Goal: Task Accomplishment & Management: Complete application form

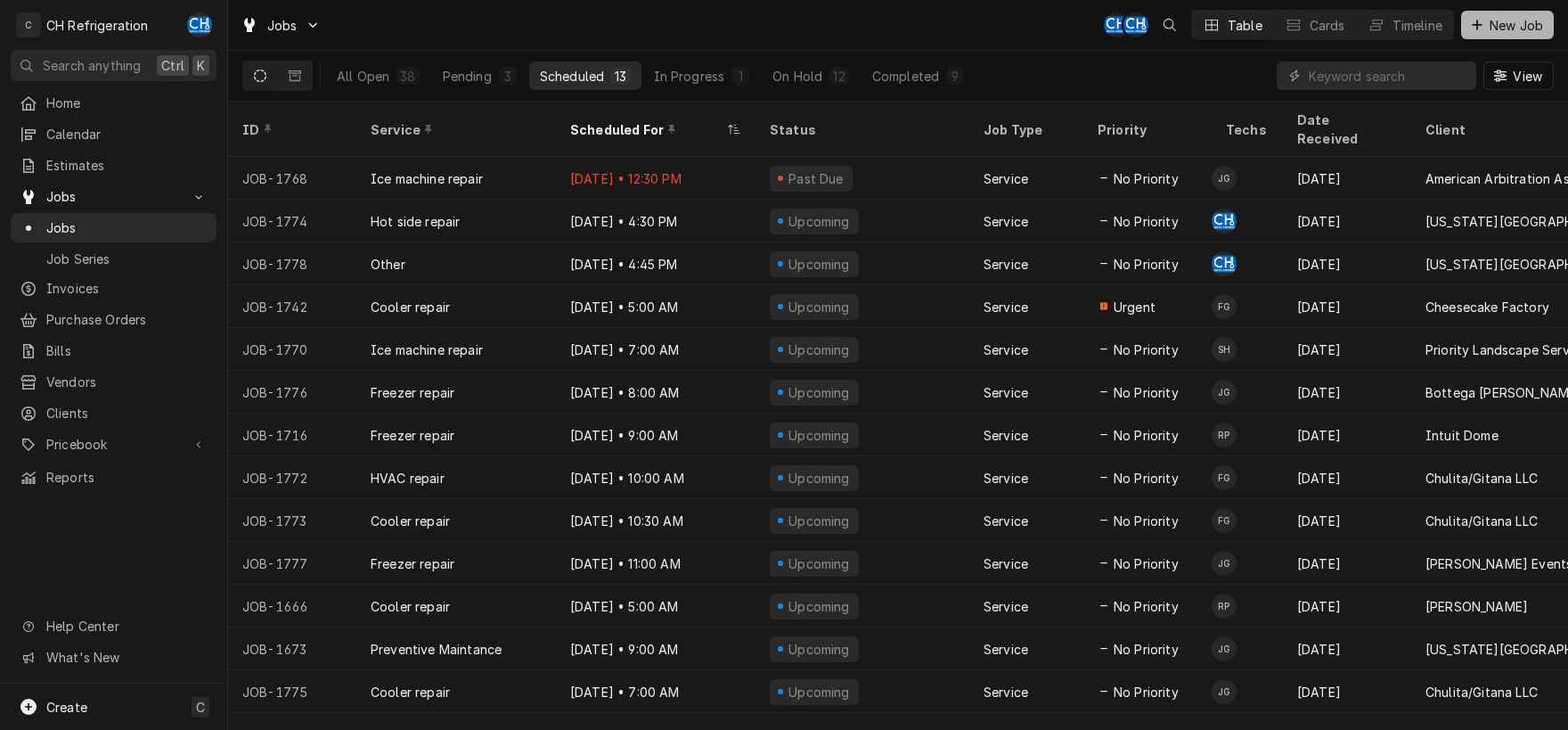
click at [1500, 25] on span "New Job" at bounding box center [1515, 25] width 60 height 19
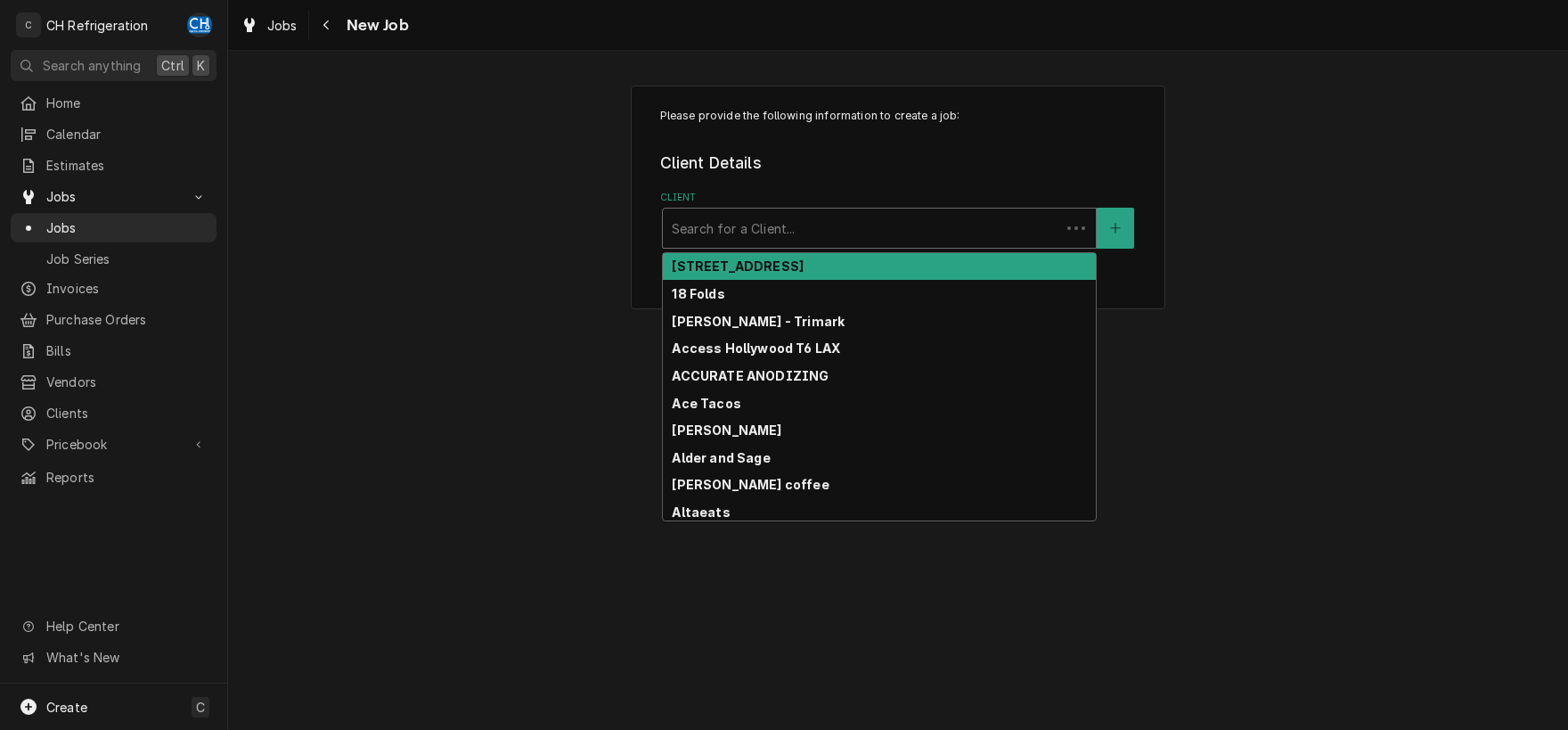
click at [859, 230] on div "Client" at bounding box center [861, 228] width 379 height 32
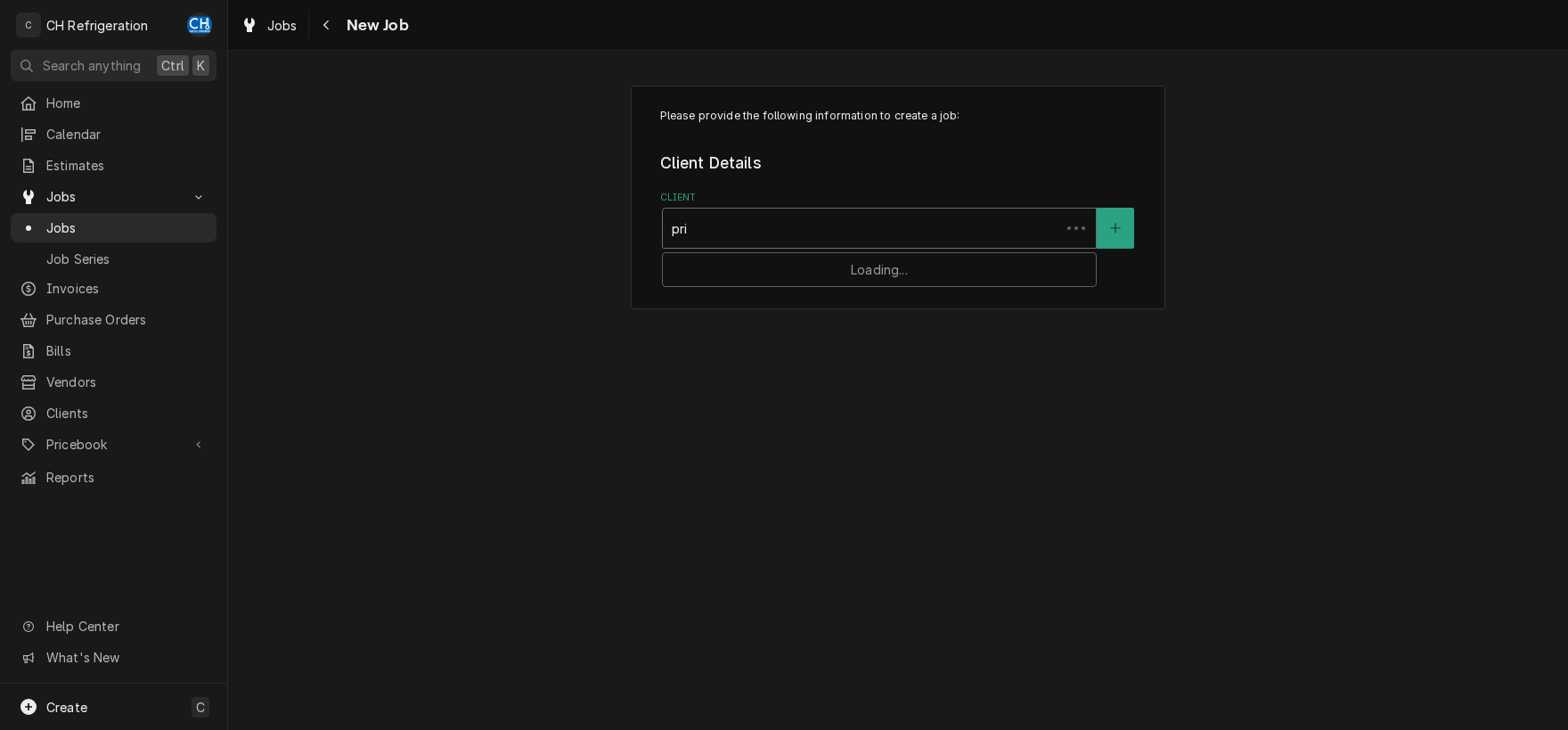
type input "prio"
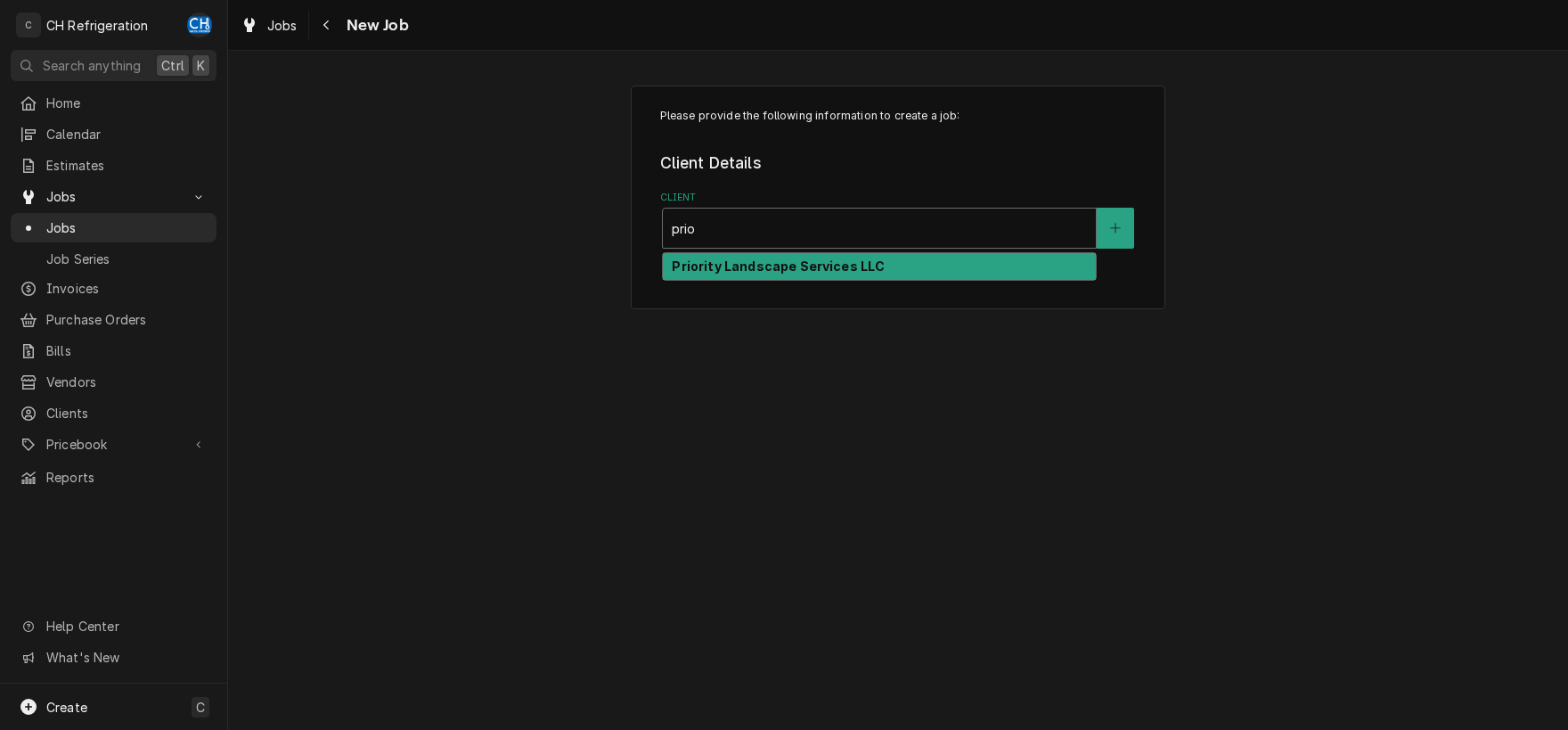
click at [879, 272] on div "Priority Landscape Services LLC" at bounding box center [879, 267] width 433 height 28
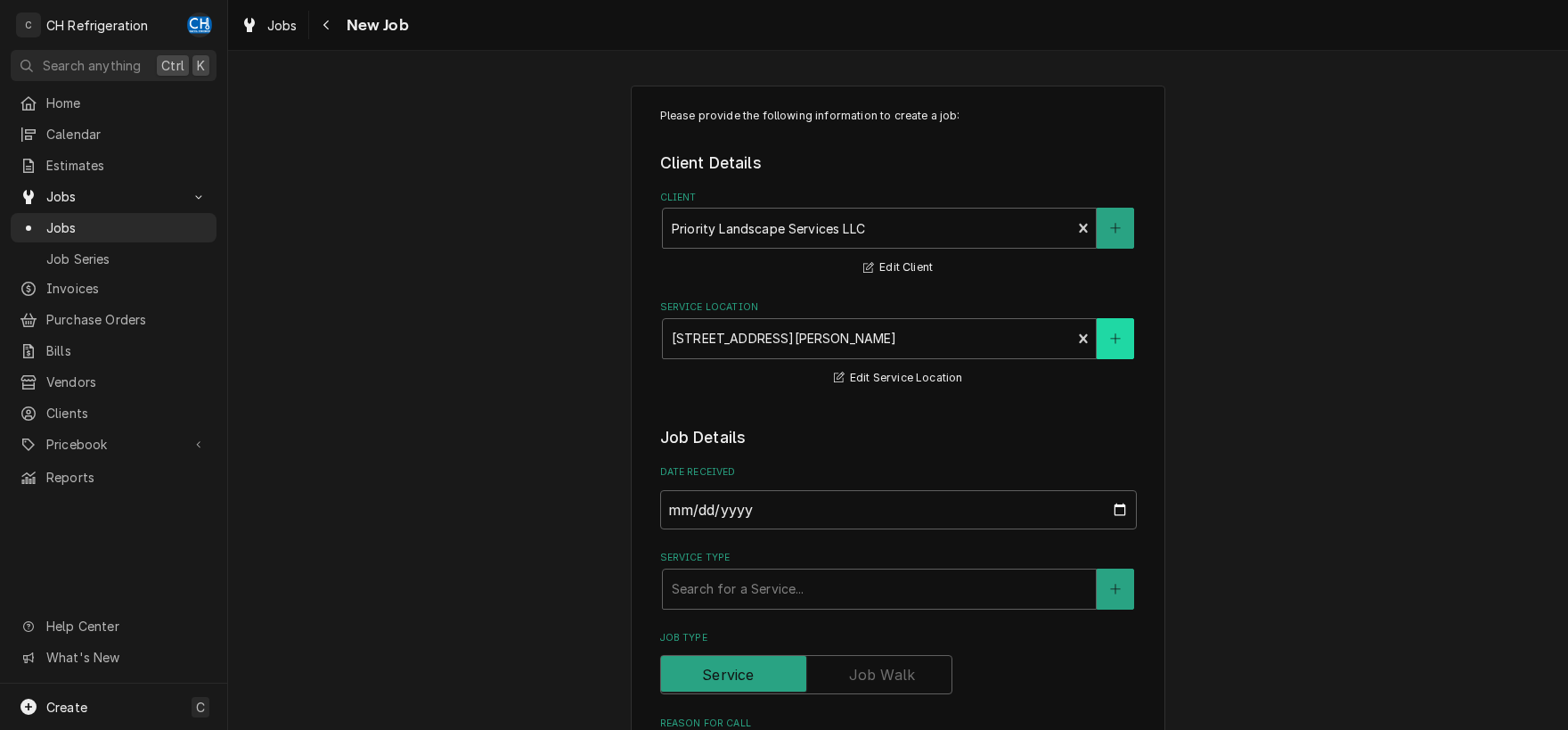
click at [1124, 352] on button "Service Location" at bounding box center [1115, 339] width 38 height 41
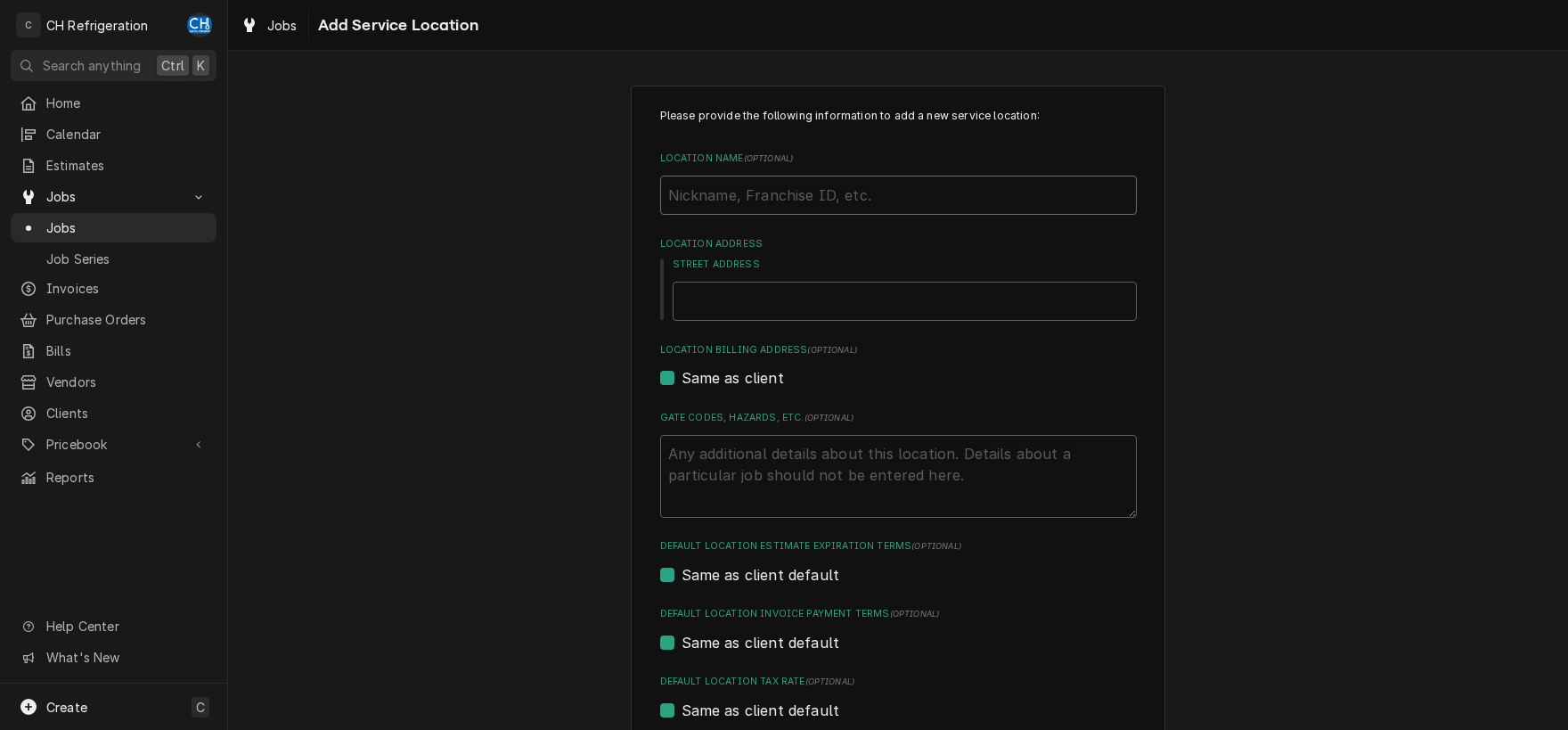
click at [784, 200] on input "Location Name ( optional )" at bounding box center [898, 195] width 476 height 40
type textarea "x"
type input "P"
type textarea "x"
type input "Pr"
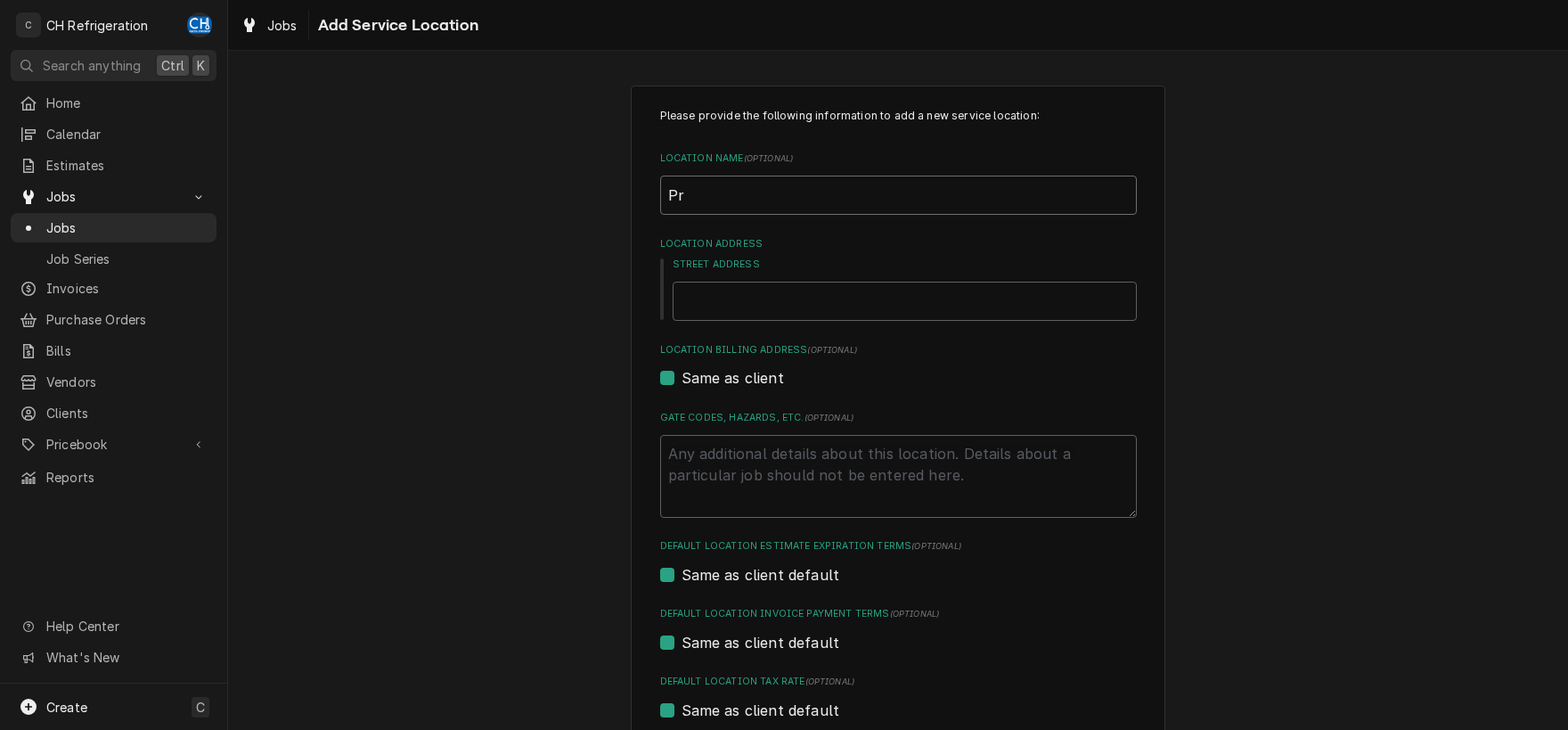
type textarea "x"
type input "Pri"
type textarea "x"
type input "Prio"
type textarea "x"
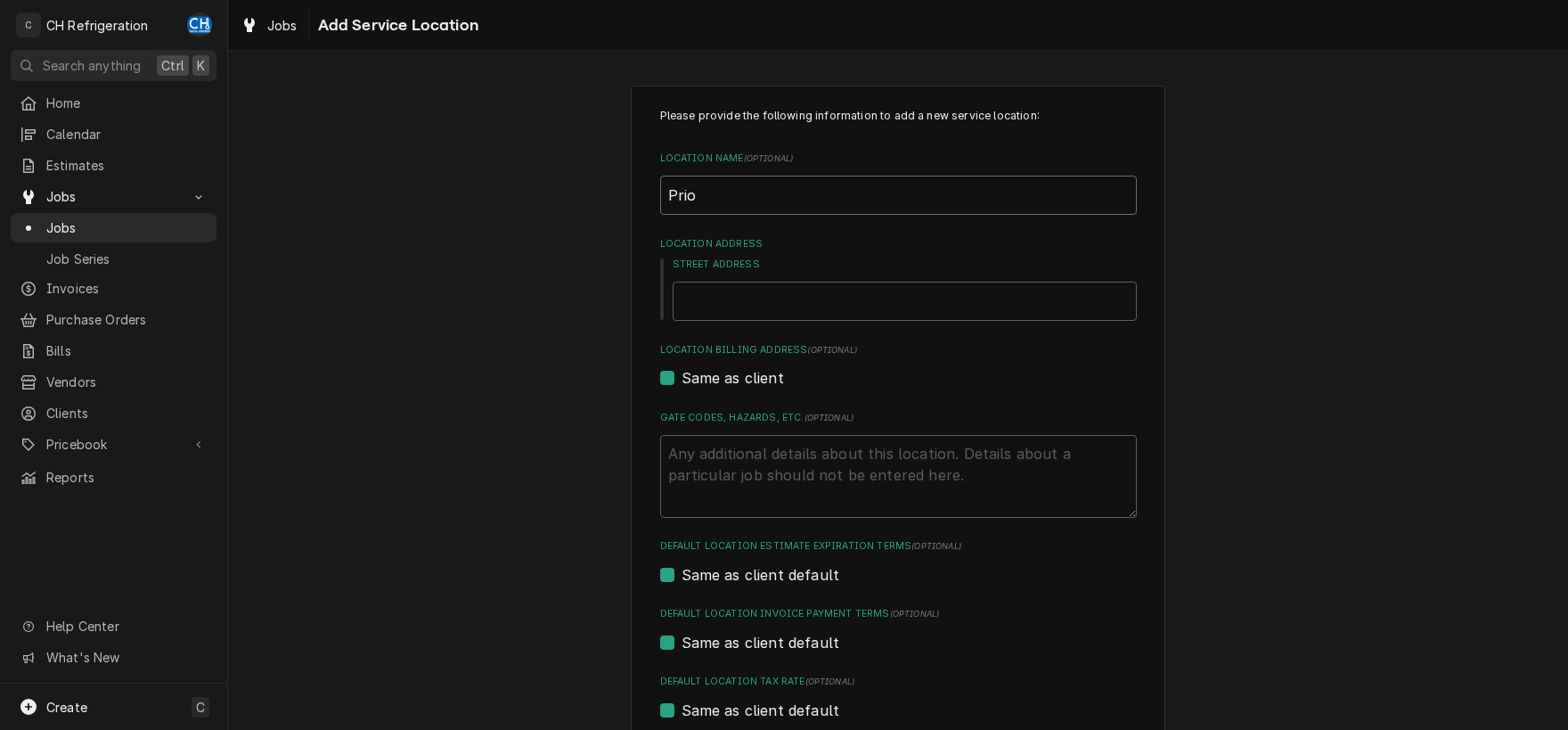
type input "Prior"
type textarea "x"
type input "Priori"
type textarea "x"
type input "Priorit"
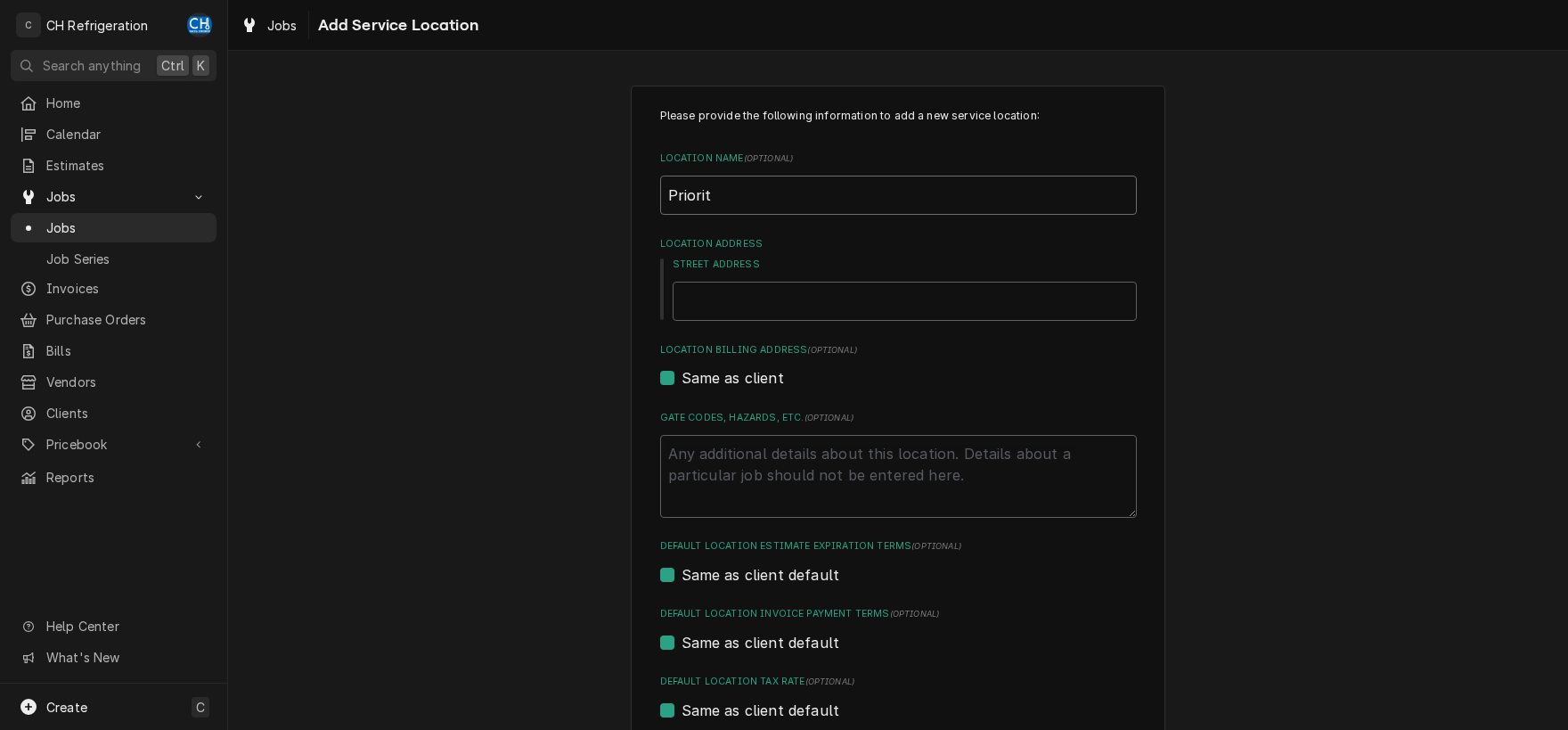
type textarea "x"
type input "Priority"
type textarea "x"
type input "Priority"
type textarea "x"
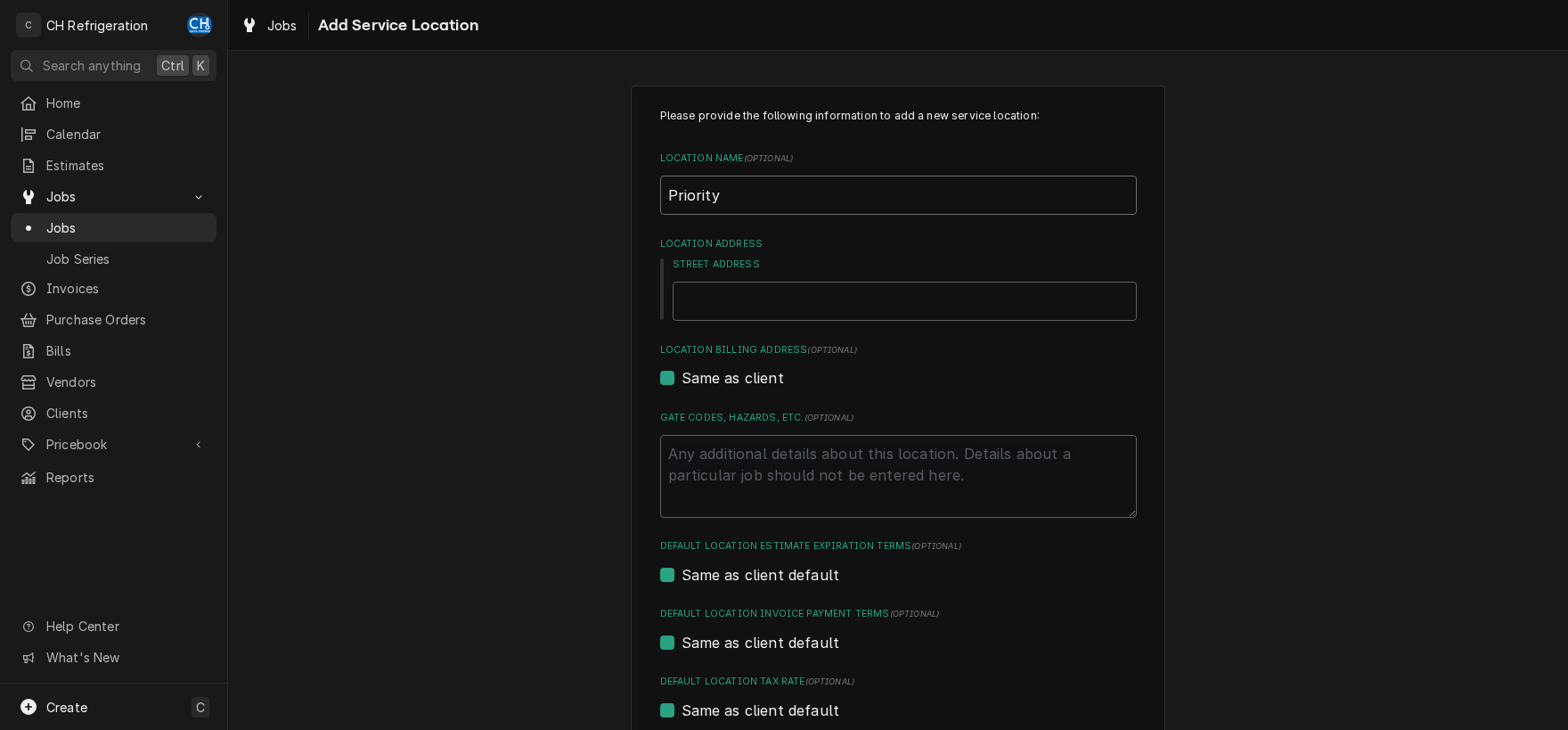
type input "Priority"
type textarea "x"
type input "Priorit"
type textarea "x"
type input "Priori"
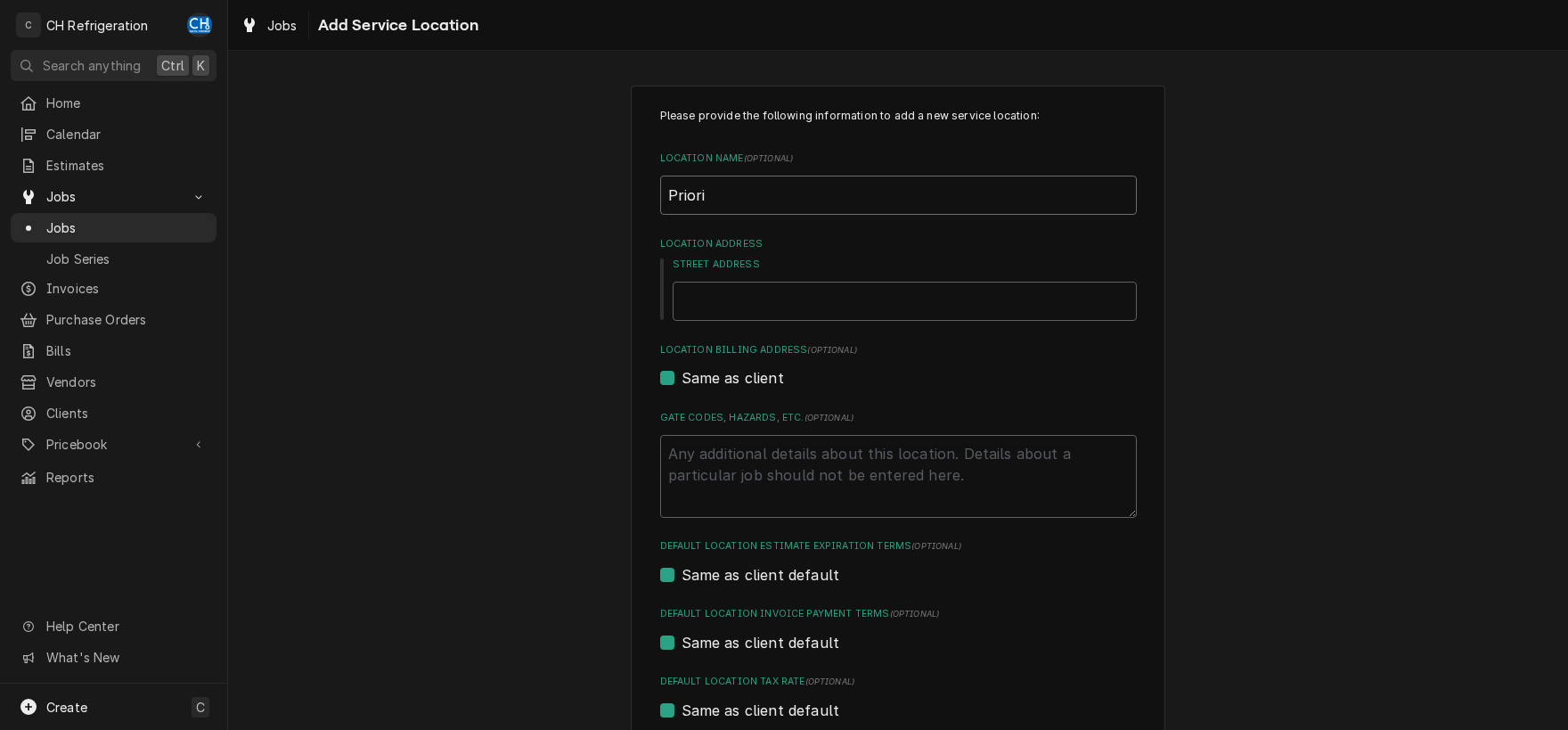
type textarea "x"
type input "Prior"
type textarea "x"
type input "Prio"
type textarea "x"
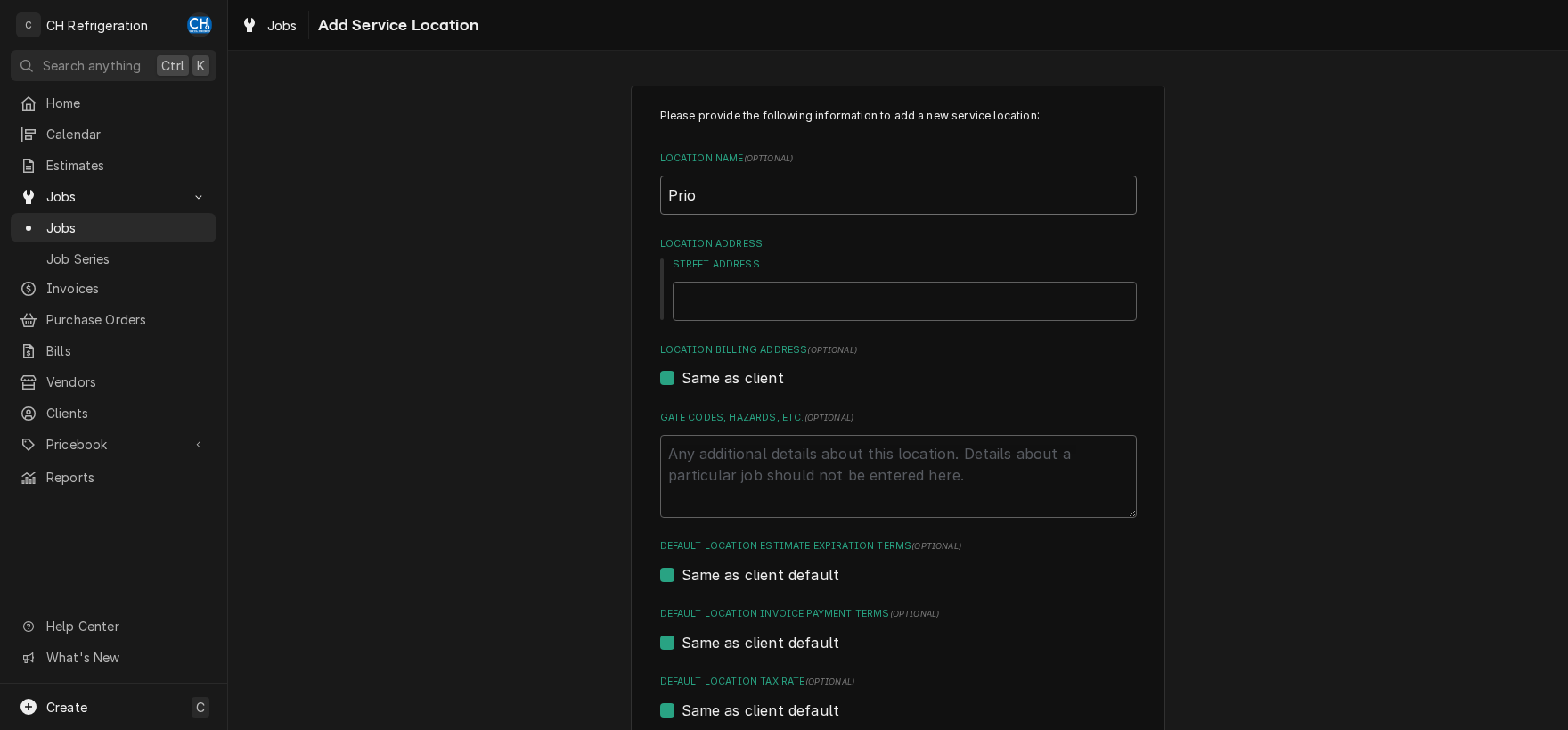
type input "Pri"
type textarea "x"
type input "Pr"
type textarea "x"
type input "P"
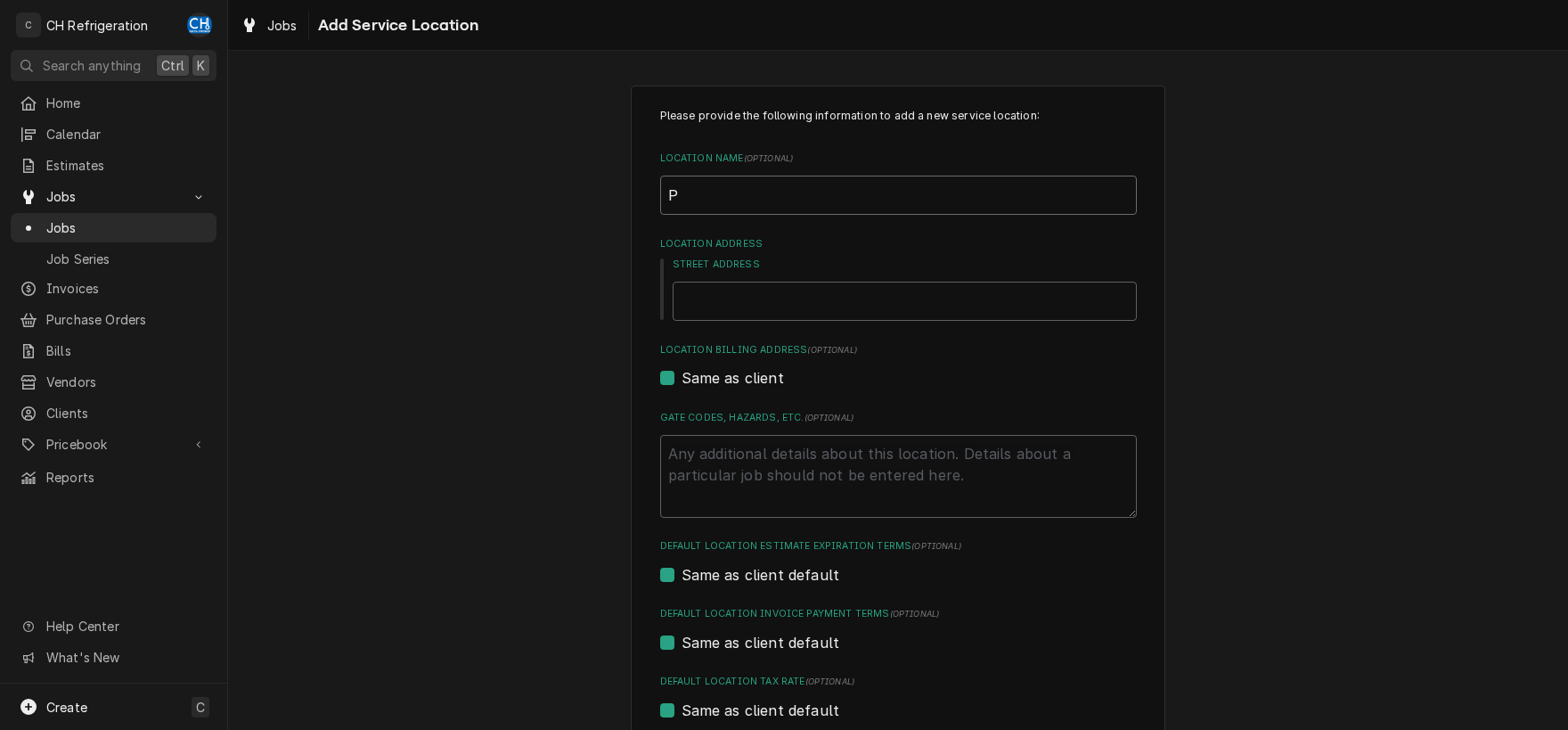
type textarea "x"
type input "C"
type textarea "x"
type input "Ch"
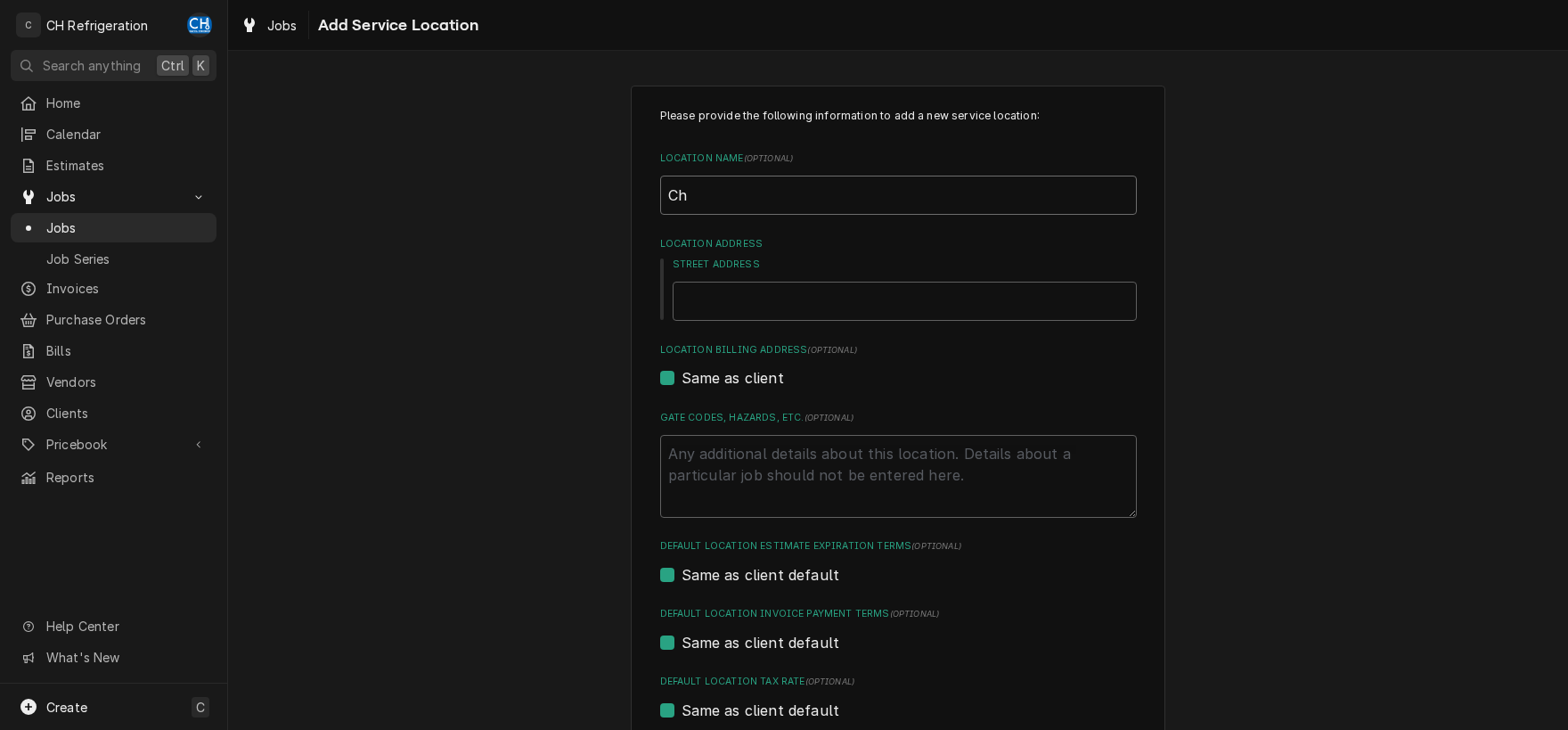
type textarea "x"
type input "Chi"
type textarea "x"
type input "Chin"
type textarea "x"
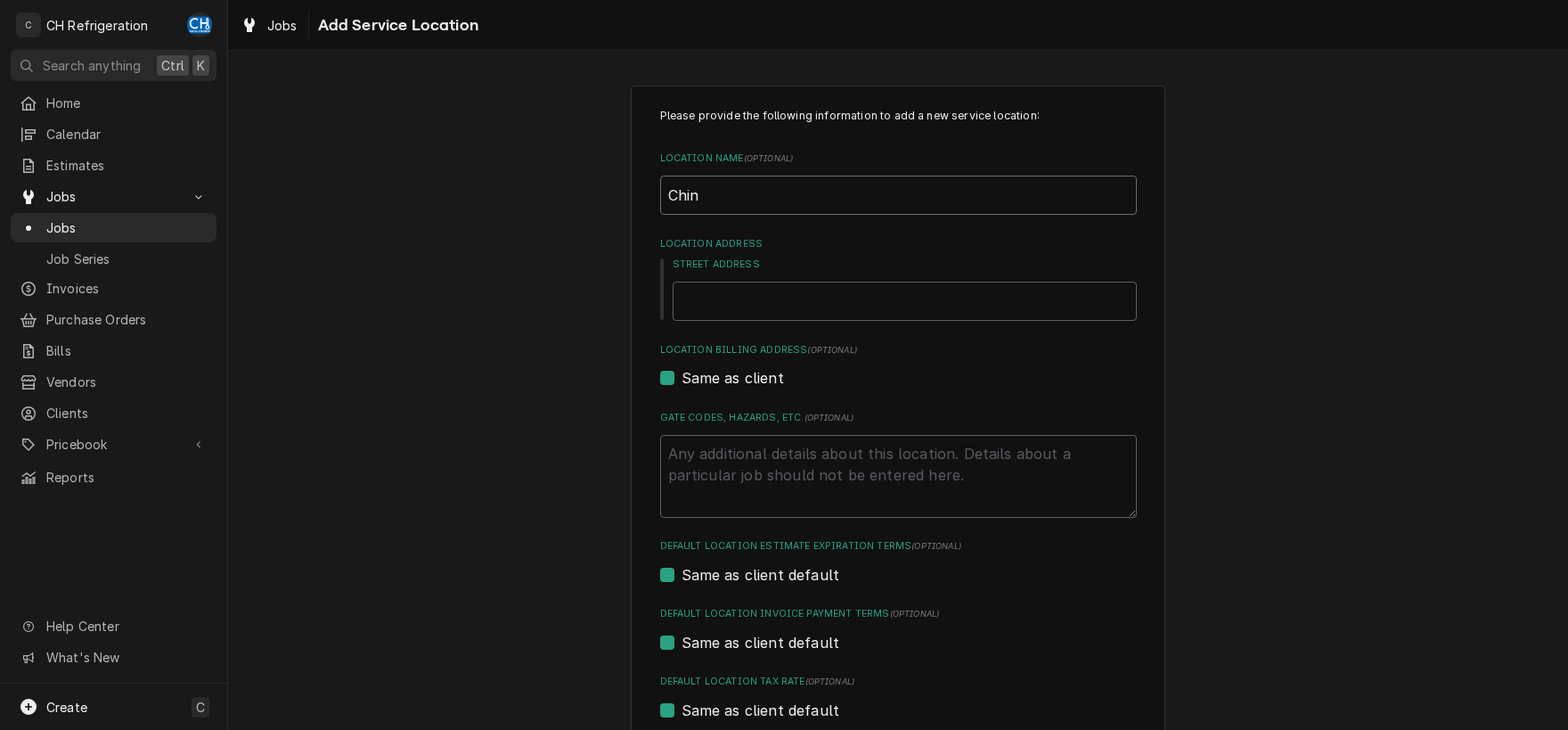
type input "Chino"
type textarea "x"
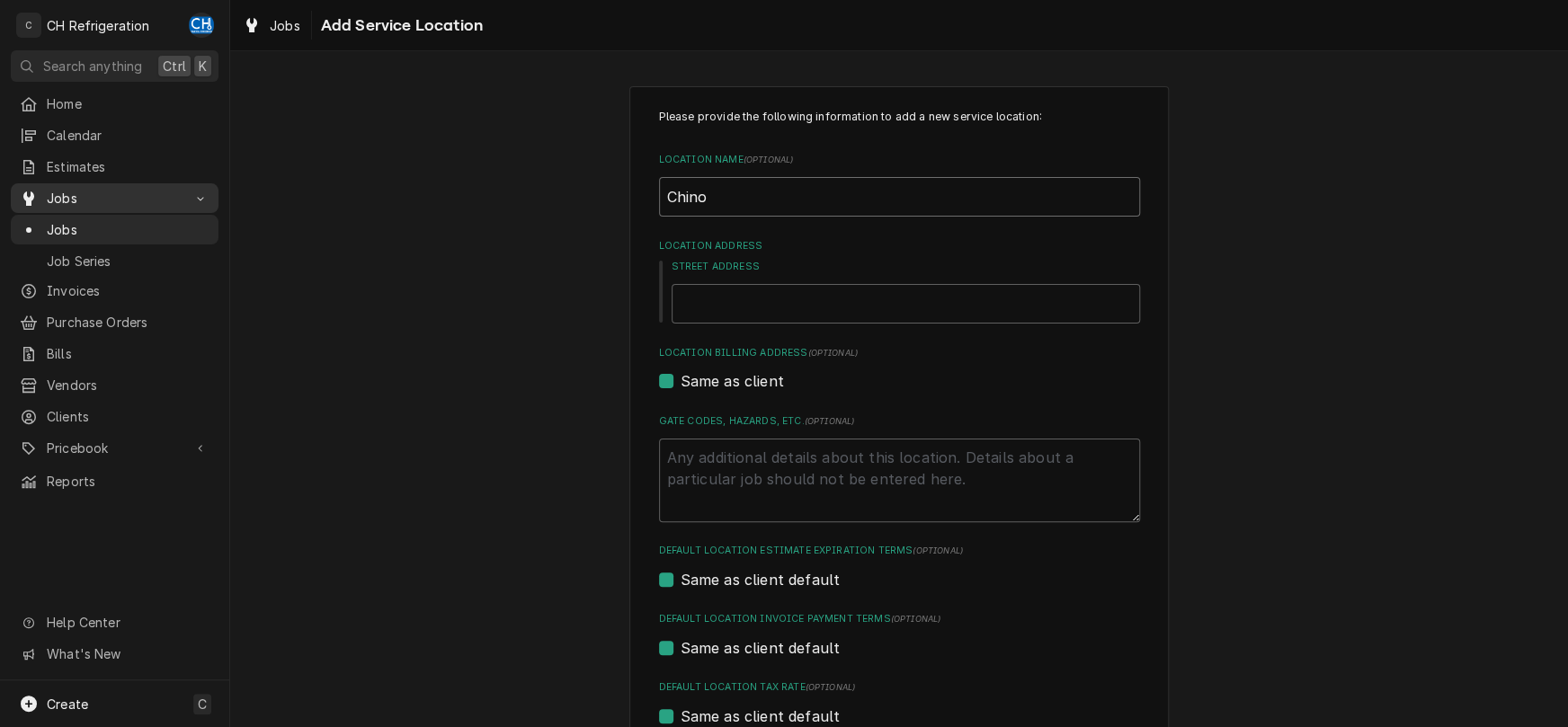
type input "Chino"
click at [876, 299] on input "Street Address" at bounding box center [905, 304] width 468 height 40
type textarea "x"
type input "5"
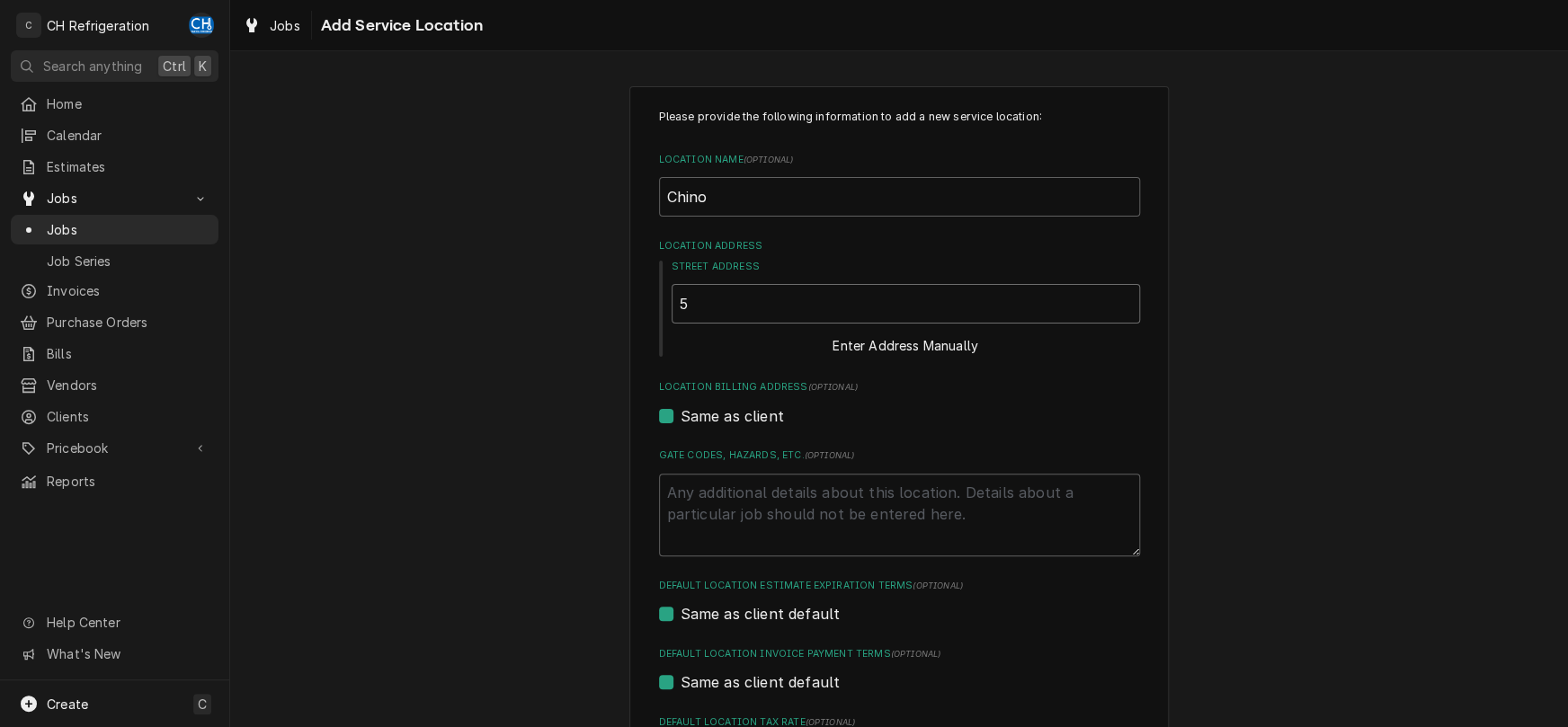
type textarea "x"
type input "59"
type textarea "x"
type input "599"
type textarea "x"
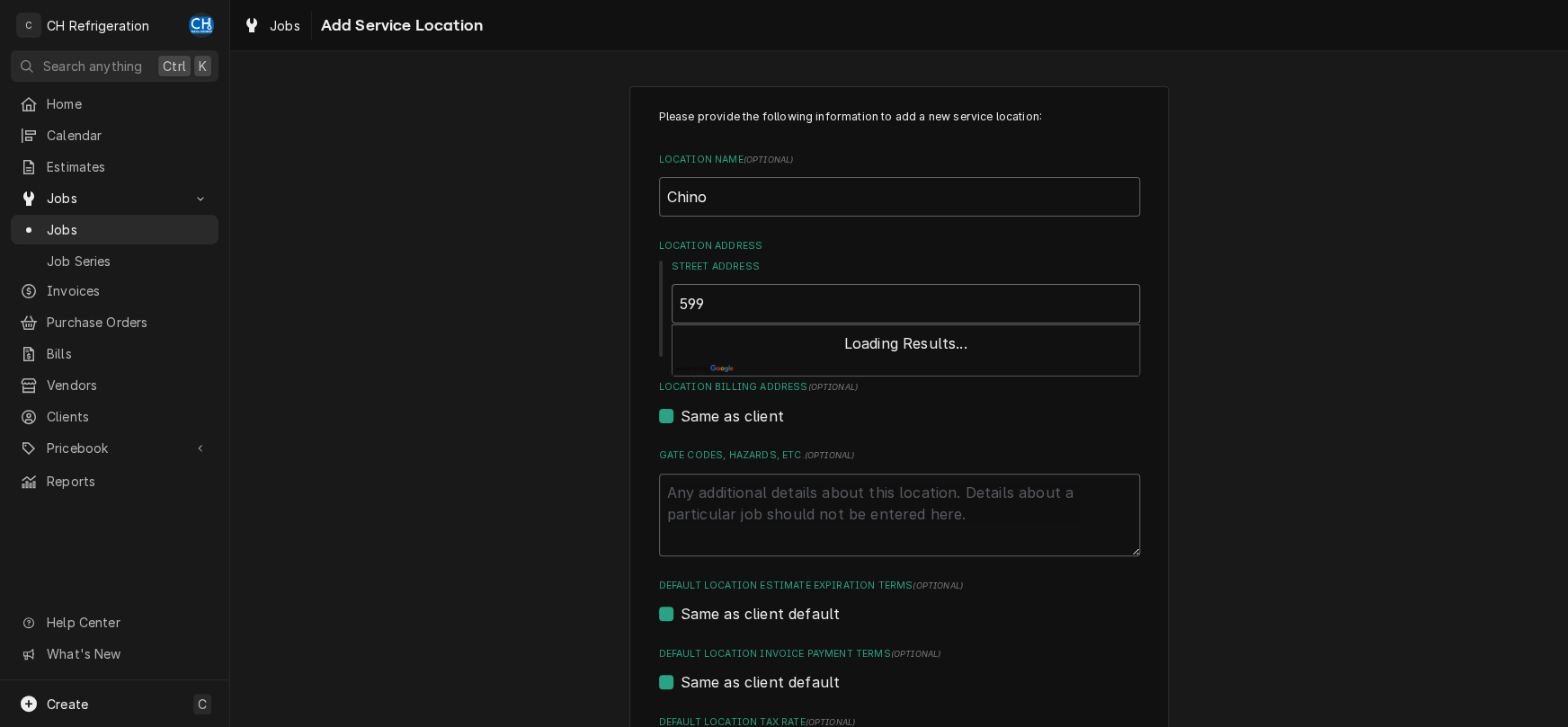
type input "5993"
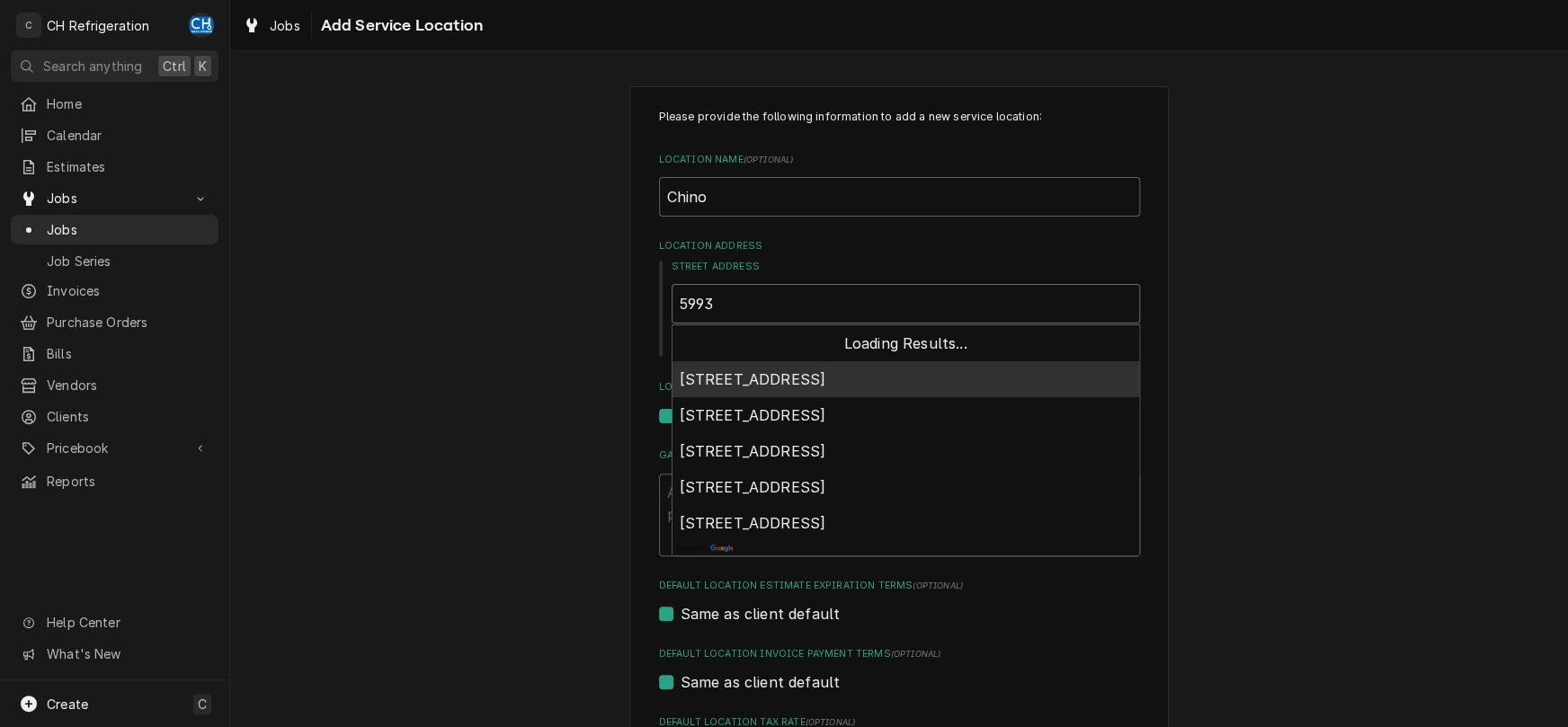
type textarea "x"
type input "5993"
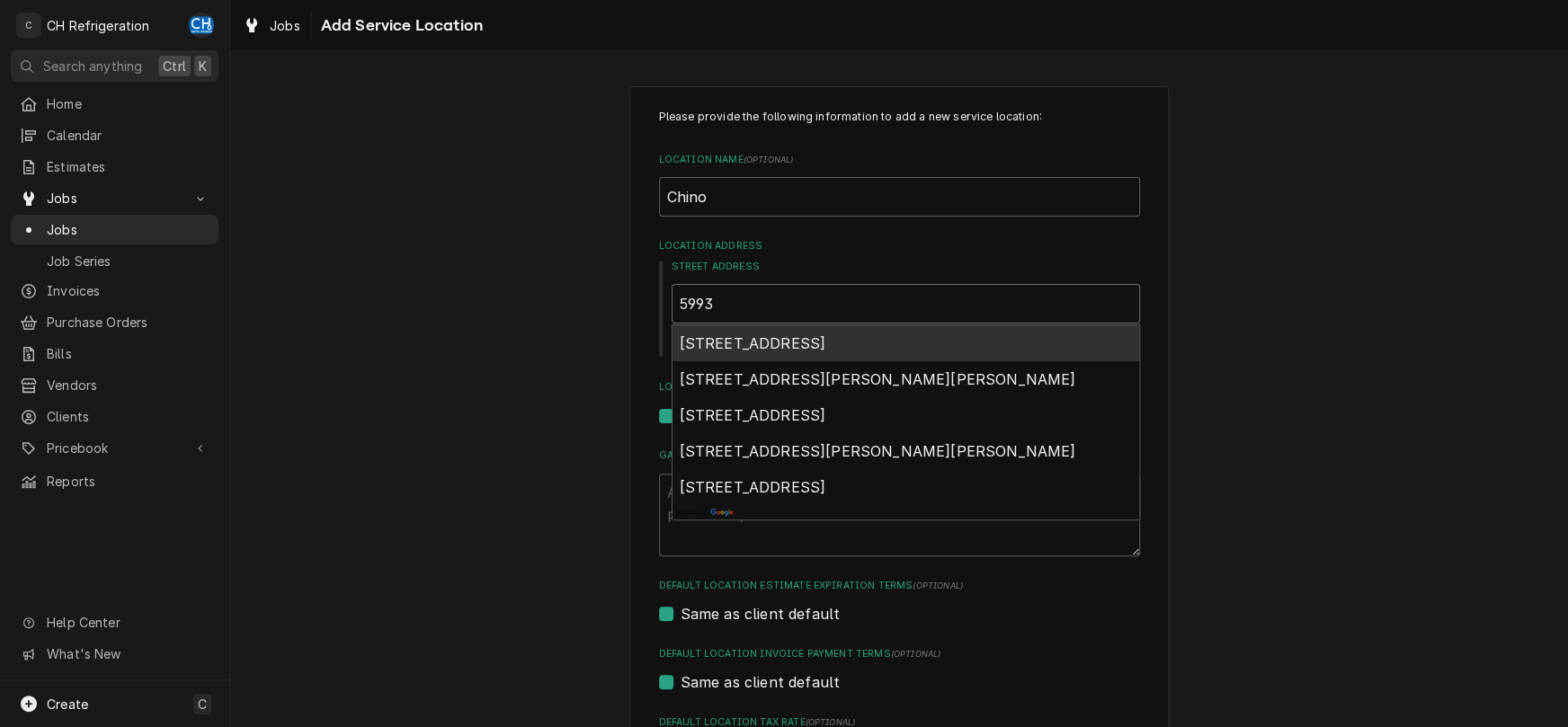
type textarea "x"
type input "5993 R"
type textarea "x"
type input "5993 Ri"
type textarea "x"
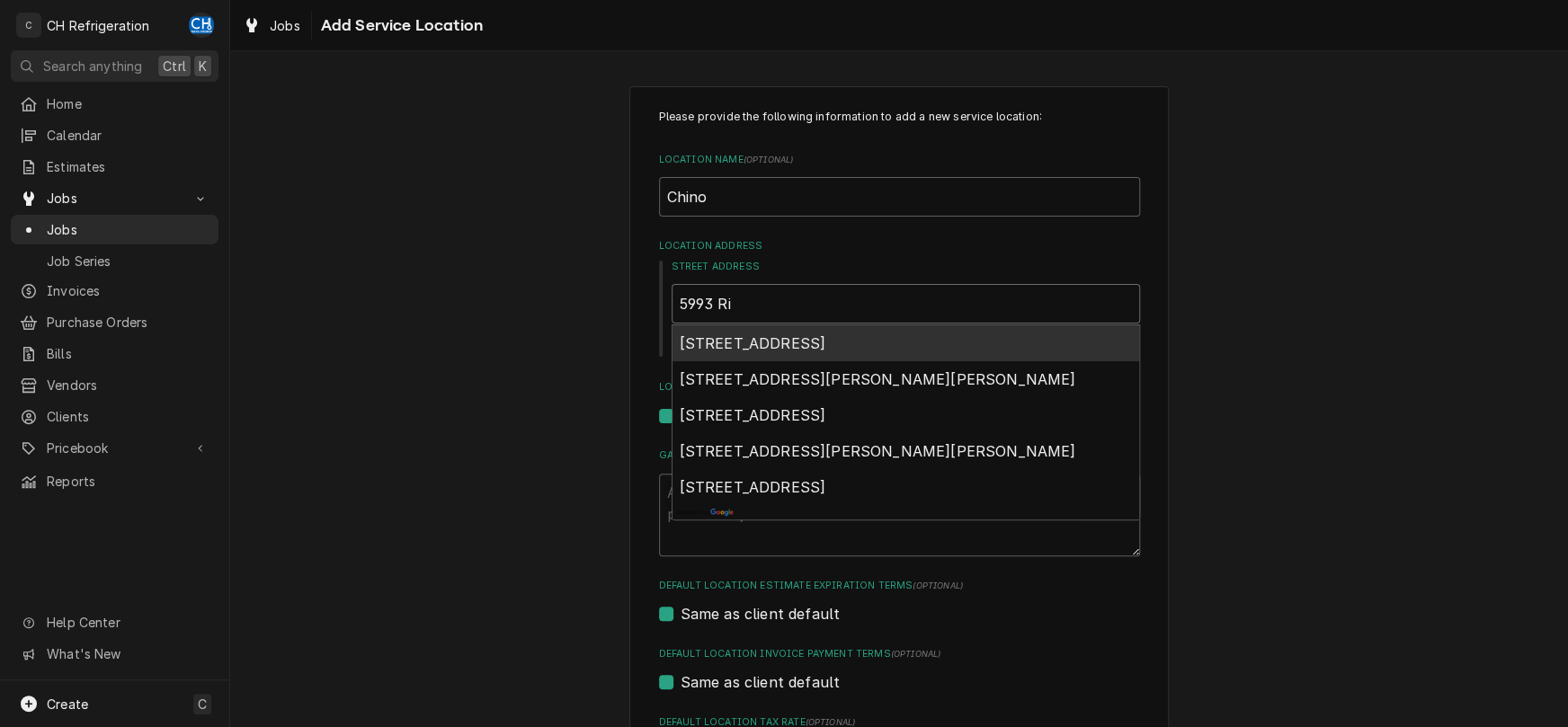
type input "5993 Riv"
type textarea "x"
type input "5993 Rive"
type textarea "x"
type input "5993 River"
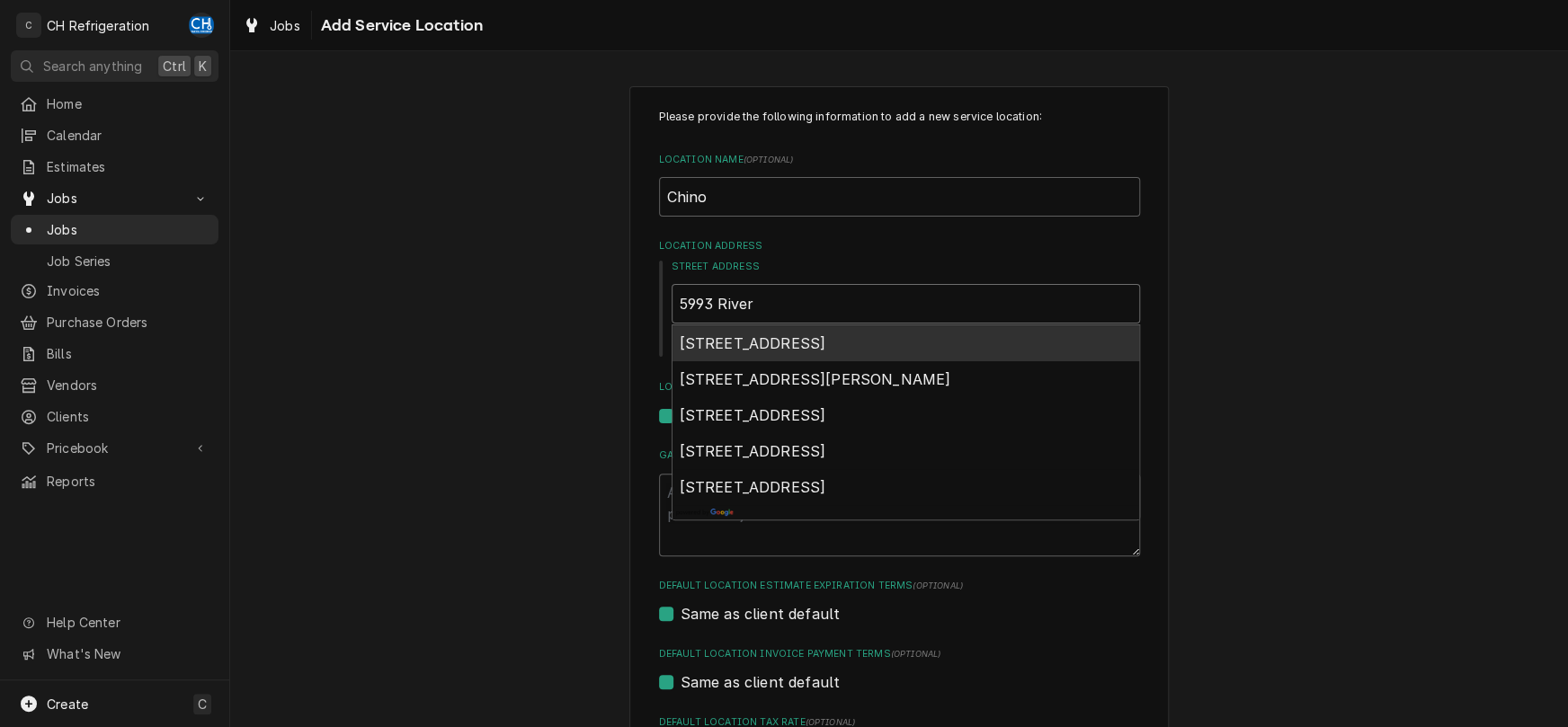
click at [826, 336] on span "5993 Riverside Drive, Chino, CA, USA" at bounding box center [753, 344] width 147 height 18
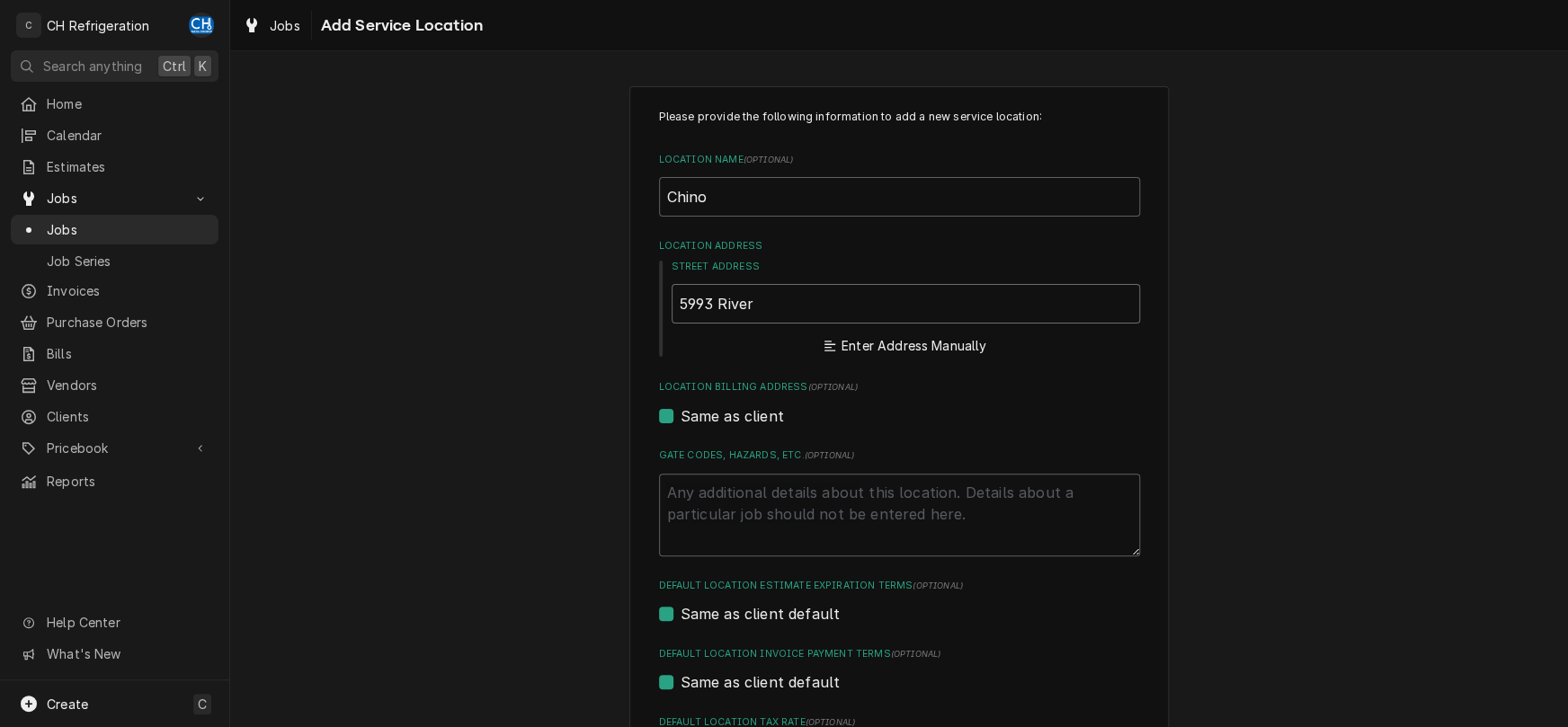
type textarea "x"
type input "5993 Riverside Dr"
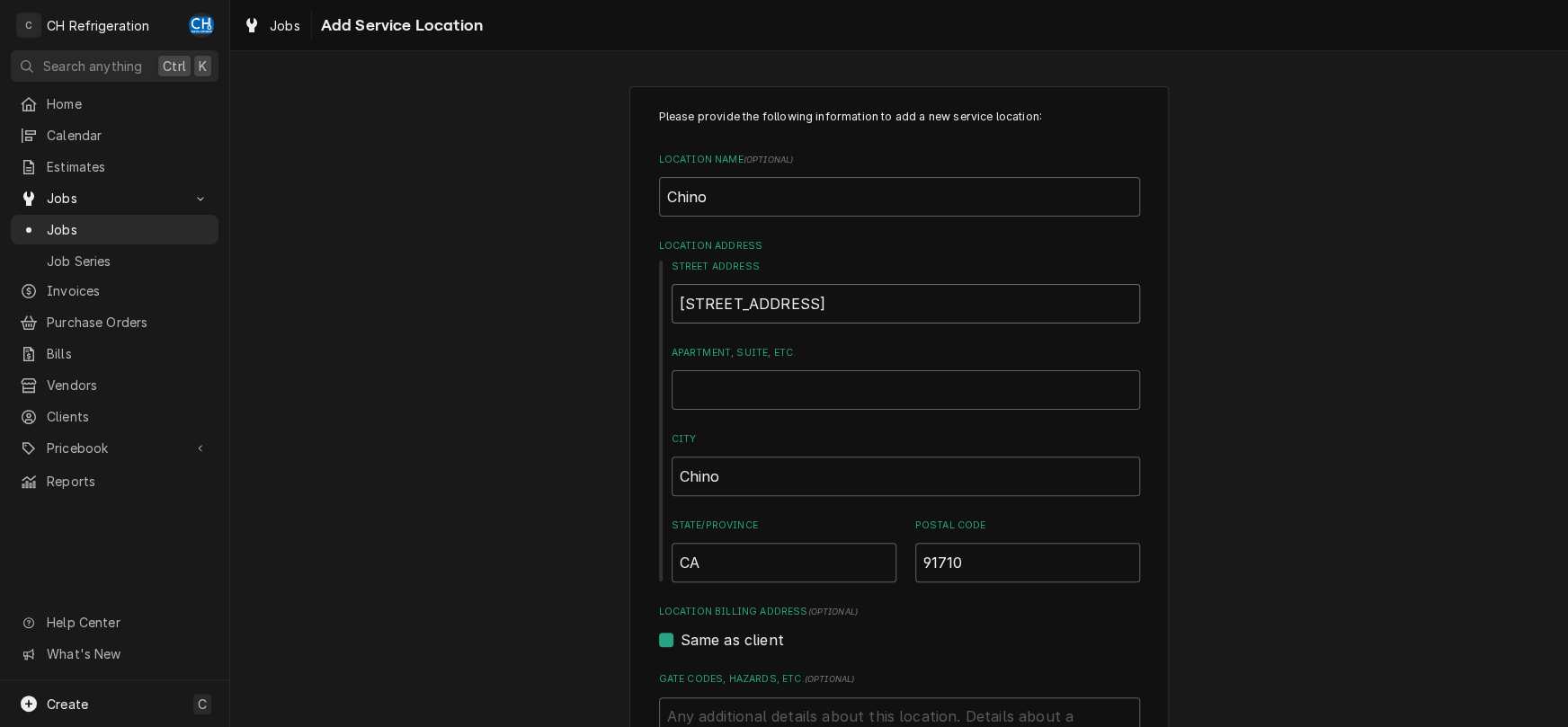
type textarea "x"
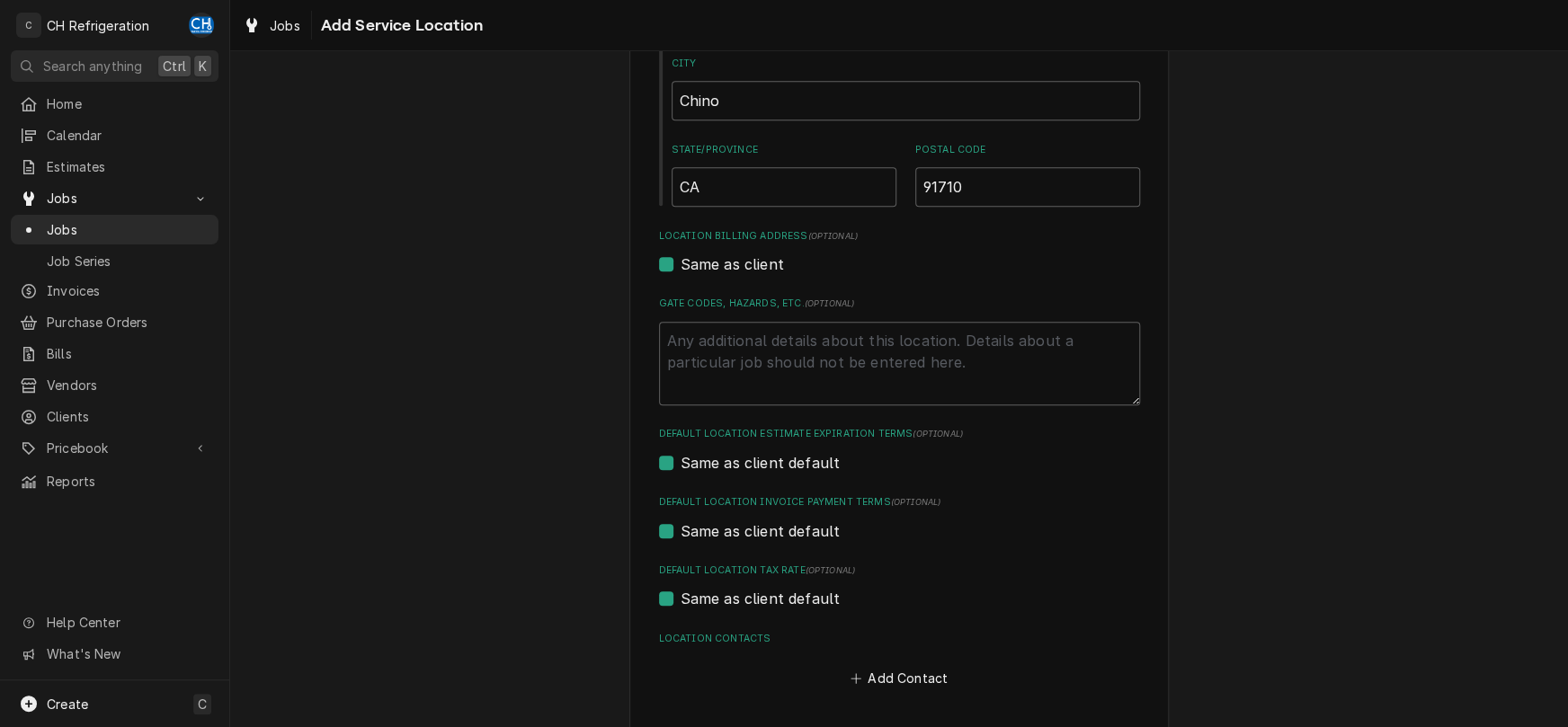
scroll to position [449, 0]
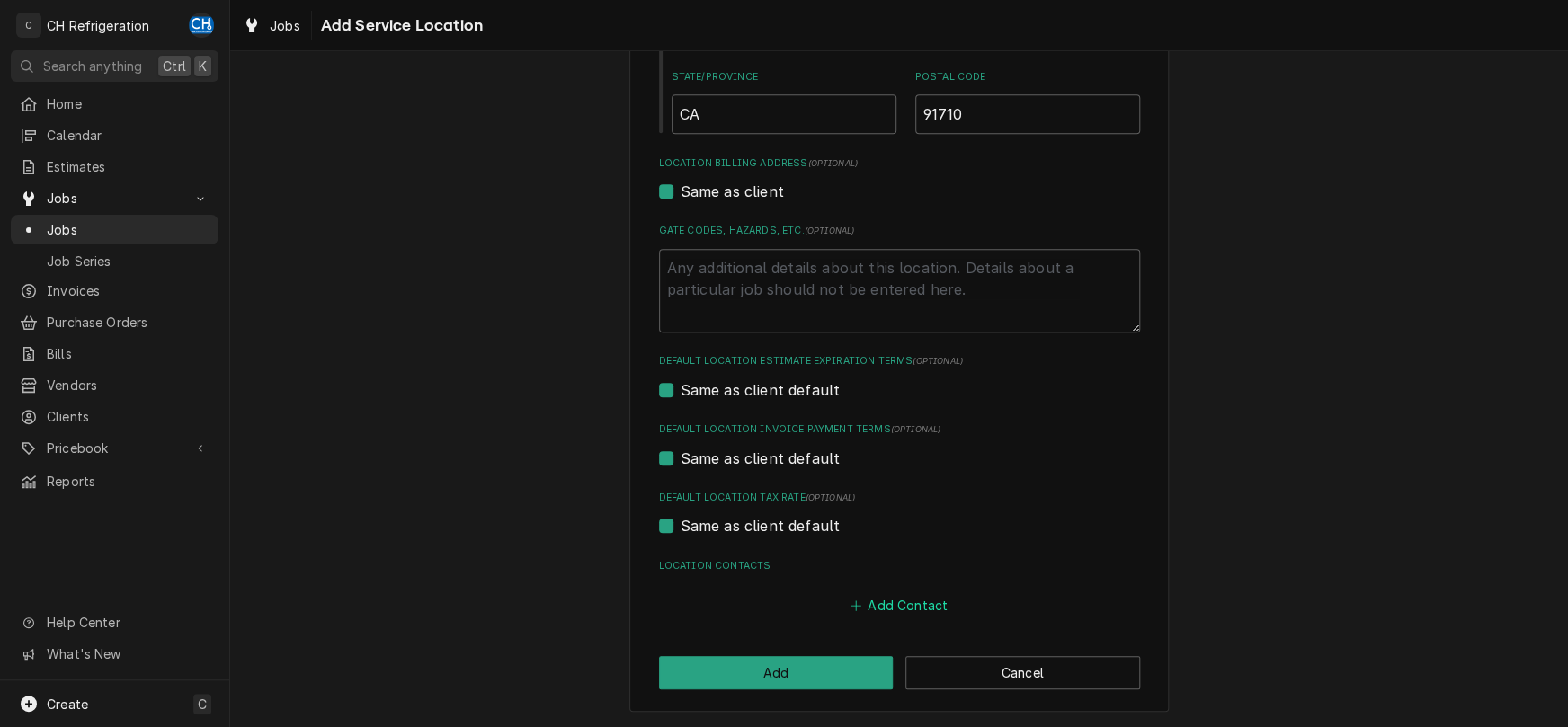
type input "5993 Riverside Dr"
click at [910, 598] on button "Add Contact" at bounding box center [899, 606] width 103 height 25
type textarea "x"
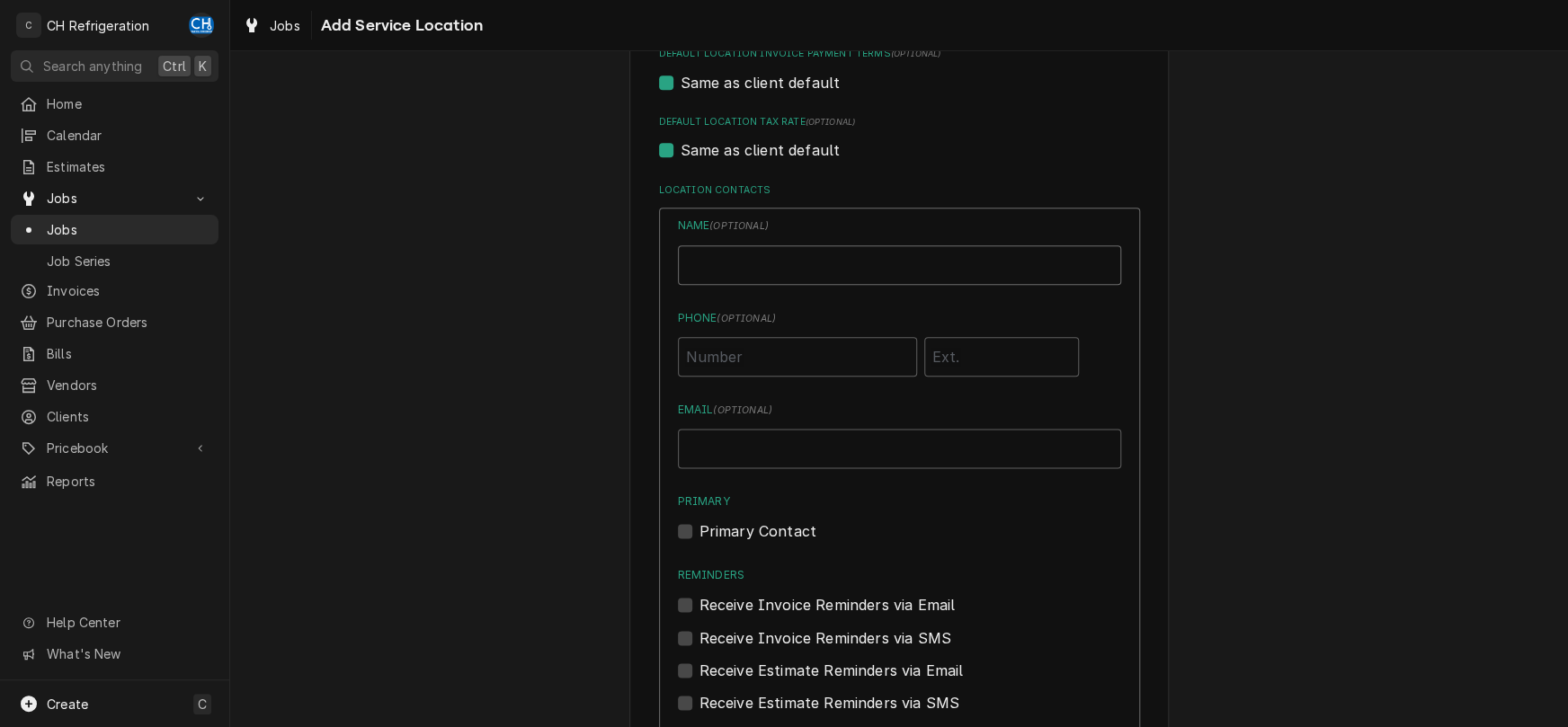
click at [794, 256] on input "Location Name ( optional )" at bounding box center [899, 266] width 443 height 40
click at [1242, 220] on div "Please provide the following information to add a new service location: Locatio…" at bounding box center [899, 99] width 1338 height 1707
click at [881, 255] on input "Location Name ( optional )" at bounding box center [899, 266] width 443 height 40
click at [1244, 166] on div "Please provide the following information to add a new service location: Locatio…" at bounding box center [899, 99] width 1338 height 1707
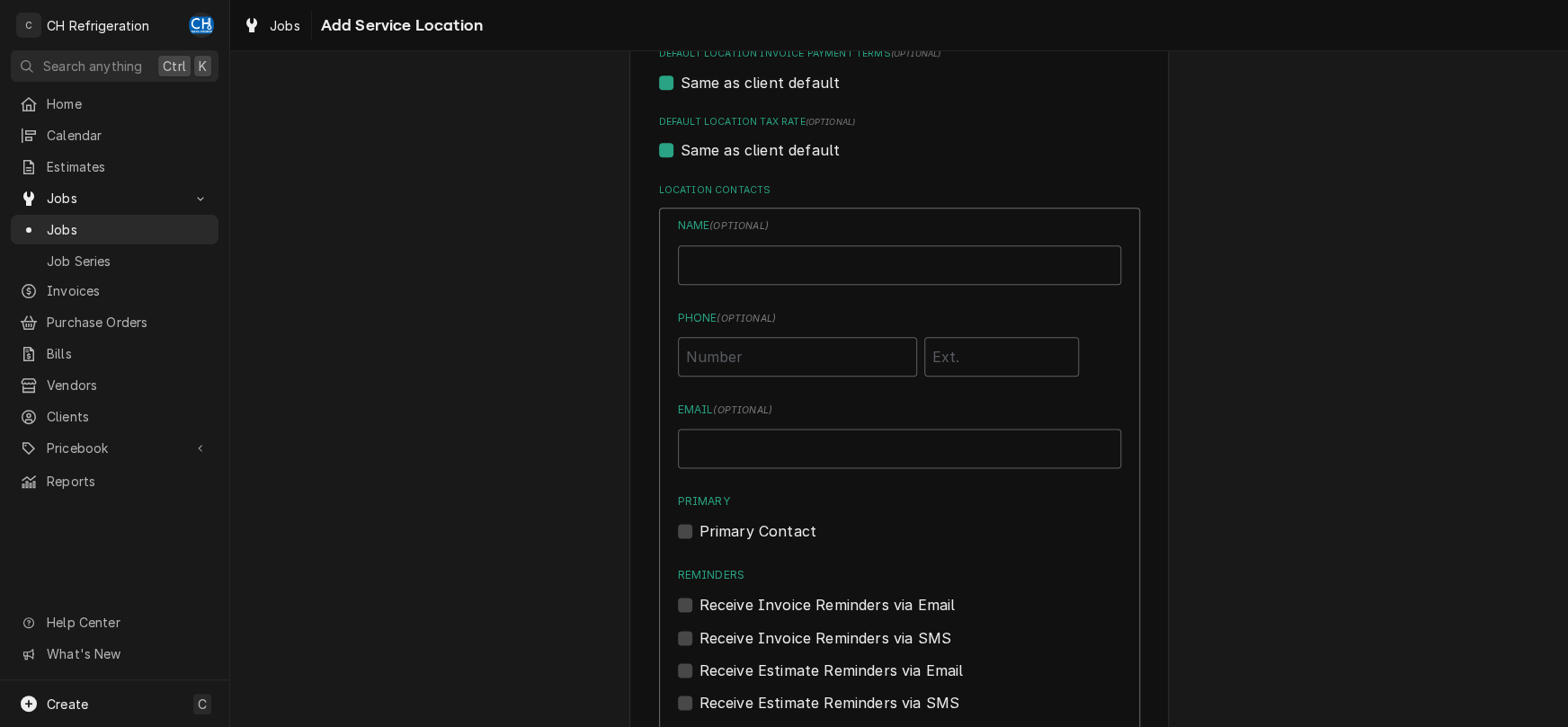
scroll to position [1049, 0]
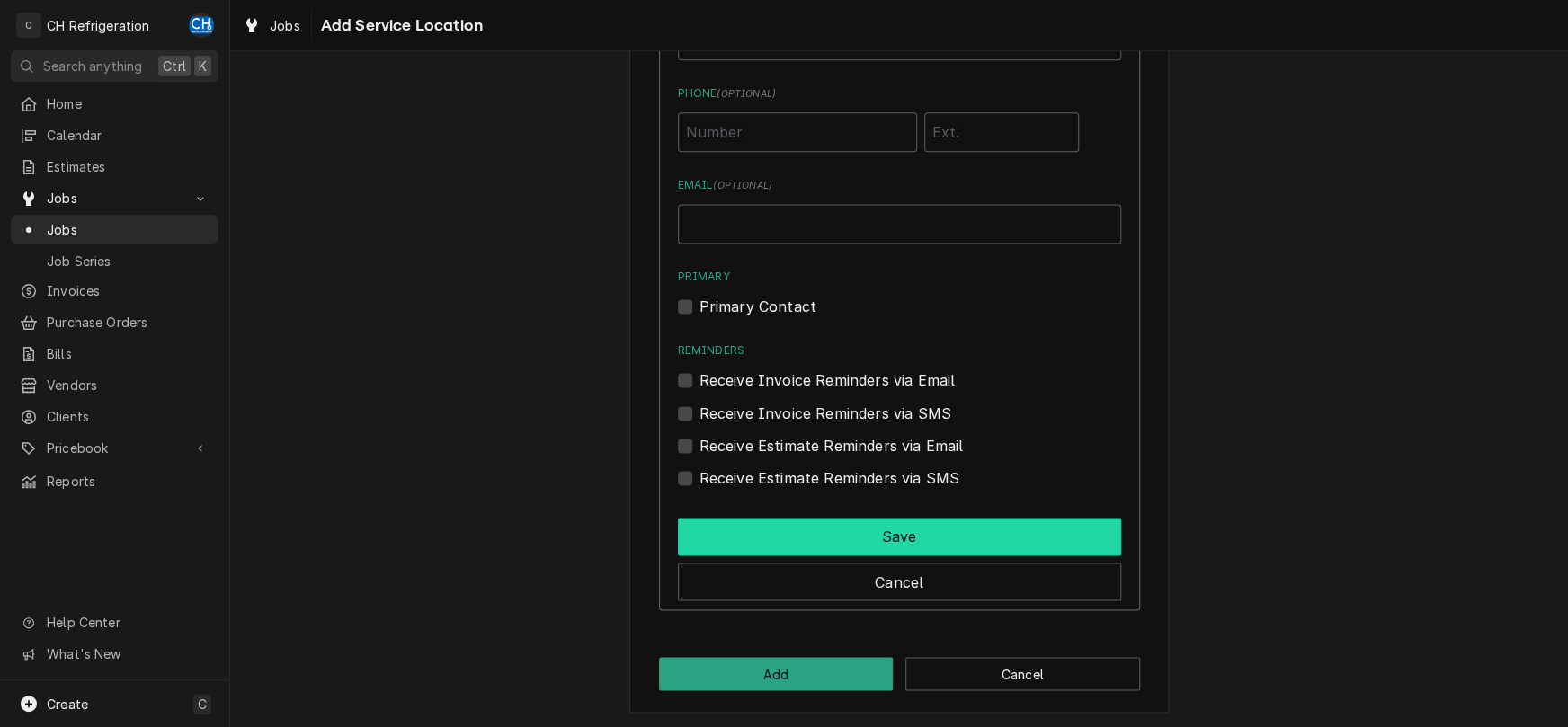
click at [899, 536] on button "Save" at bounding box center [899, 537] width 443 height 38
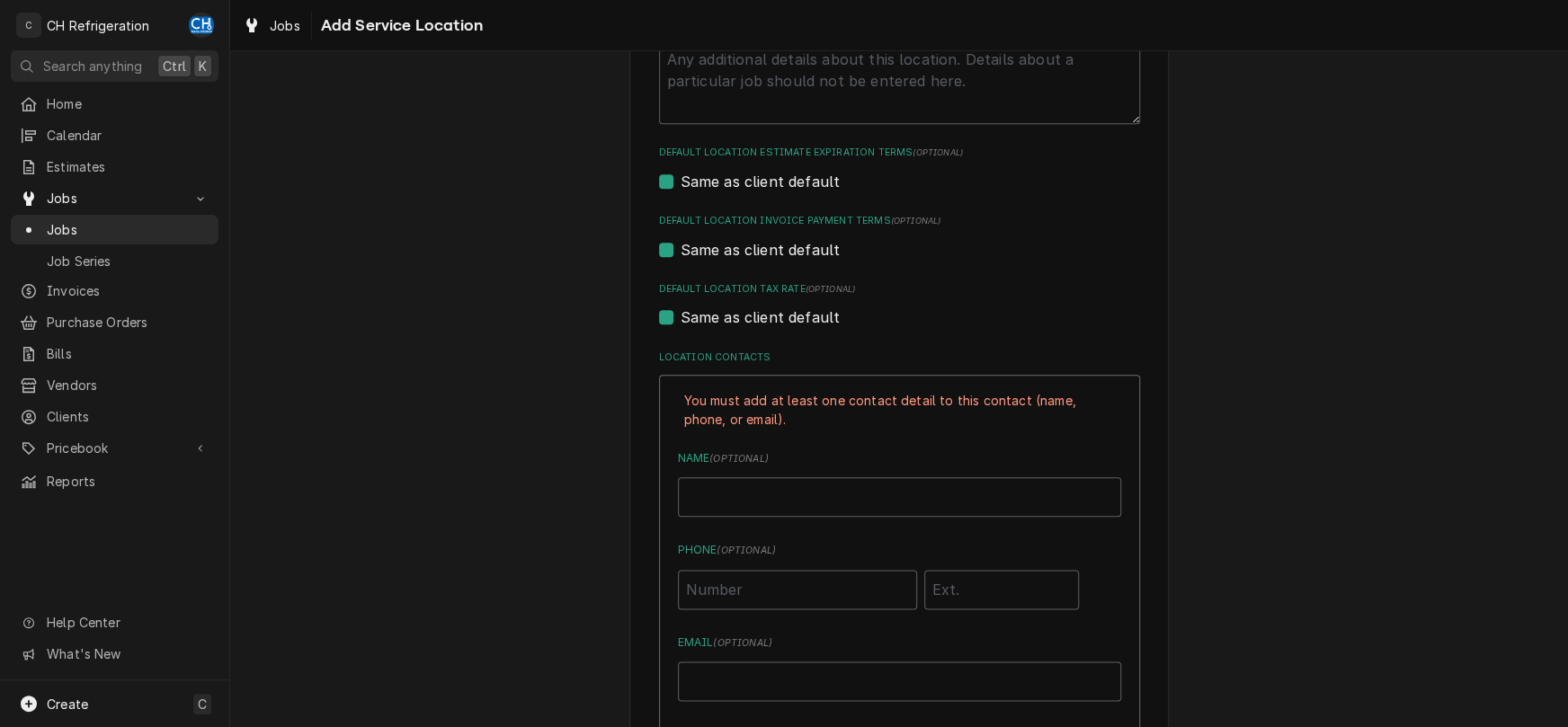
scroll to position [939, 0]
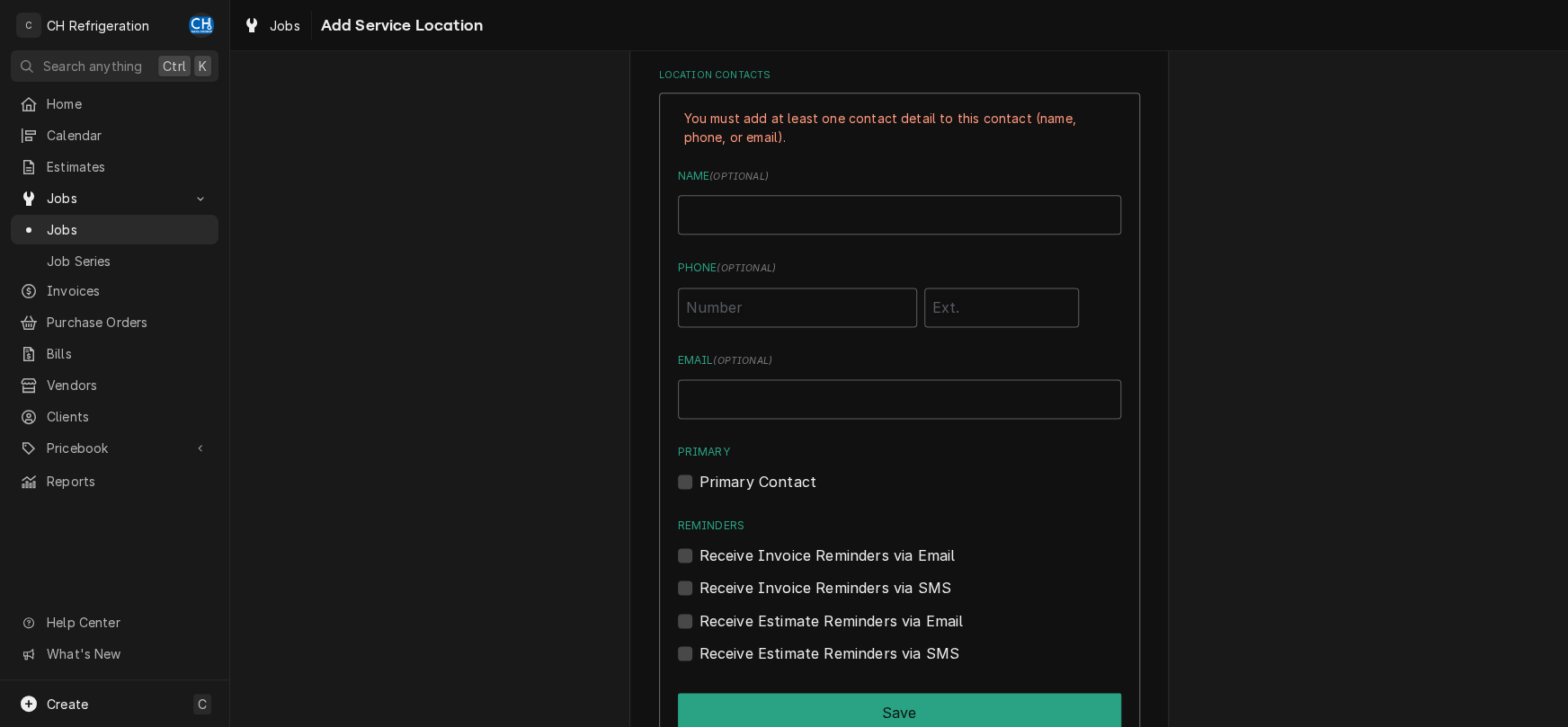
click at [699, 489] on label "Primary Contact" at bounding box center [757, 481] width 117 height 22
click at [699, 489] on input "Primary" at bounding box center [920, 490] width 443 height 40
checkbox input "true"
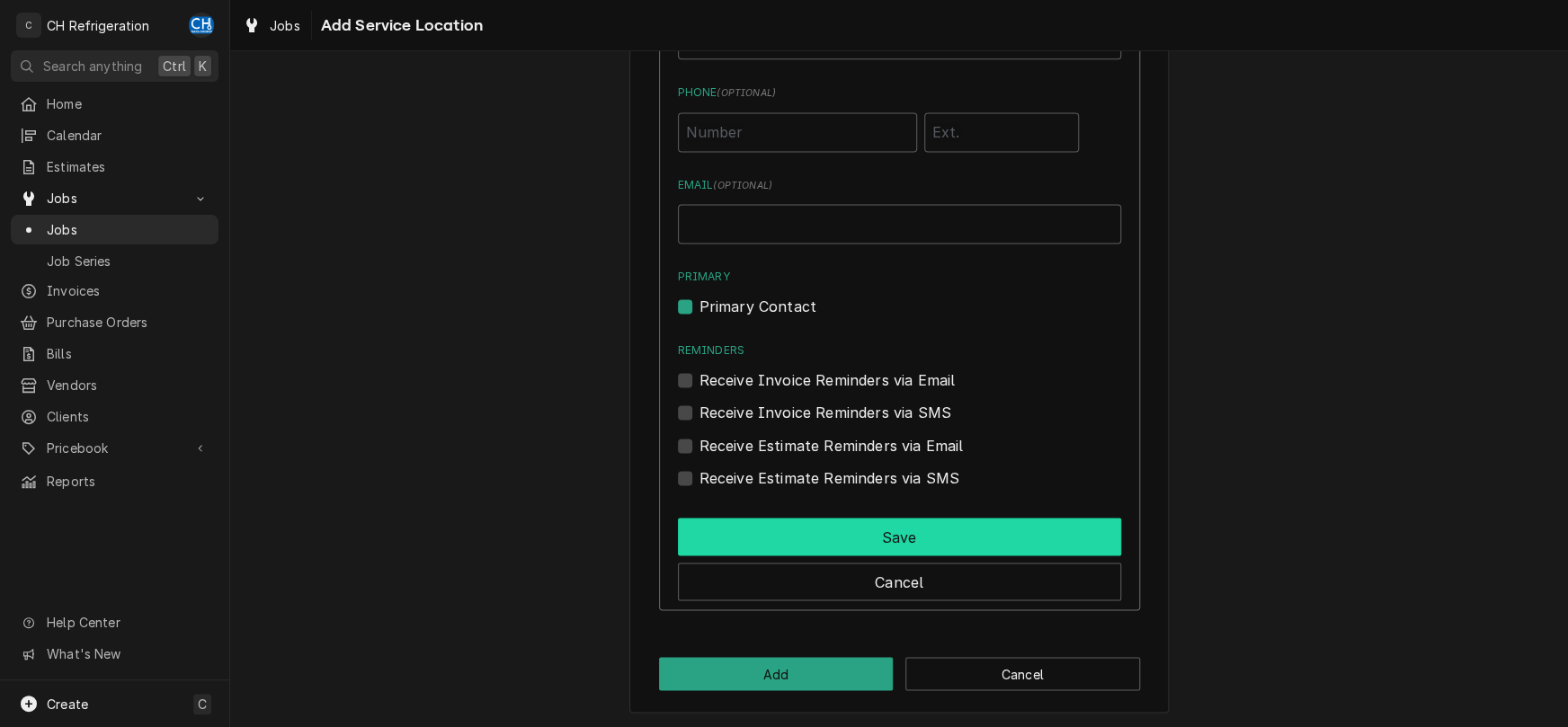
click at [892, 529] on button "Save" at bounding box center [899, 537] width 443 height 38
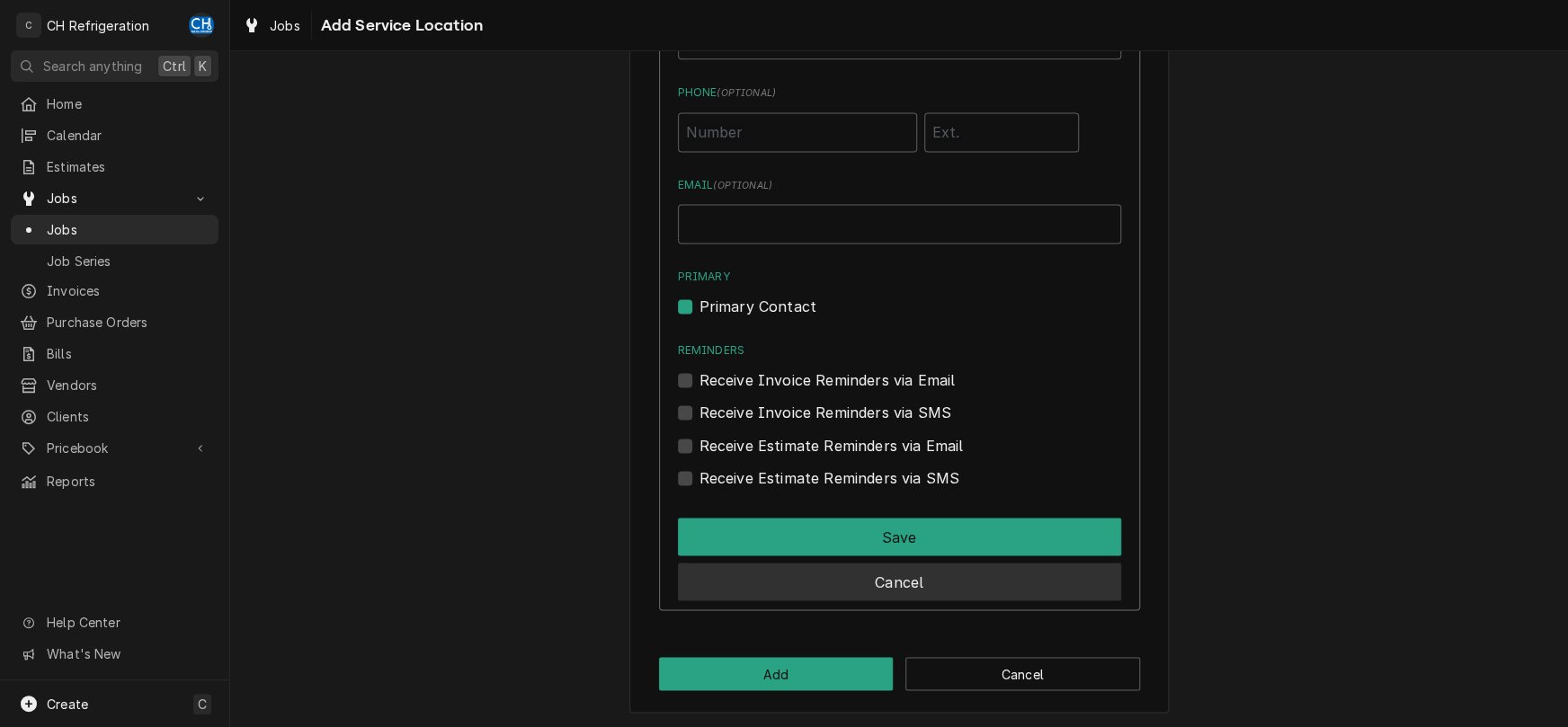
click at [913, 585] on button "Cancel" at bounding box center [899, 581] width 443 height 38
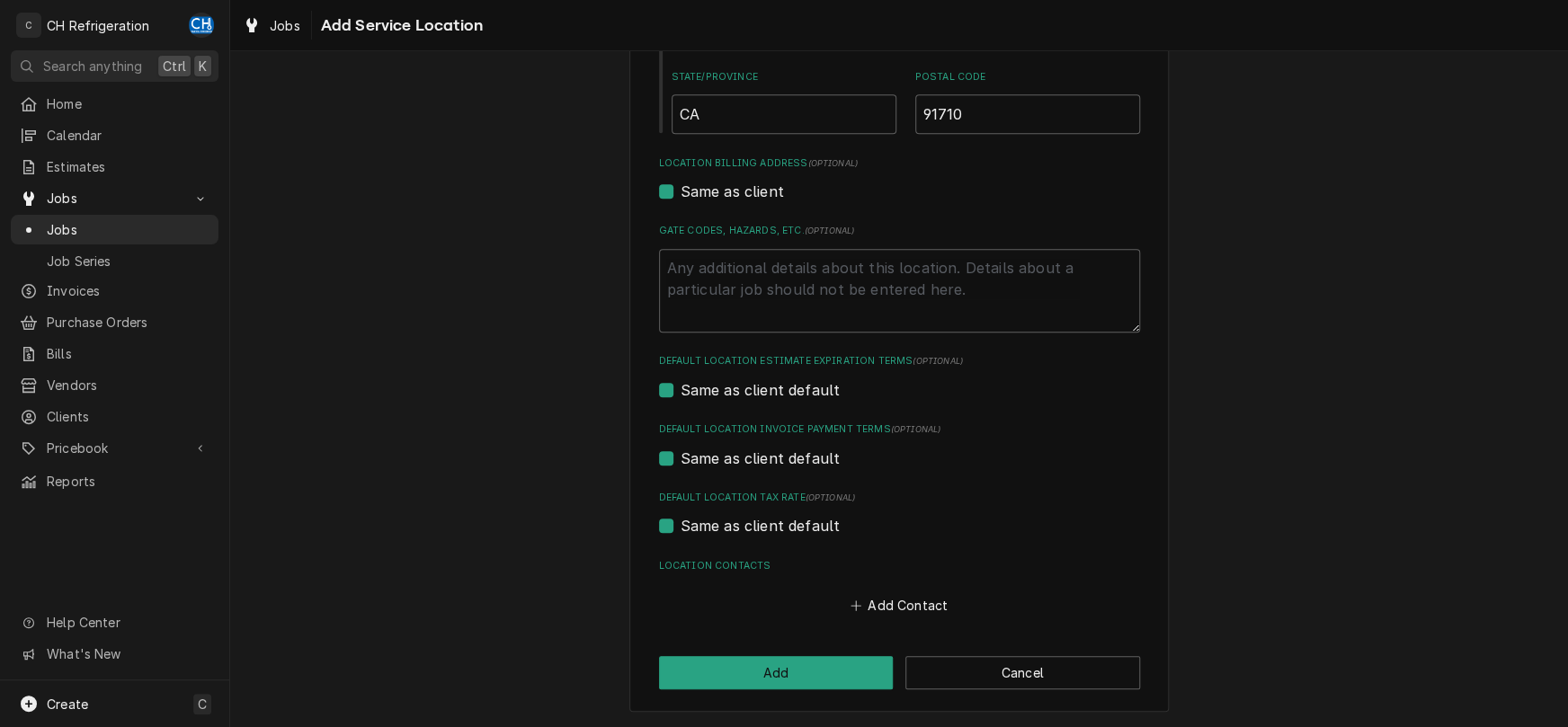
click at [1320, 527] on div "Please provide the following information to add a new service location: Locatio…" at bounding box center [899, 175] width 1338 height 1106
click at [766, 676] on button "Add" at bounding box center [776, 673] width 235 height 34
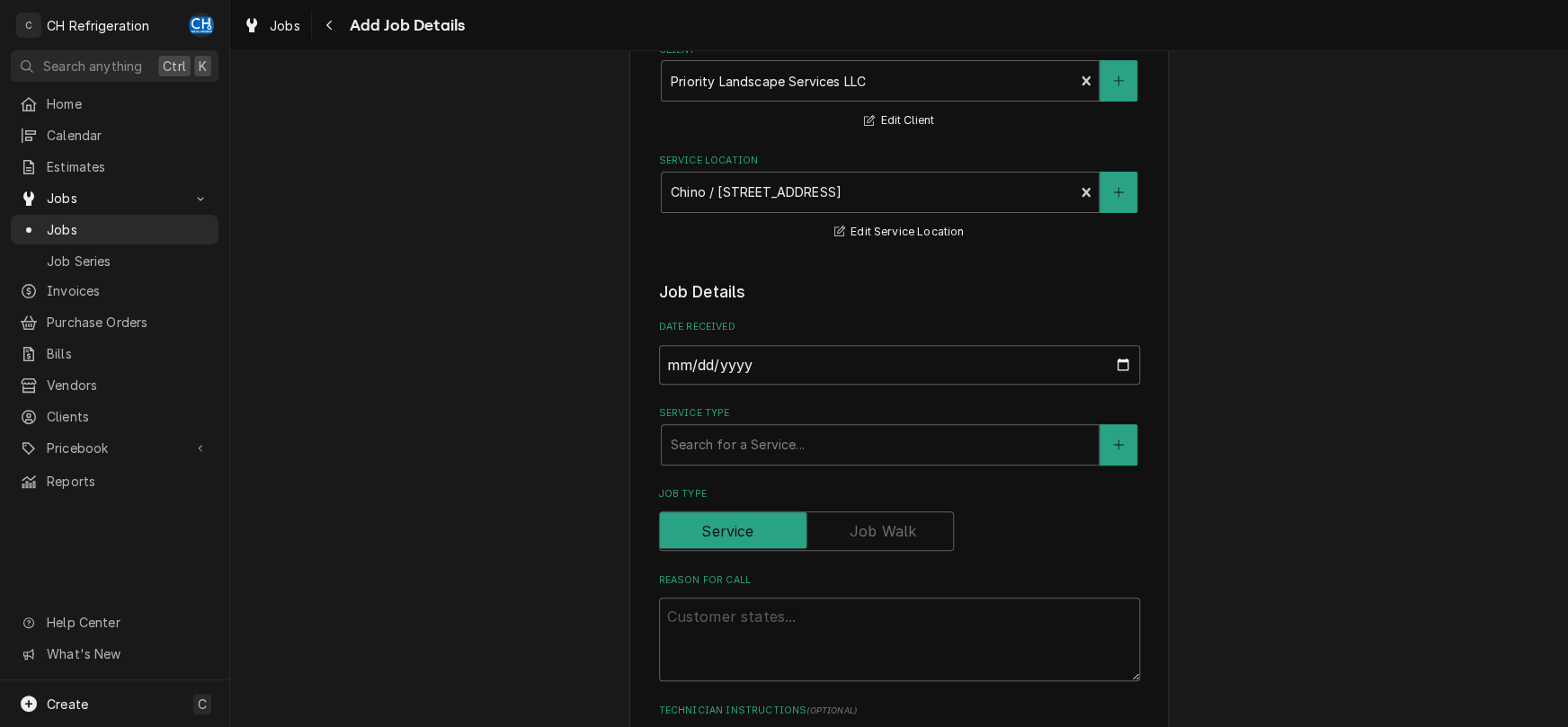
scroll to position [188, 0]
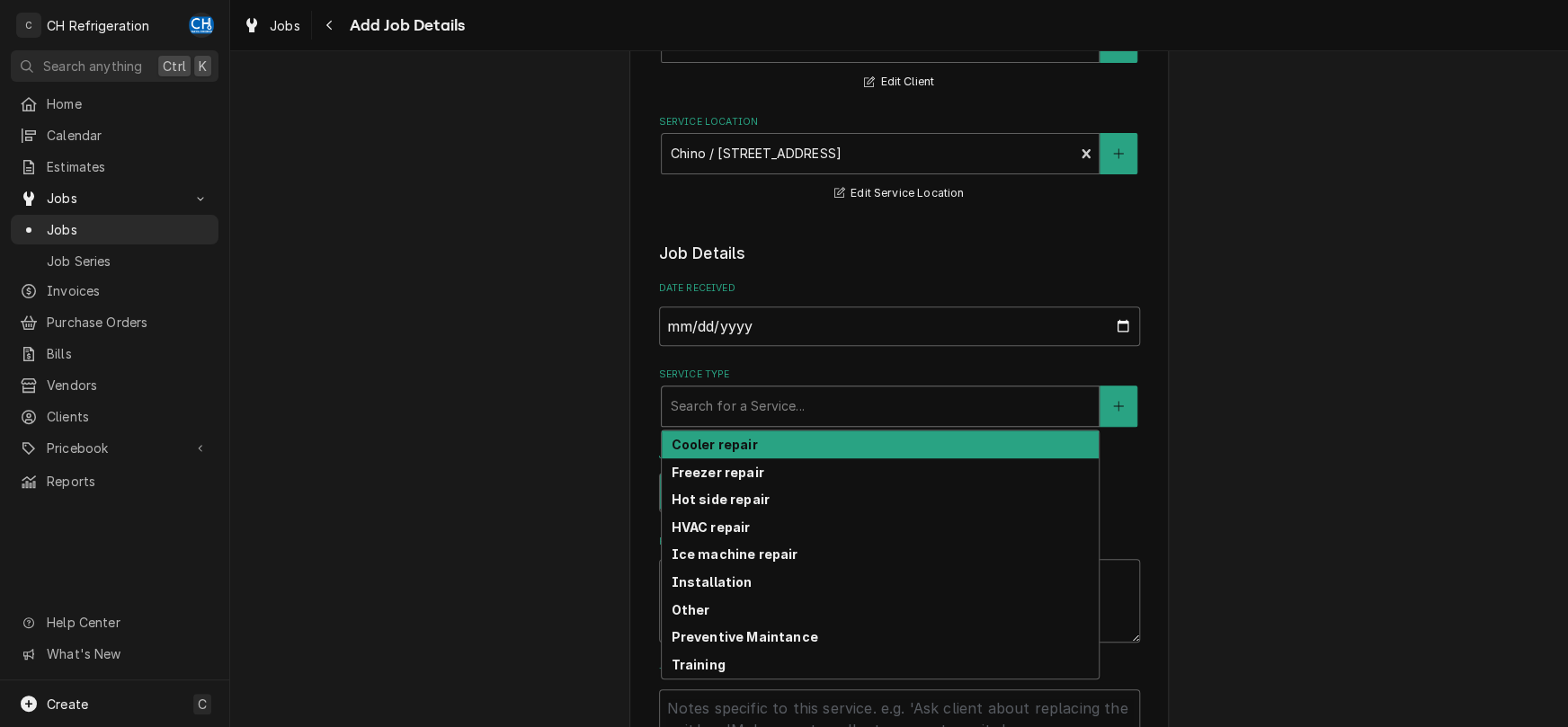
click at [714, 416] on div "Service Type" at bounding box center [880, 406] width 419 height 33
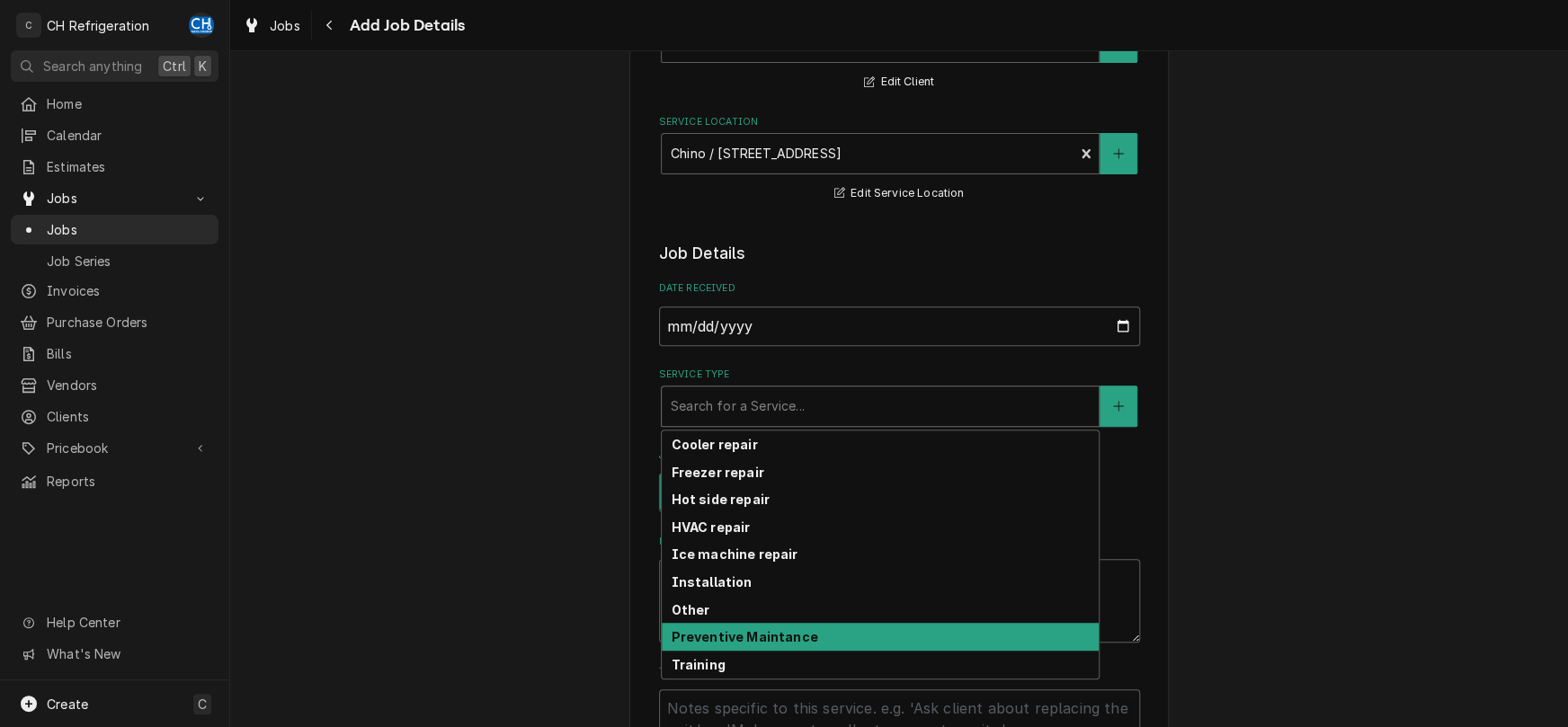
click at [778, 627] on div "Preventive Maintance" at bounding box center [881, 636] width 437 height 28
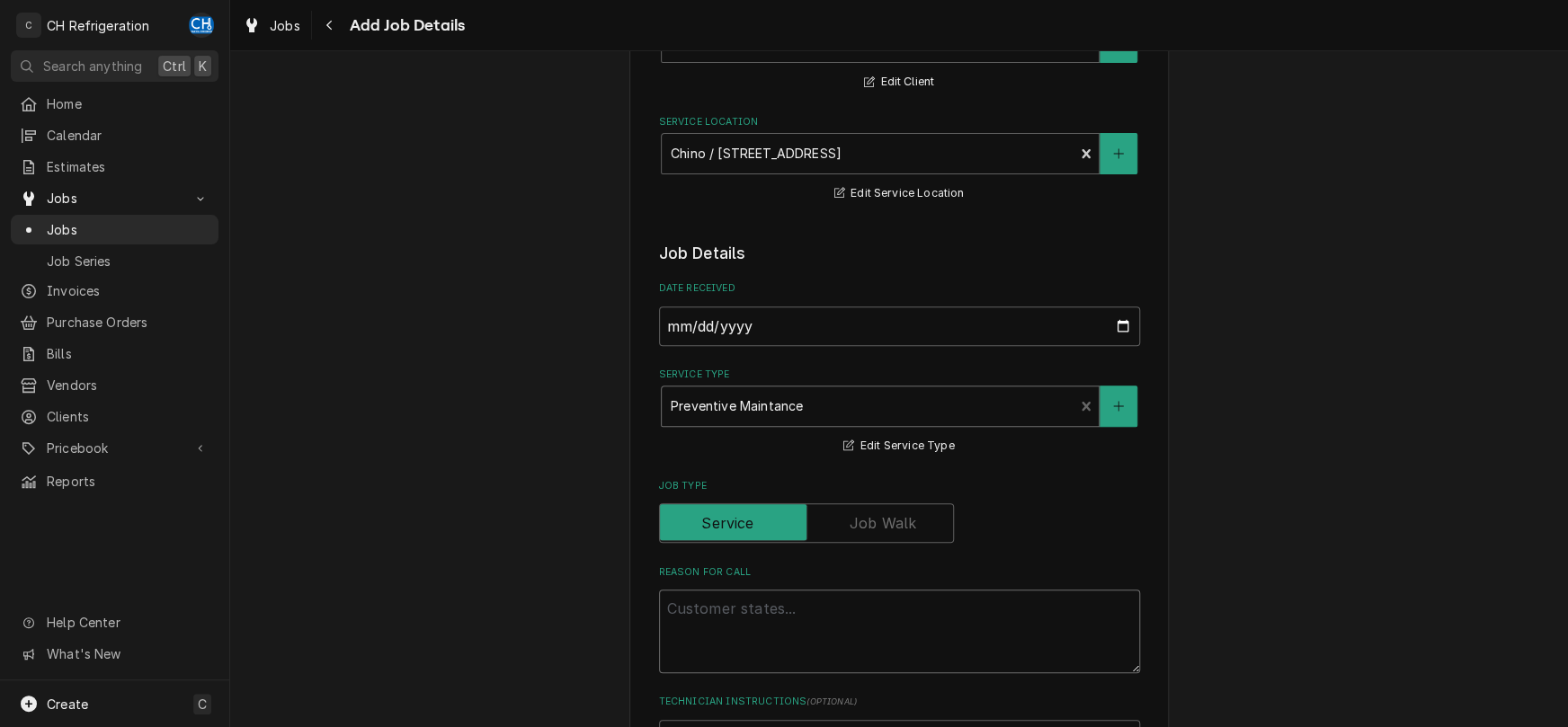
click at [778, 627] on textarea "Reason For Call" at bounding box center [900, 631] width 481 height 83
type textarea "x"
type textarea "P"
type textarea "x"
type textarea "PM"
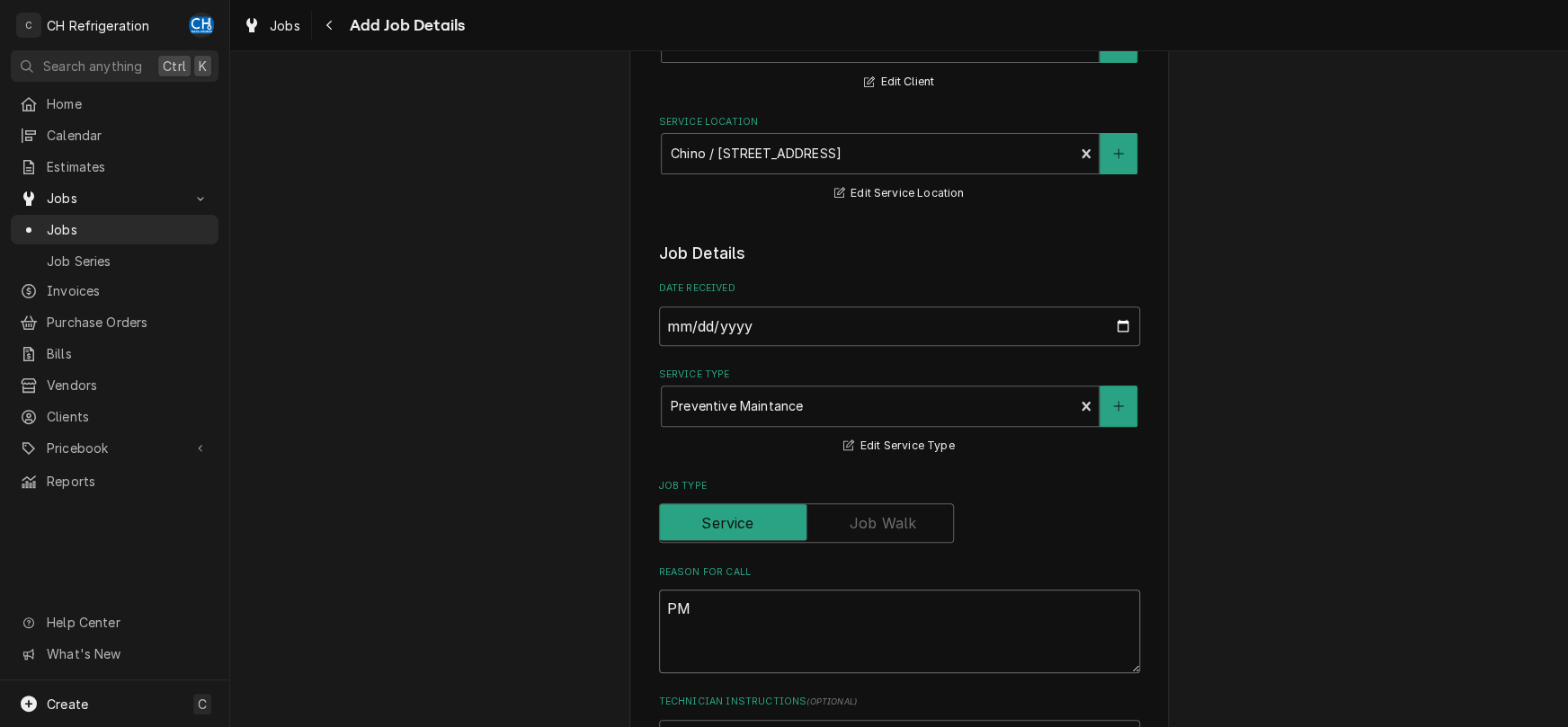
type textarea "x"
type textarea "PM"
type textarea "x"
type textarea "PM I"
type textarea "x"
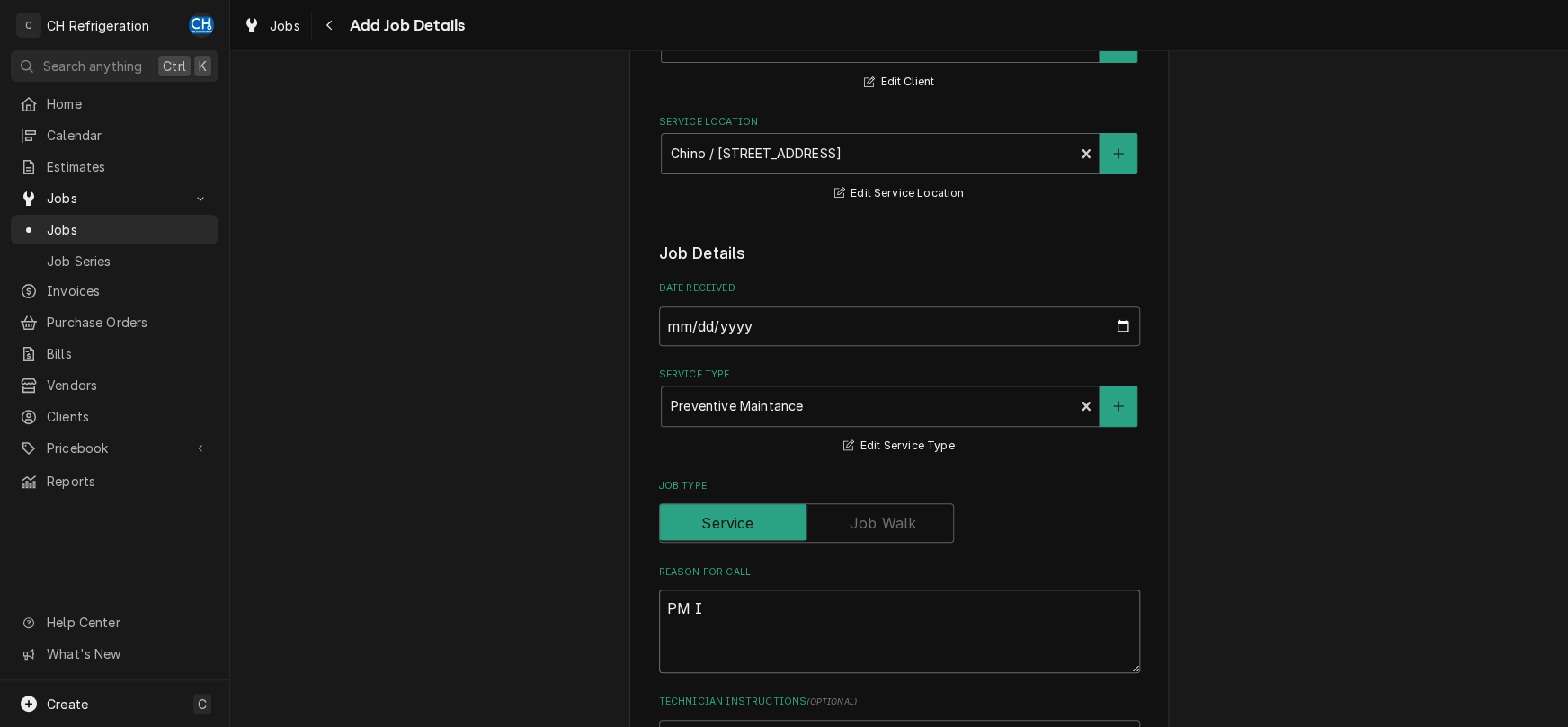
type textarea "PM Ic"
type textarea "x"
type textarea "PM Ice"
type textarea "x"
type textarea "PM Ice"
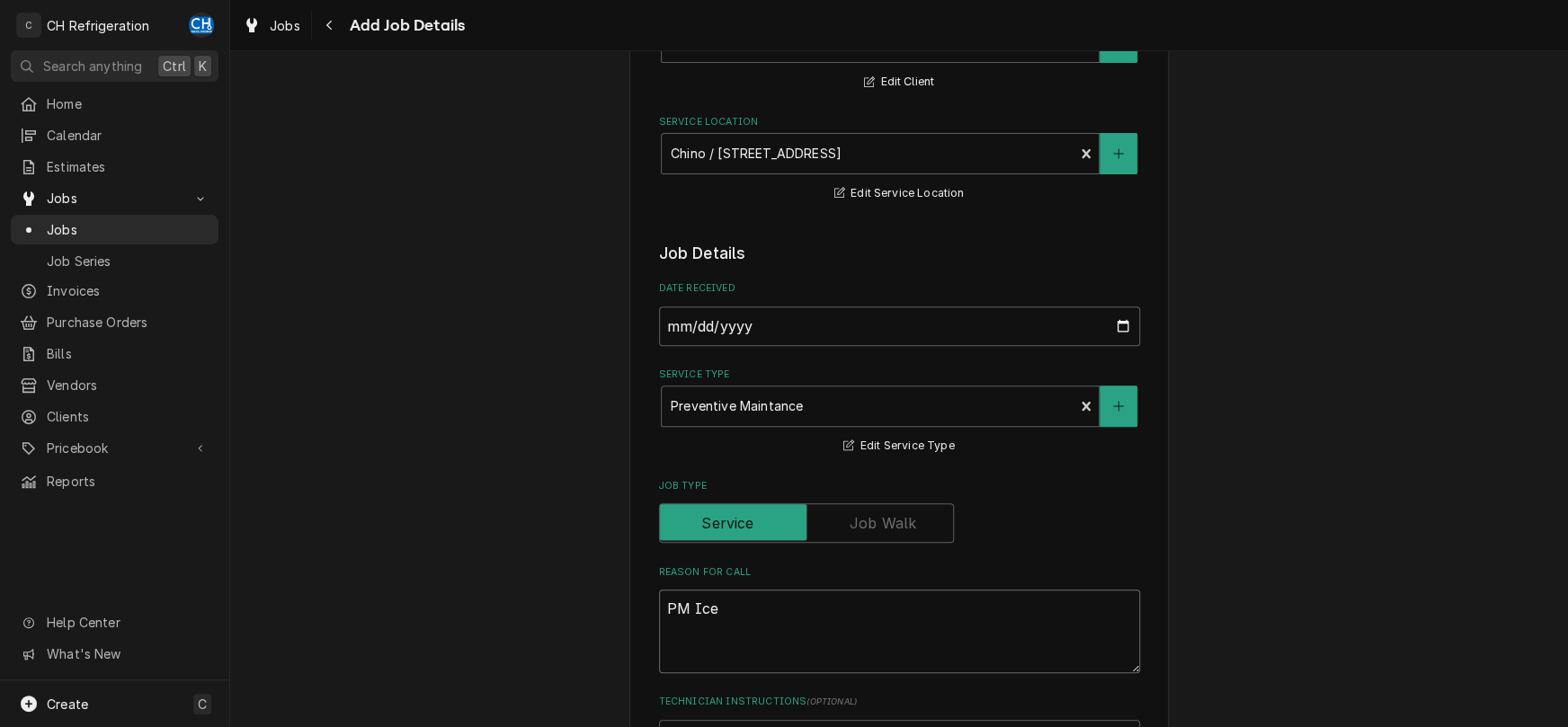
type textarea "x"
type textarea "PM Ice M"
type textarea "x"
type textarea "PM Ice Ma"
type textarea "x"
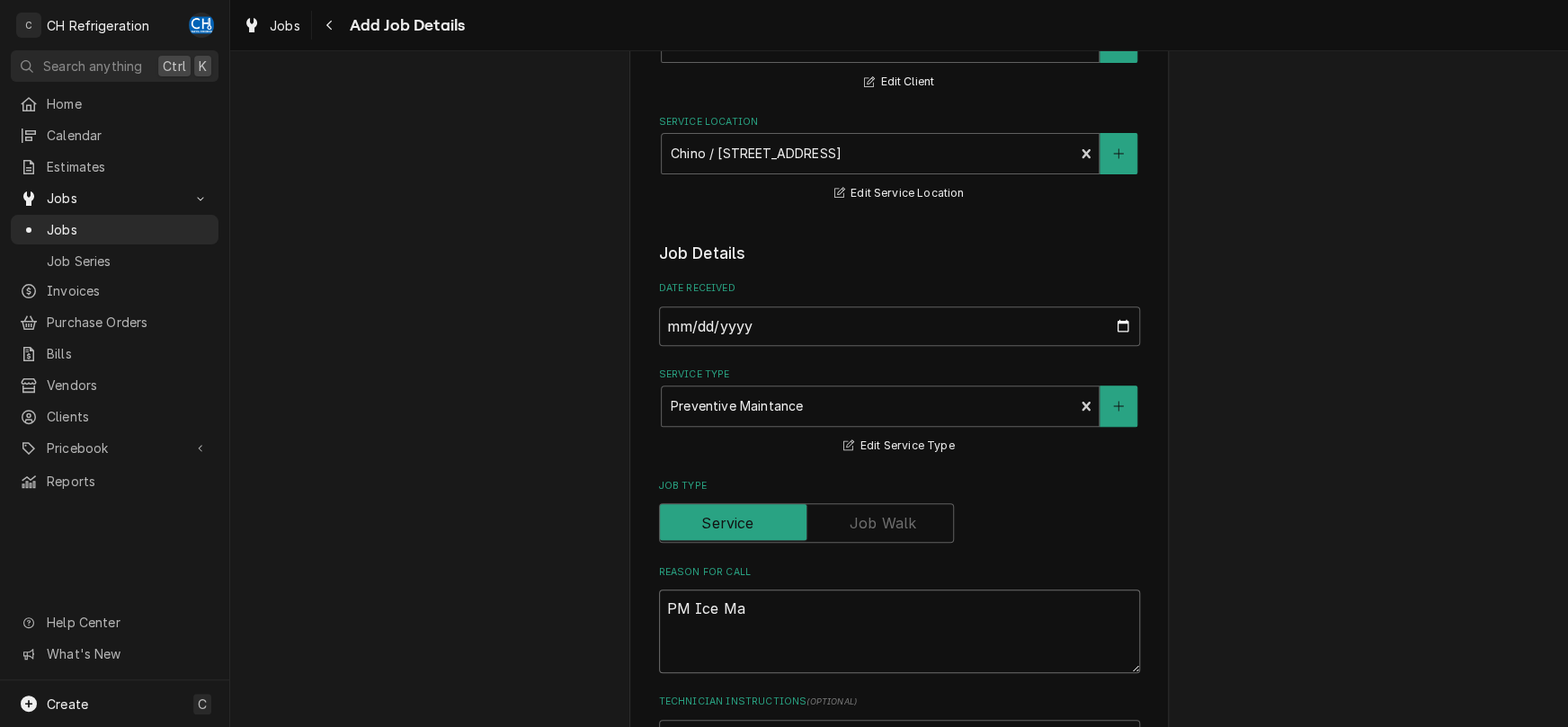
type textarea "PM Ice Mac"
type textarea "x"
type textarea "PM Ice Mach"
type textarea "x"
type textarea "PM Ice Machi"
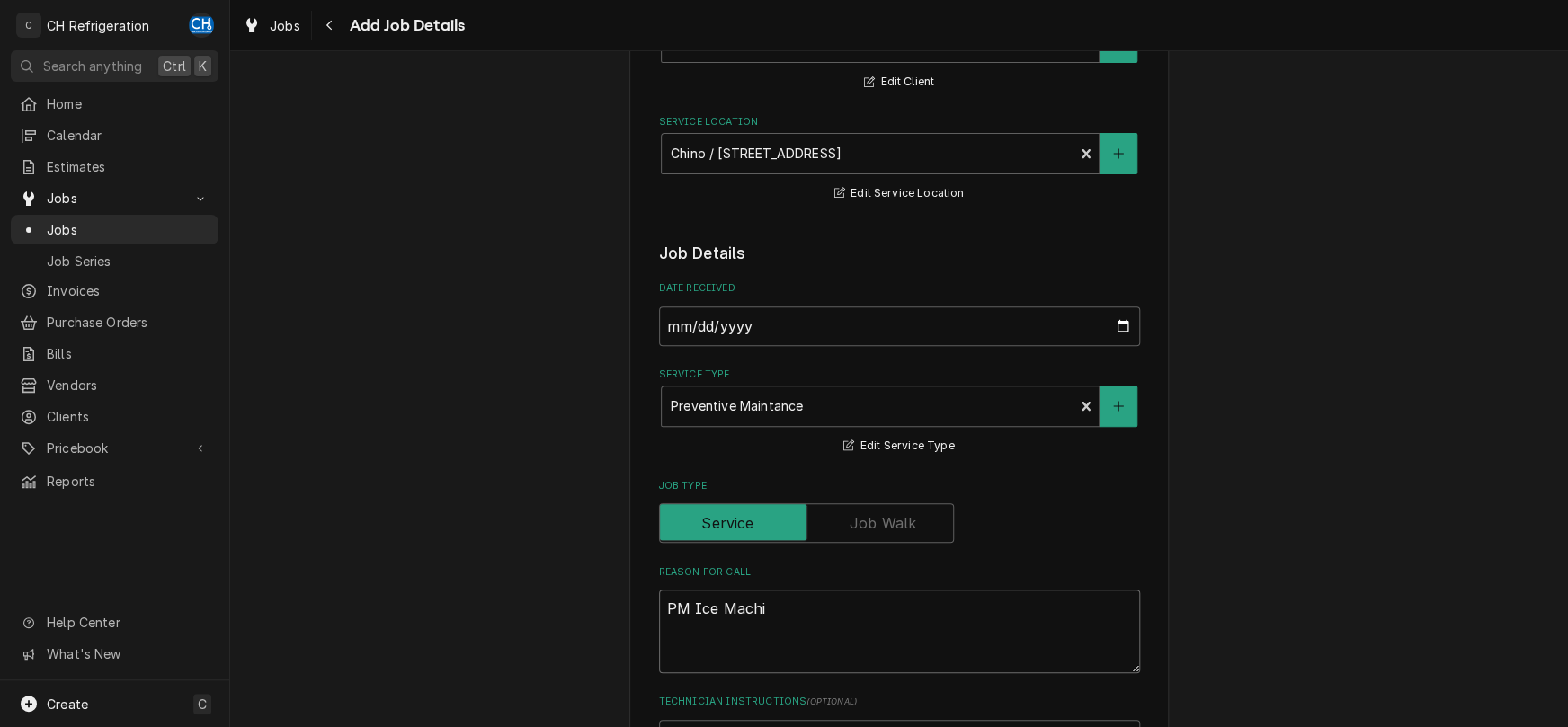
type textarea "x"
type textarea "PM Ice Machine"
type textarea "x"
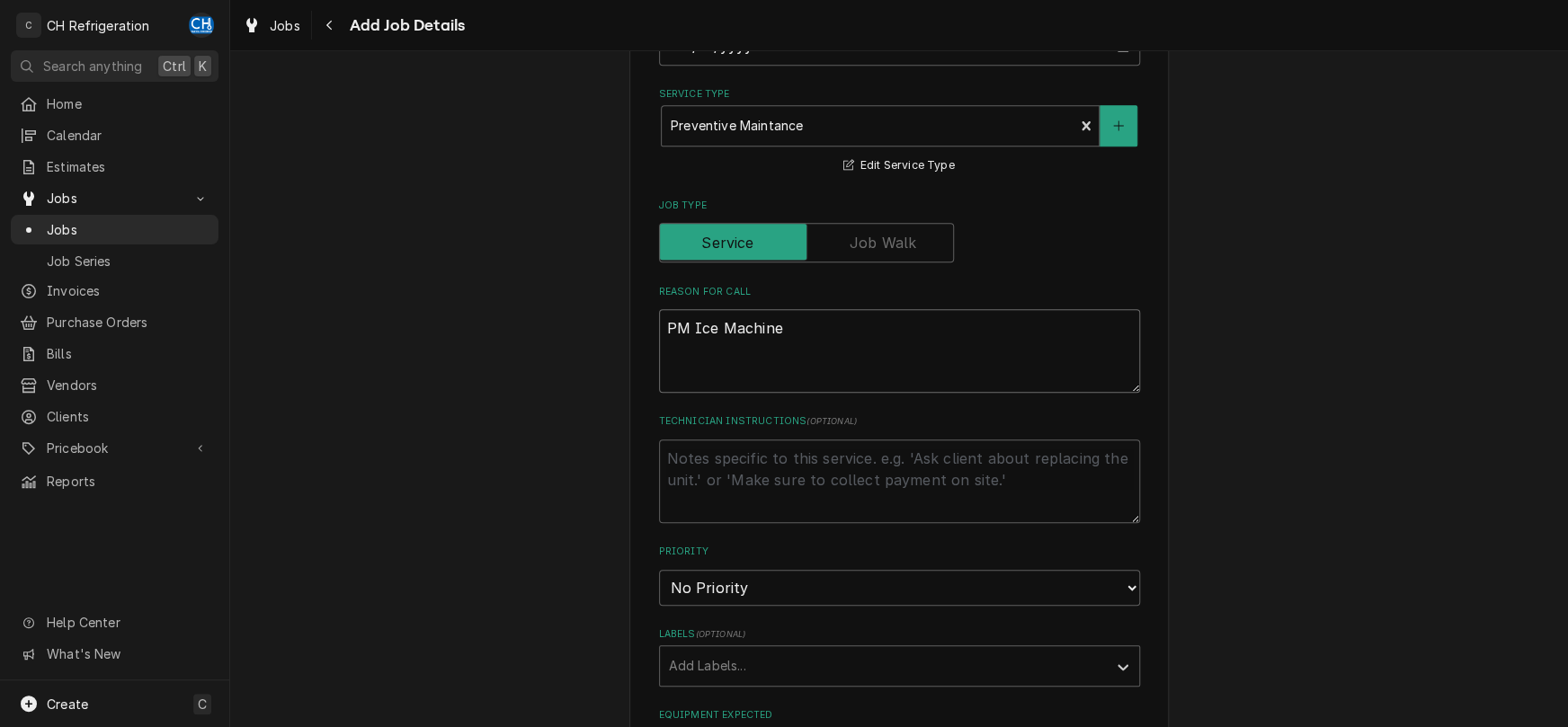
scroll to position [469, 0]
type textarea "PM Ice Machine"
click at [895, 458] on textarea "Technician Instructions ( optional )" at bounding box center [900, 480] width 481 height 83
type textarea "x"
type textarea "i"
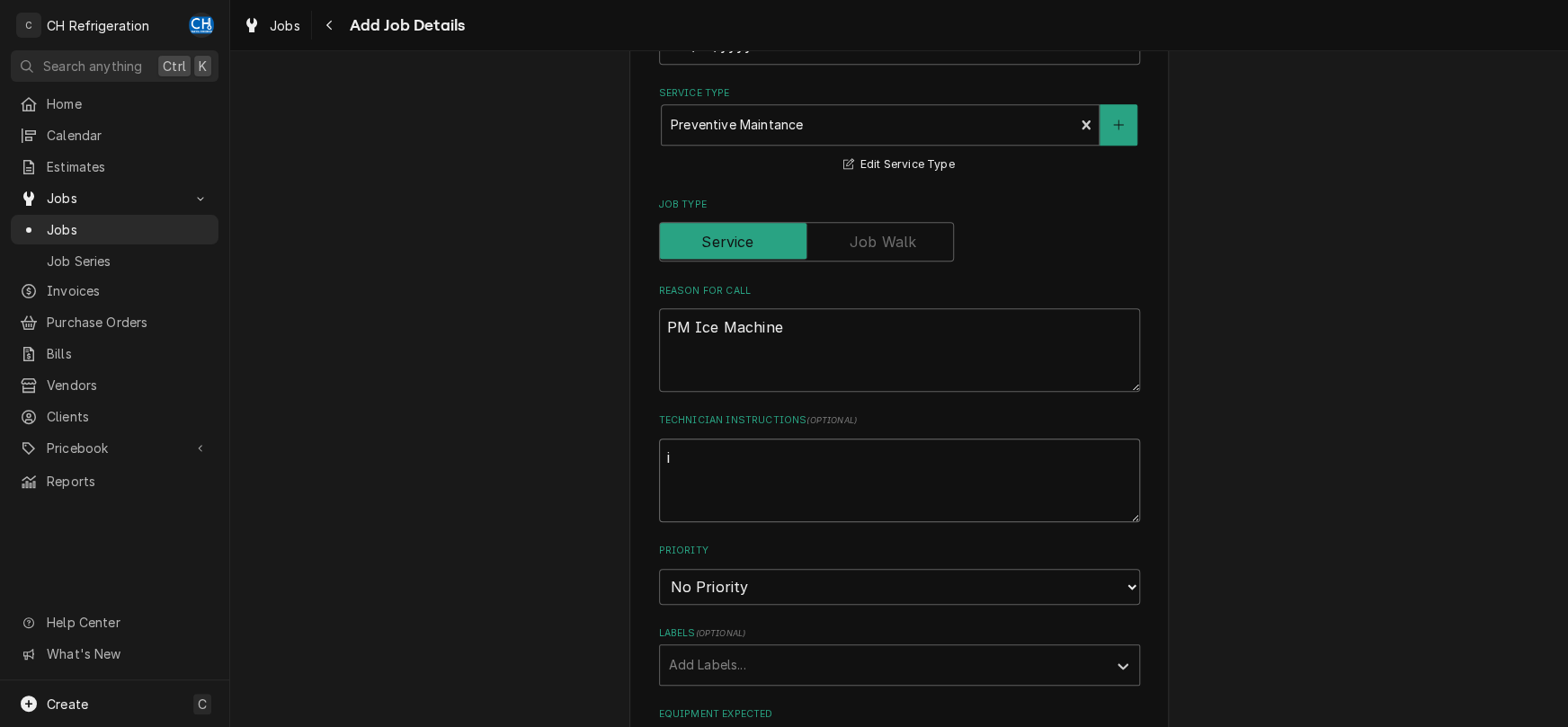
type textarea "x"
type textarea "in"
type textarea "x"
type textarea "inv"
type textarea "x"
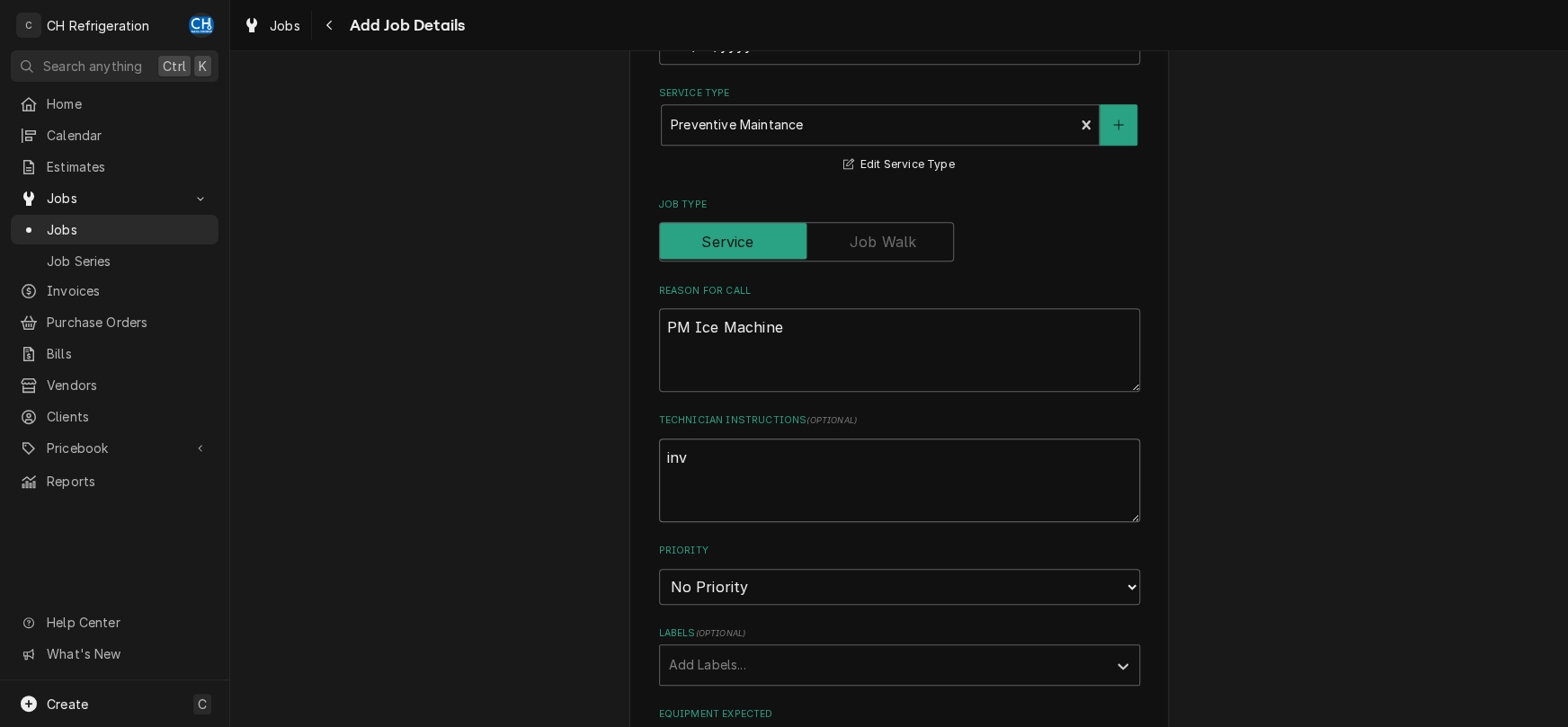
type textarea "invl"
type textarea "x"
type textarea "invlu"
type textarea "x"
type textarea "invluc"
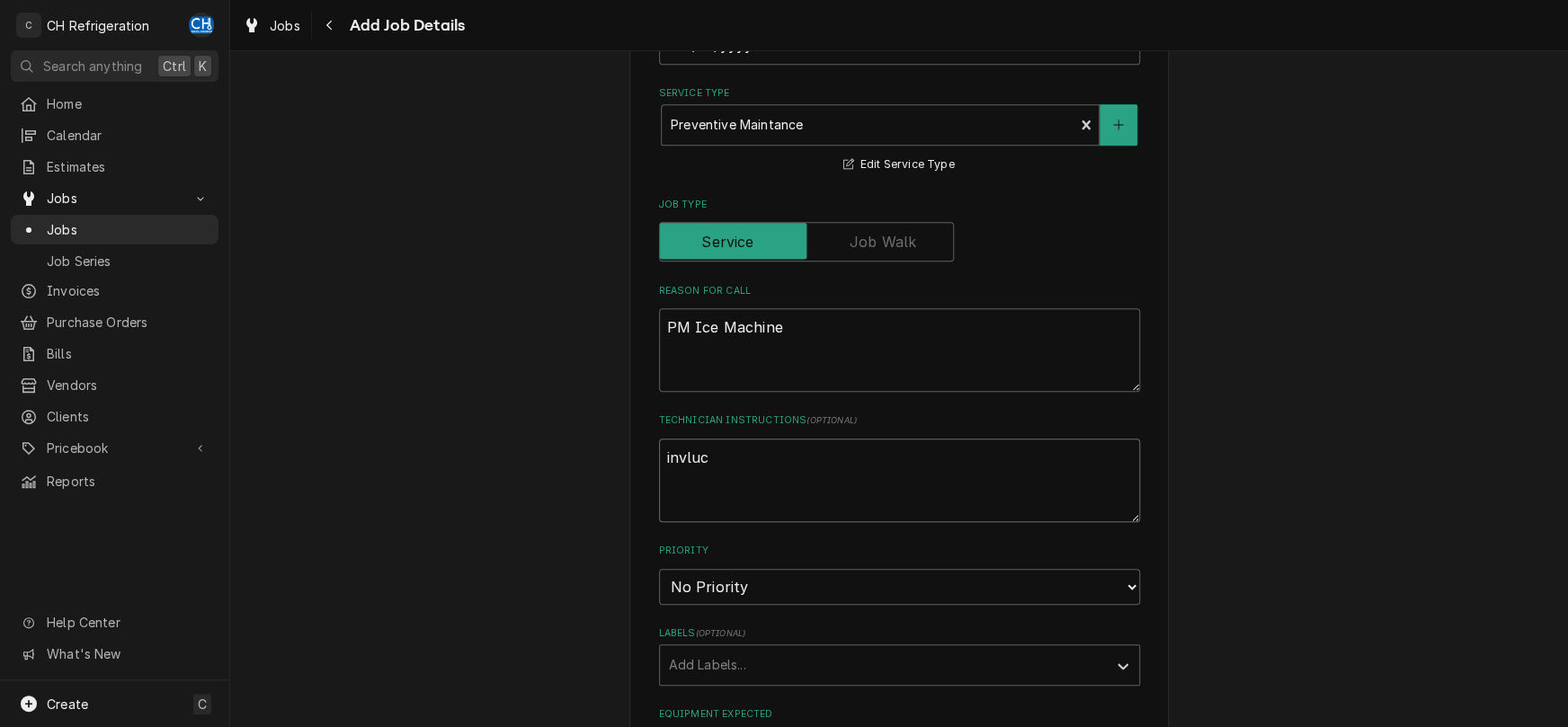
type textarea "x"
type textarea "invluce"
type textarea "x"
type textarea "invluc"
type textarea "x"
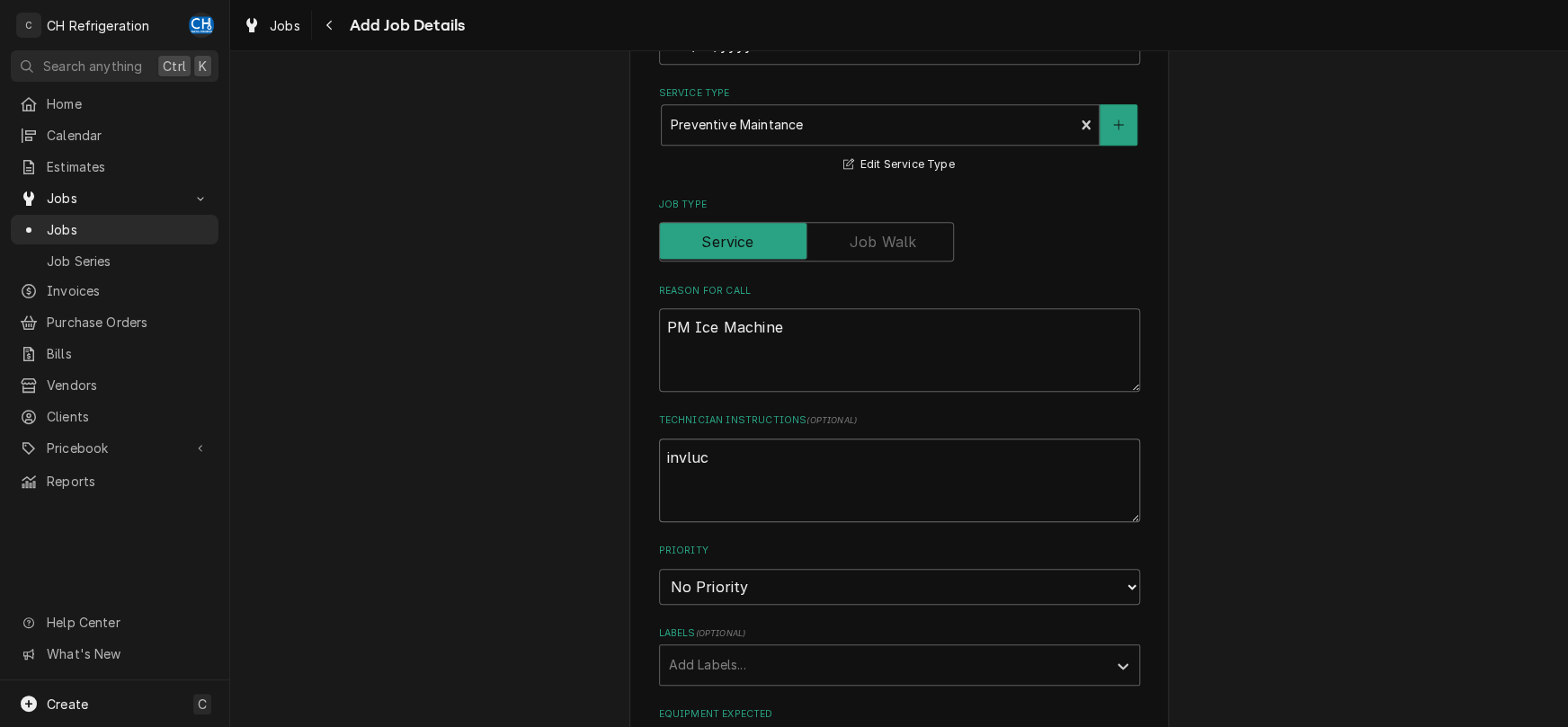
type textarea "invlu"
type textarea "x"
type textarea "invl"
type textarea "x"
type textarea "inv"
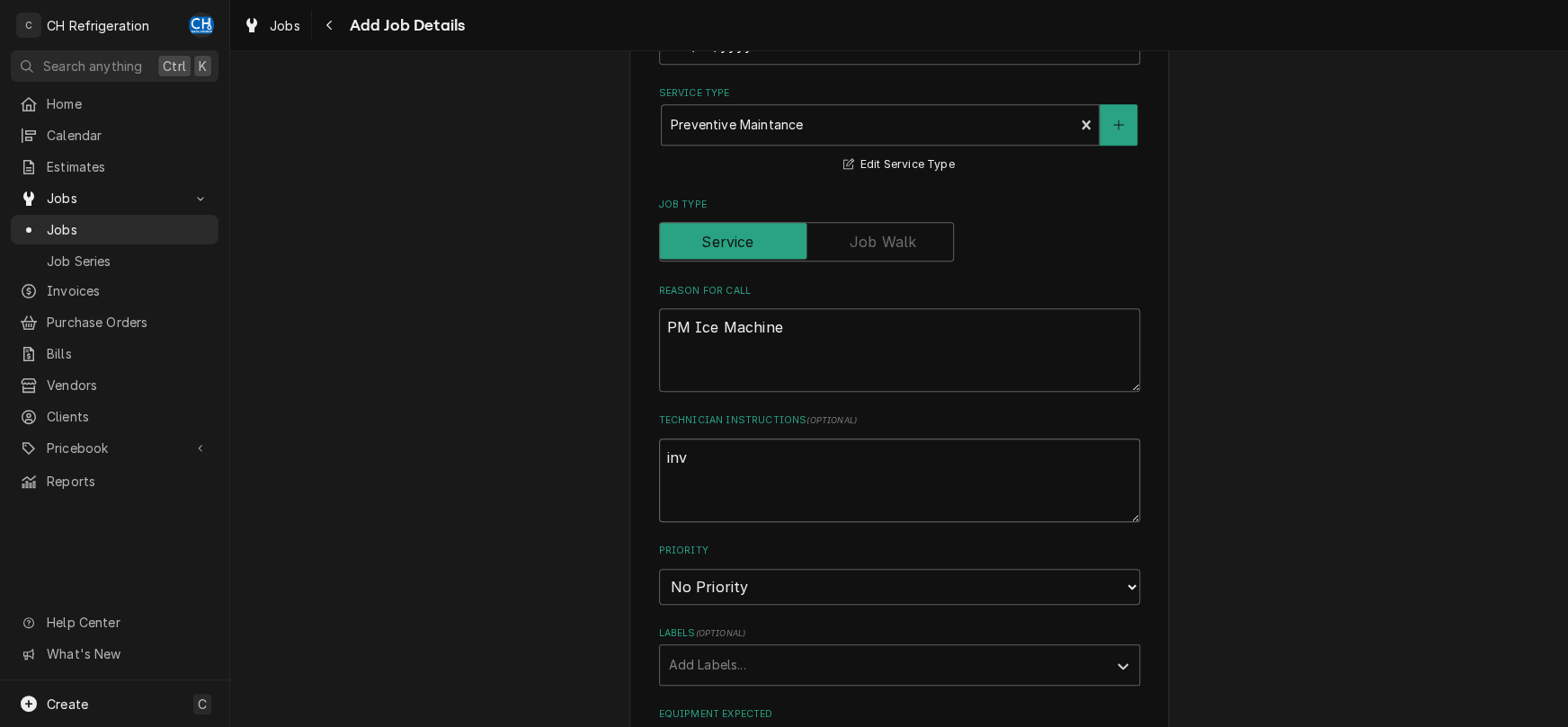
type textarea "x"
type textarea "in"
type textarea "x"
type textarea "inc"
type textarea "x"
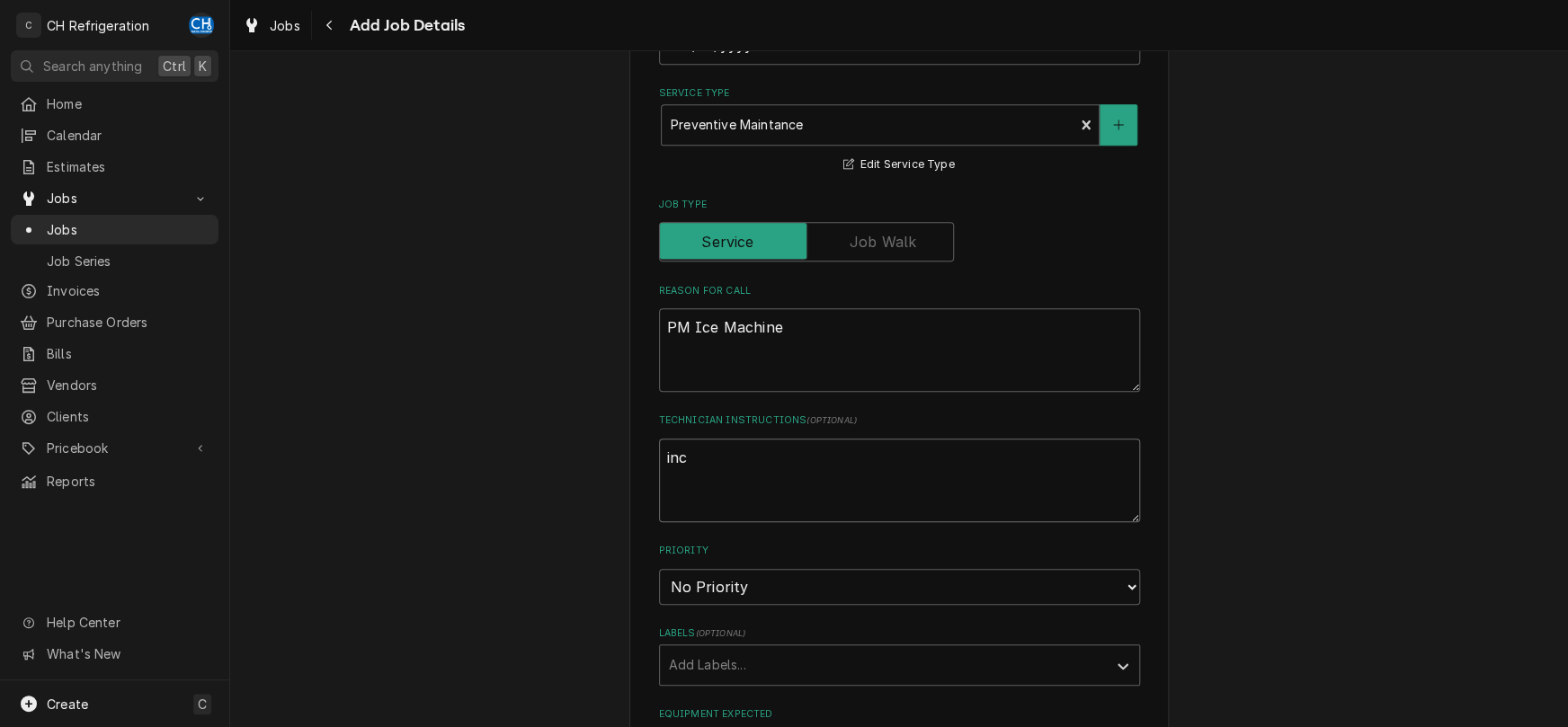
type textarea "in"
type textarea "x"
type textarea "inc"
type textarea "x"
type textarea "incl"
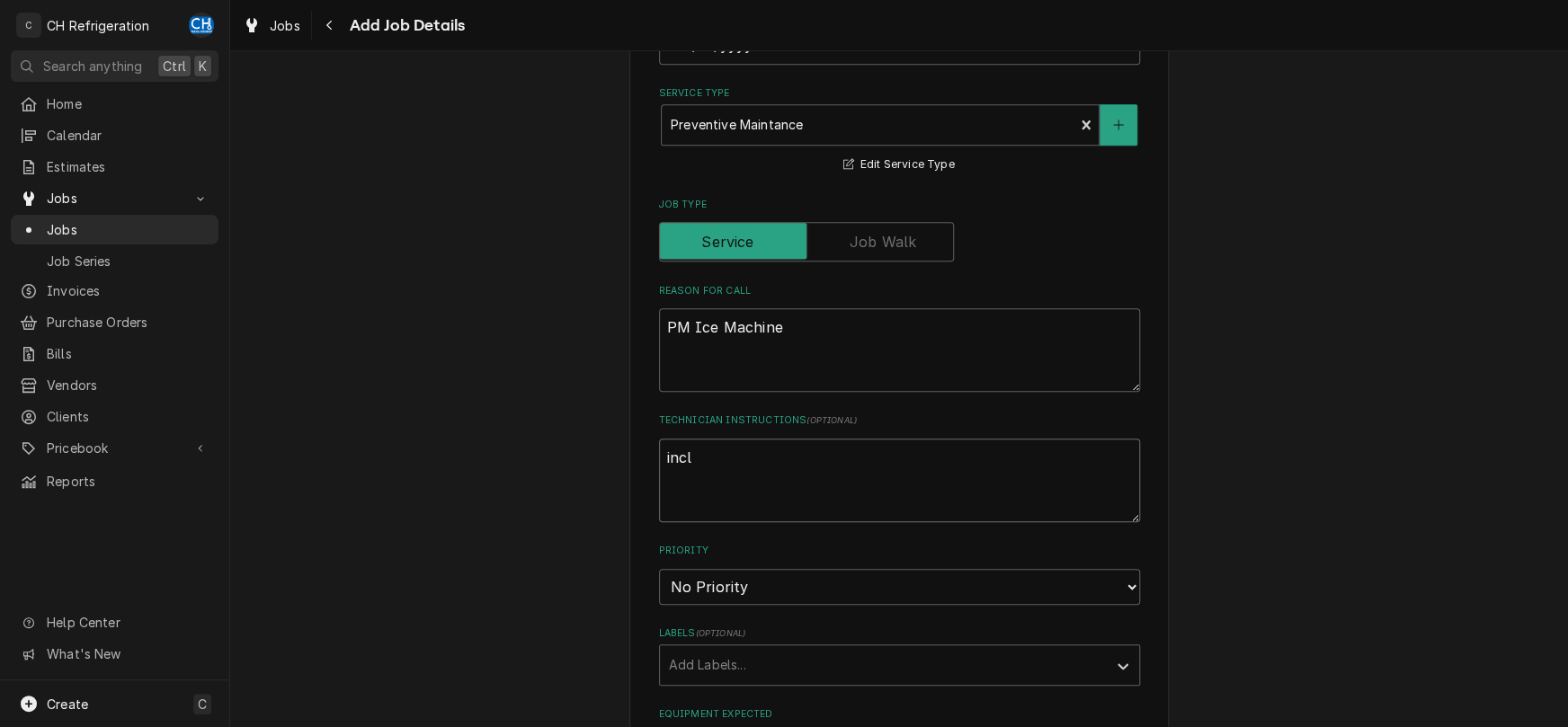
type textarea "x"
type textarea "inclu"
type textarea "x"
type textarea "includ"
type textarea "x"
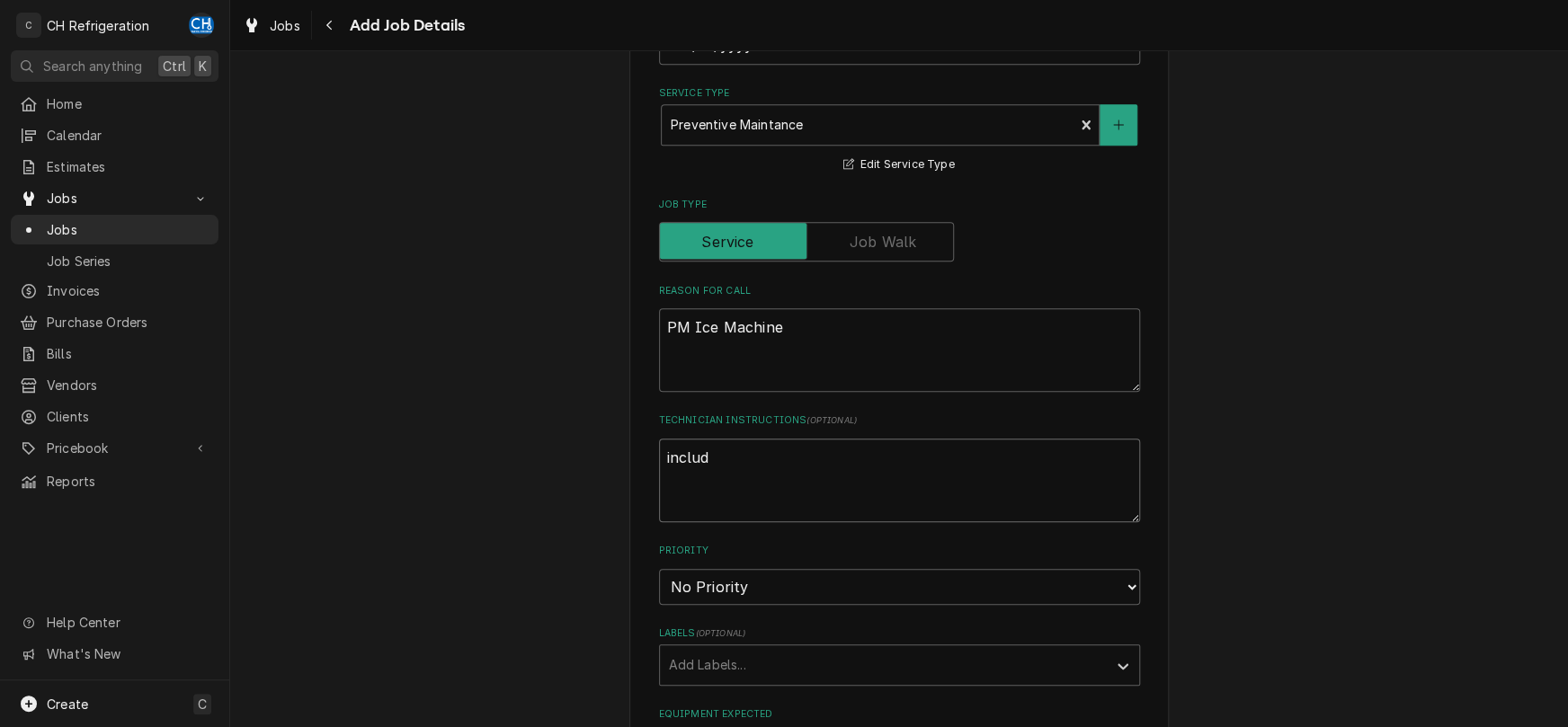
type textarea "include"
type textarea "x"
type textarea "include"
type textarea "x"
type textarea "include ""
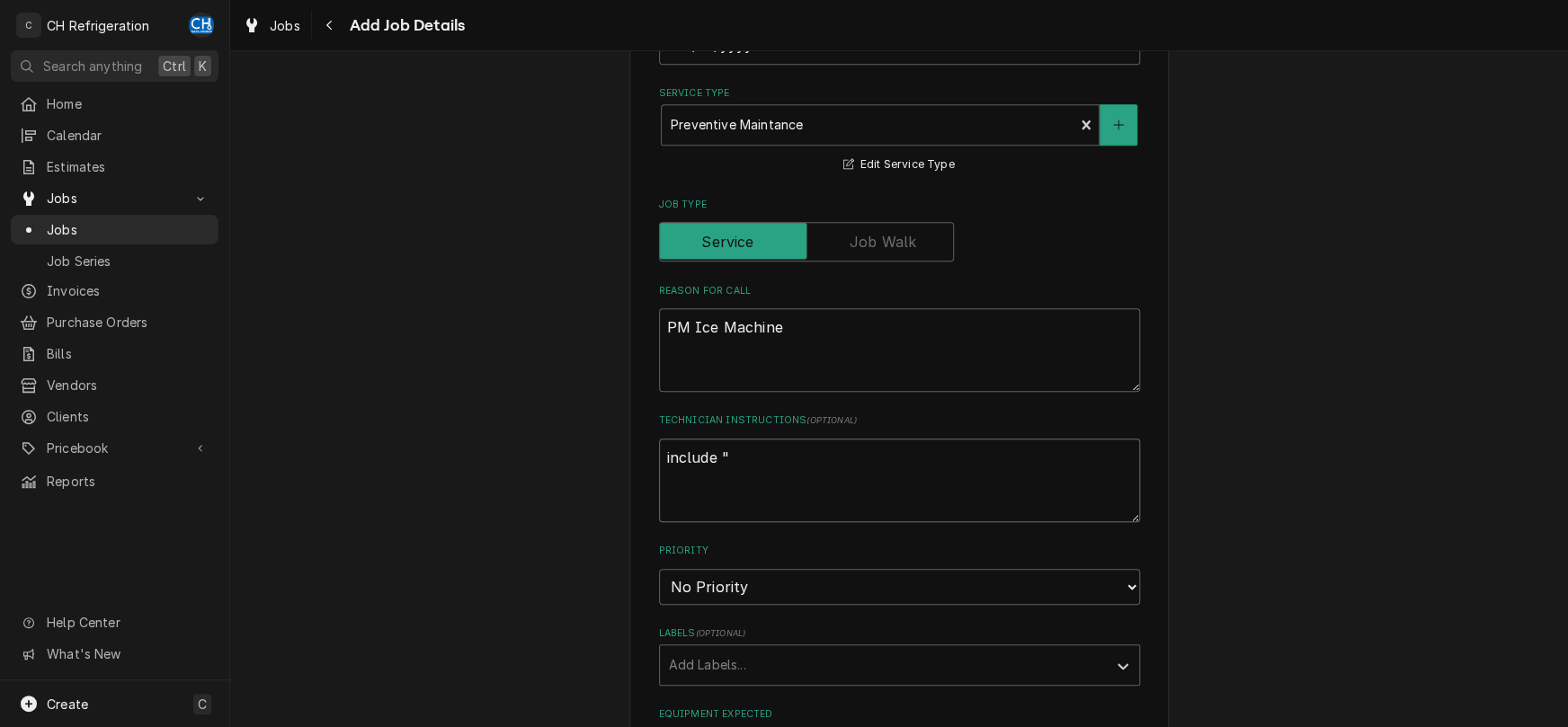
paste textarea "PO 1999D"
type textarea "x"
type textarea "include "PO 1999D"
type textarea "x"
type textarea "include "PO 1999D""
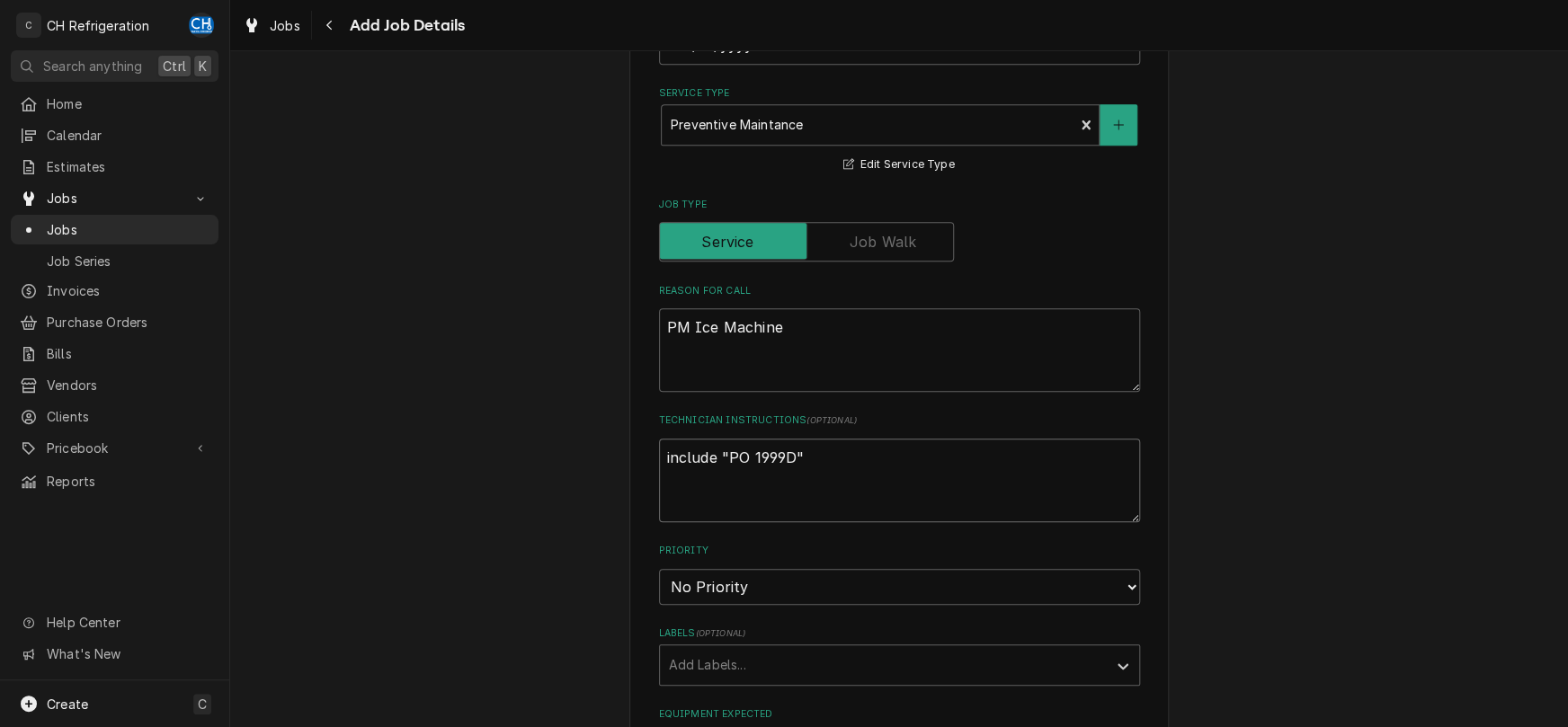
type textarea "x"
type textarea "include "PO 1999D""
type textarea "x"
type textarea "include "PO 1999D" o"
type textarea "x"
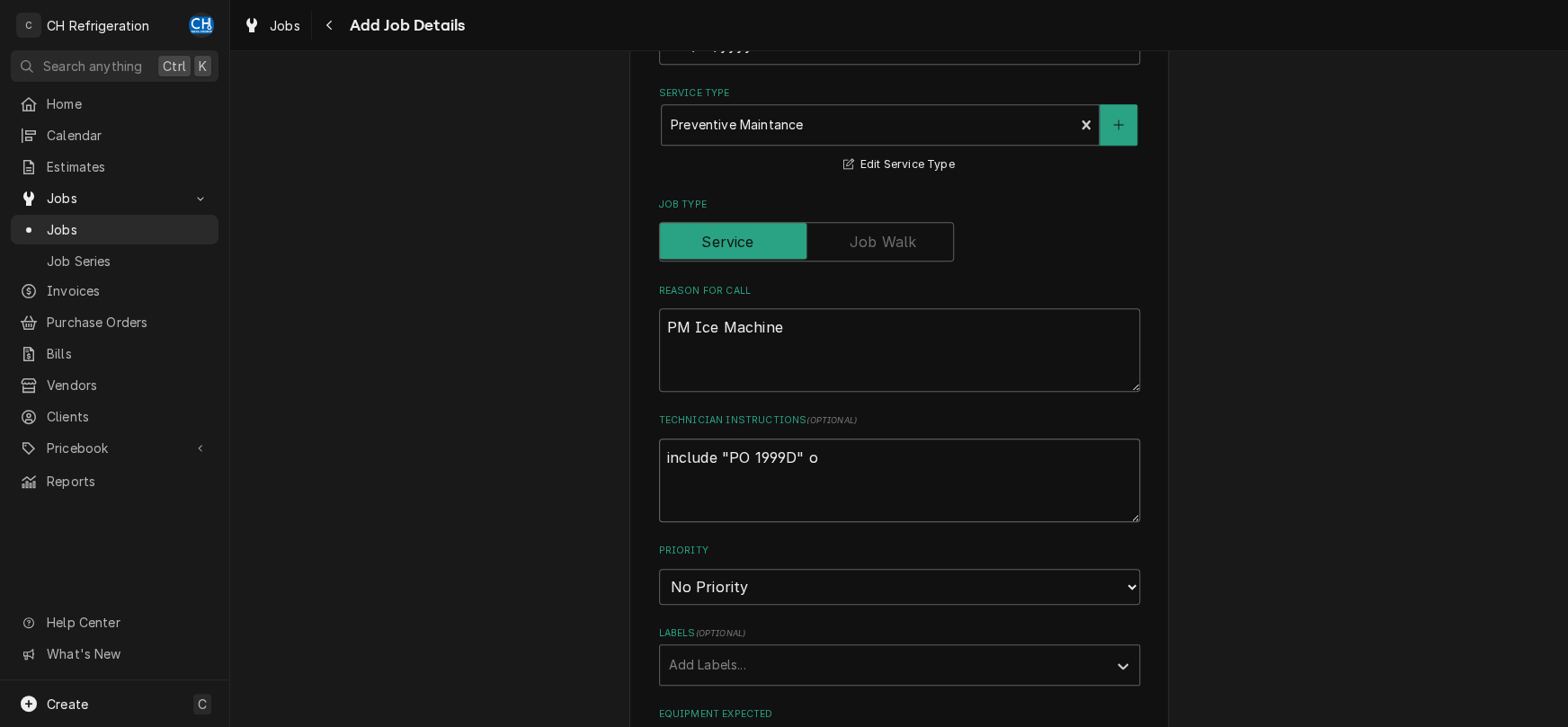
type textarea "include "PO 1999D" on"
type textarea "x"
type textarea "include "PO 1999D" on"
type textarea "x"
type textarea "include "PO 1999D" on i"
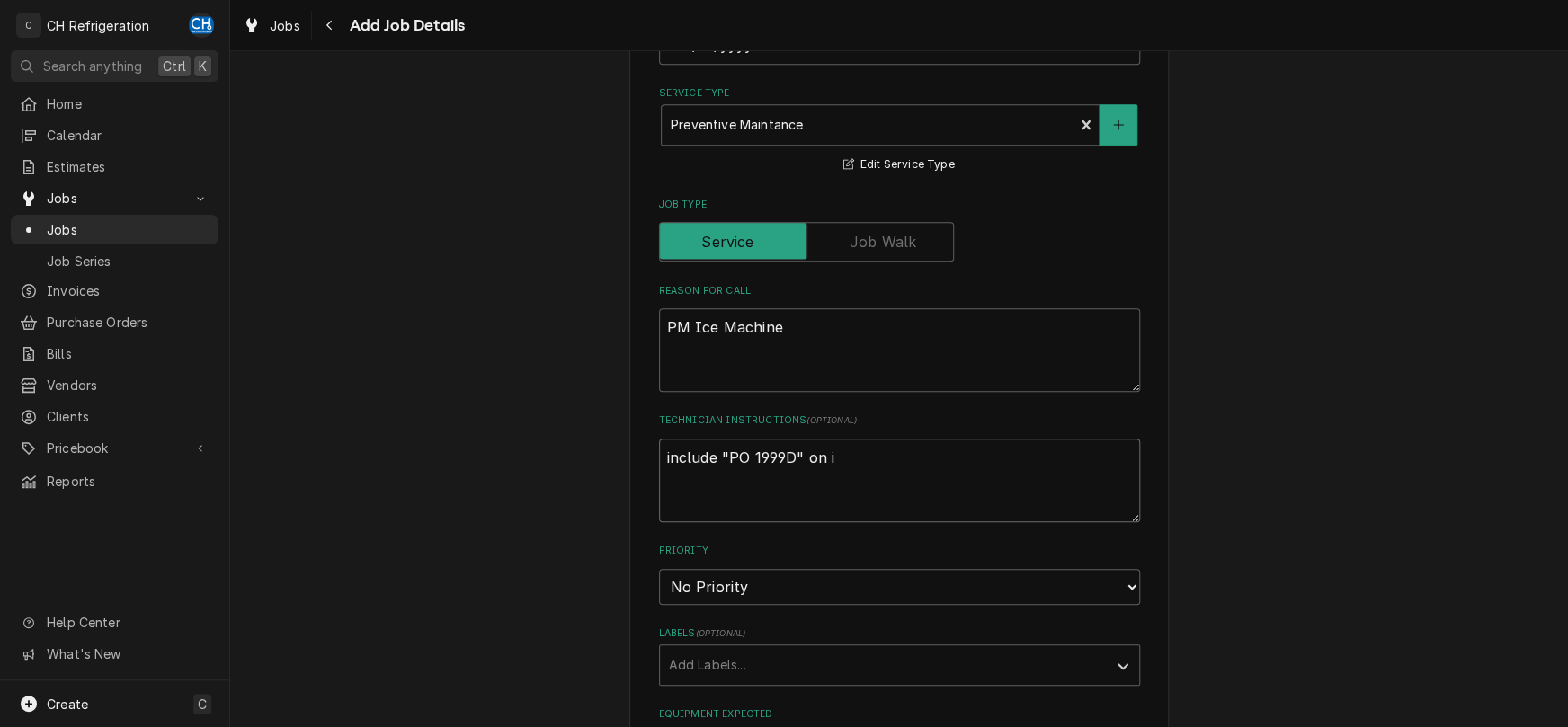
type textarea "x"
type textarea "include "PO 1999D" on in"
type textarea "x"
type textarea "include "PO 1999D" on inv"
type textarea "x"
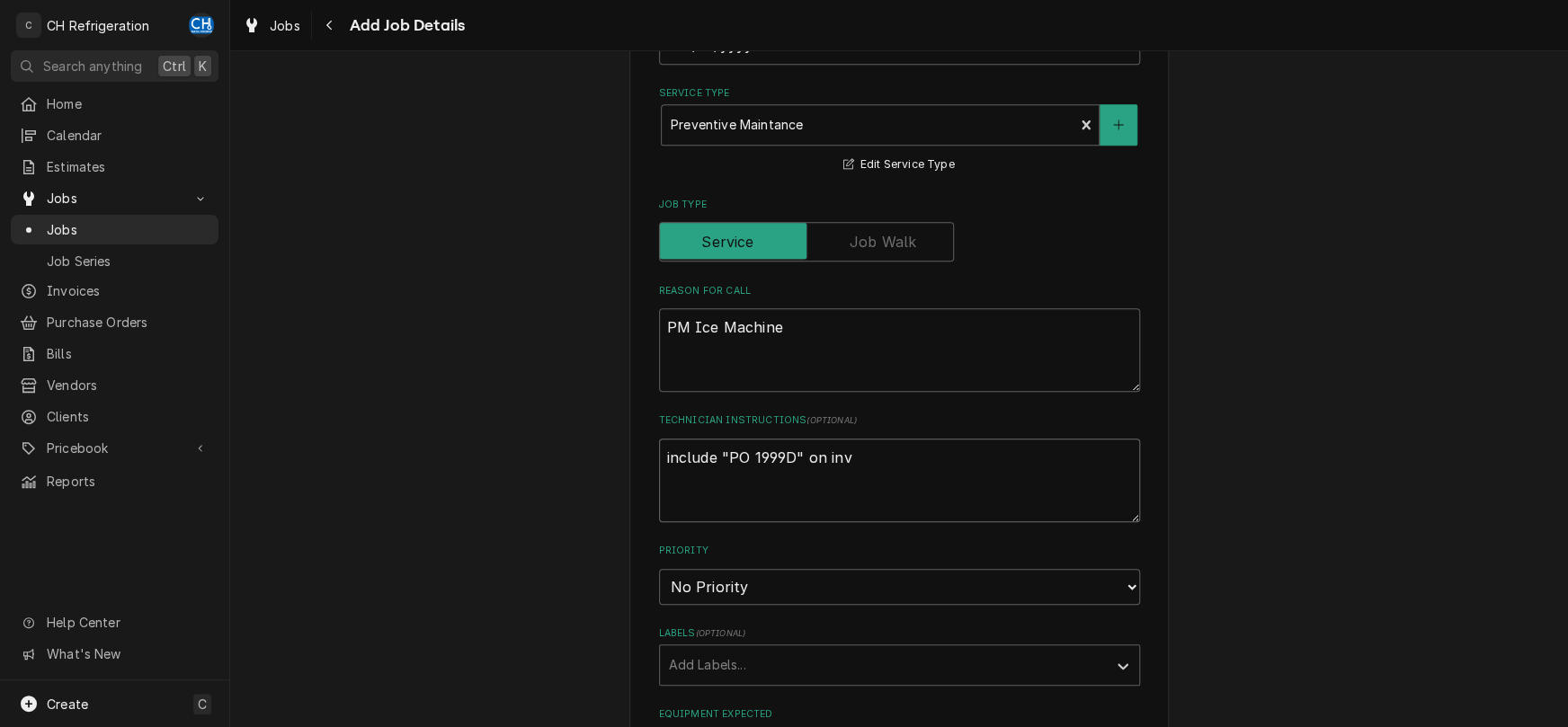
type textarea "include "PO 1999D" on invo"
type textarea "x"
type textarea "include "PO 1999D" on invoi"
type textarea "x"
type textarea "include "PO 1999D" on invoic"
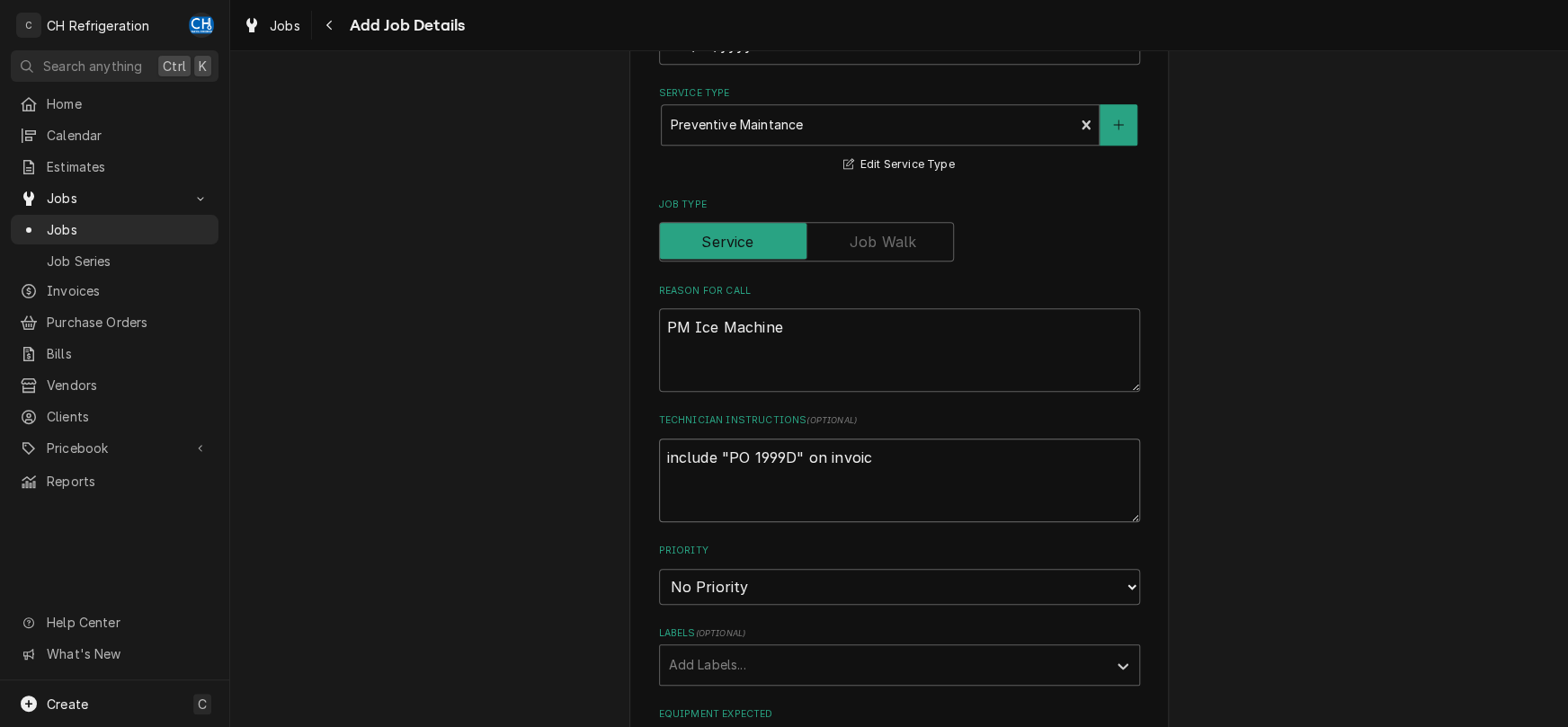
type textarea "x"
type textarea "include "PO 1999D" on invoice"
type textarea "x"
type textarea "include "PO 1999D" on invoic"
type textarea "x"
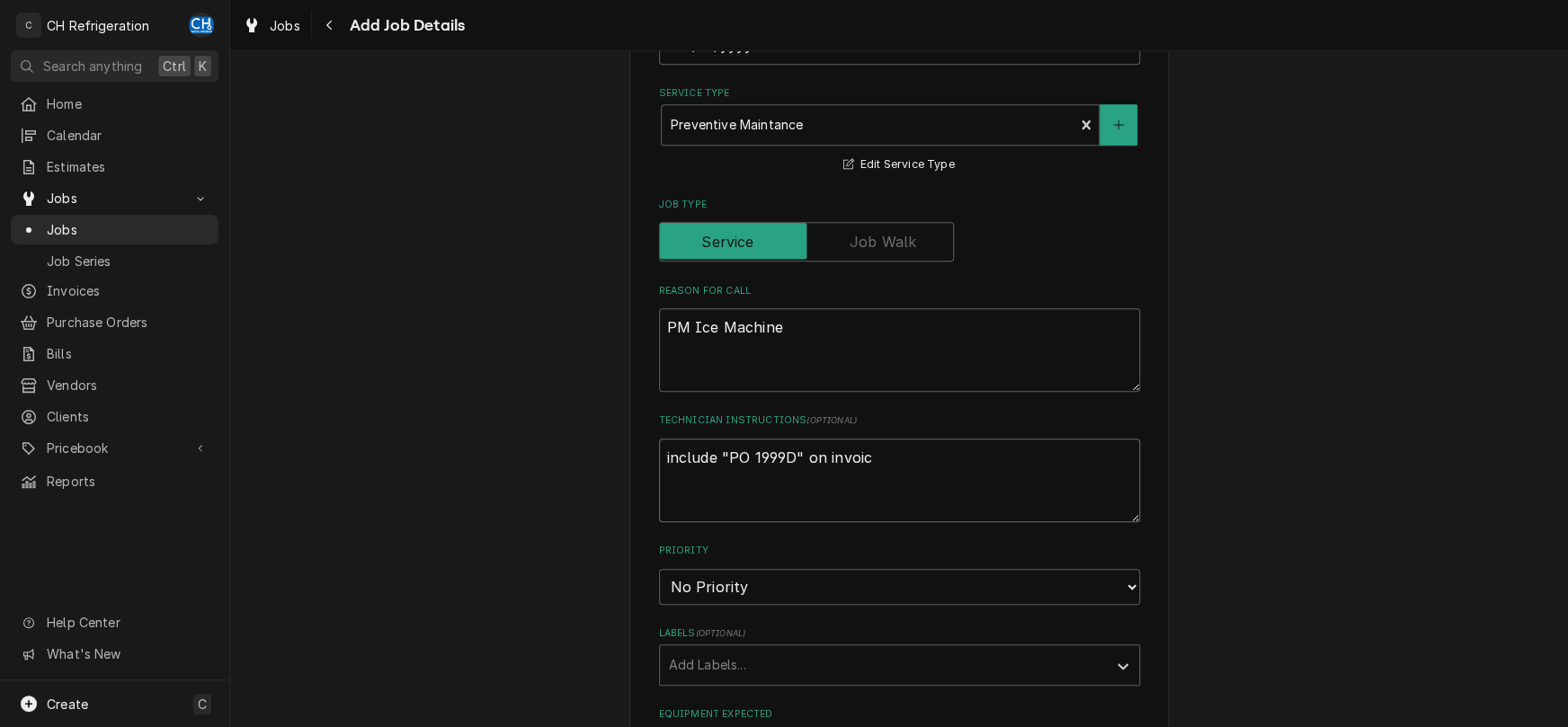
type textarea "include "PO 1999D" on invoi"
type textarea "x"
type textarea "include "PO 1999D" on invo"
type textarea "x"
type textarea "include "PO 1999D" on inv"
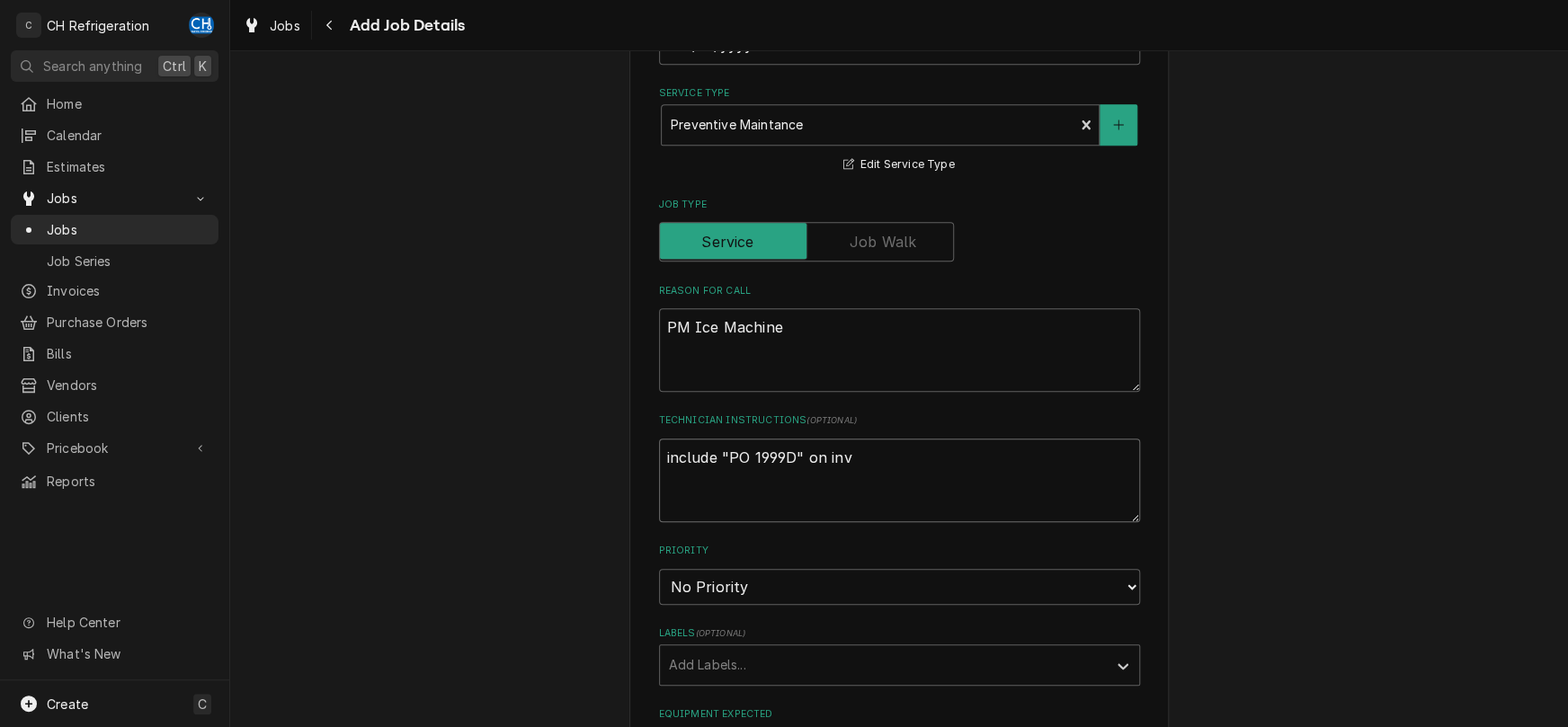
type textarea "x"
type textarea "include "PO 1999D" on in"
type textarea "x"
type textarea "include "PO 1999D" on i"
type textarea "x"
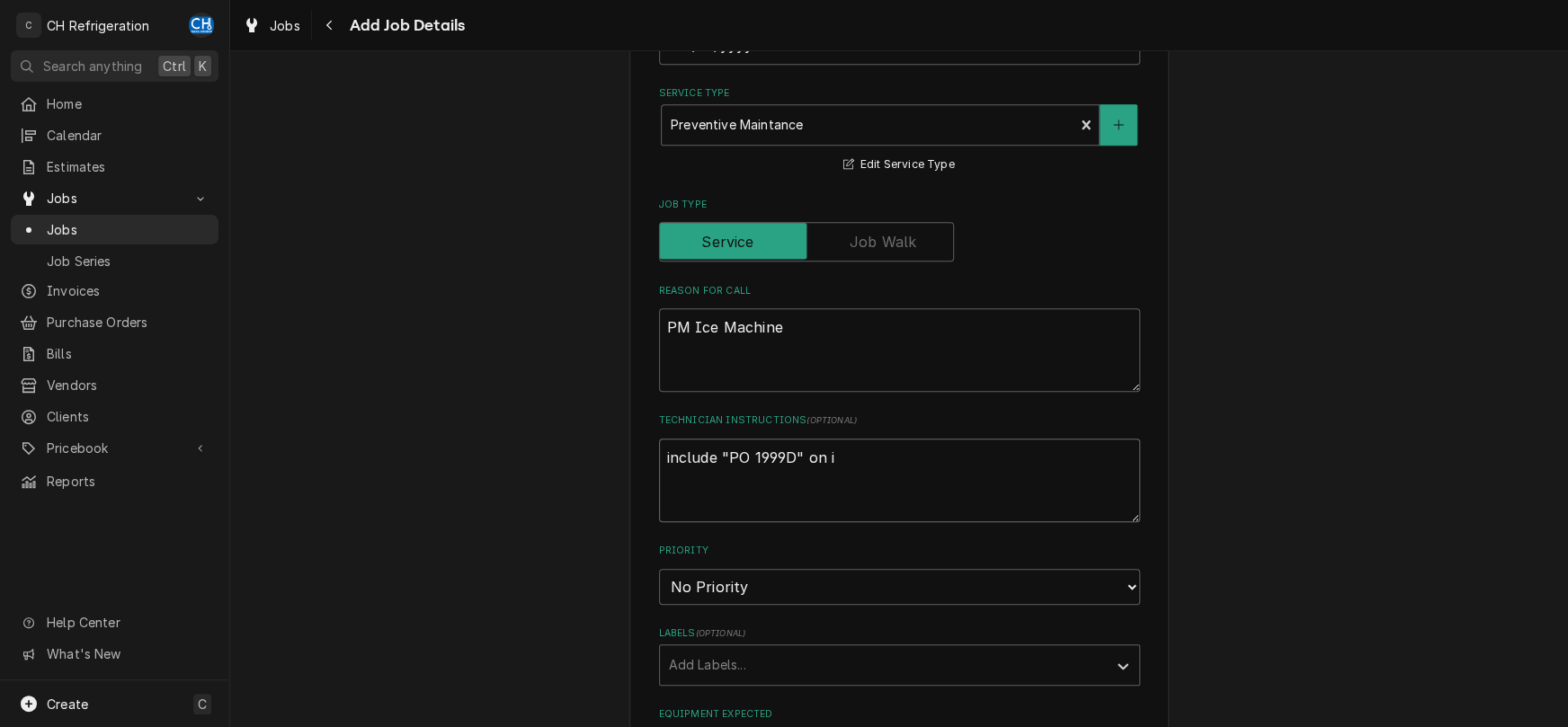
type textarea "include "PO 1999D" on"
type textarea "x"
type textarea "include "PO 1999D" on i"
type textarea "x"
type textarea "include "PO 1999D" on inv"
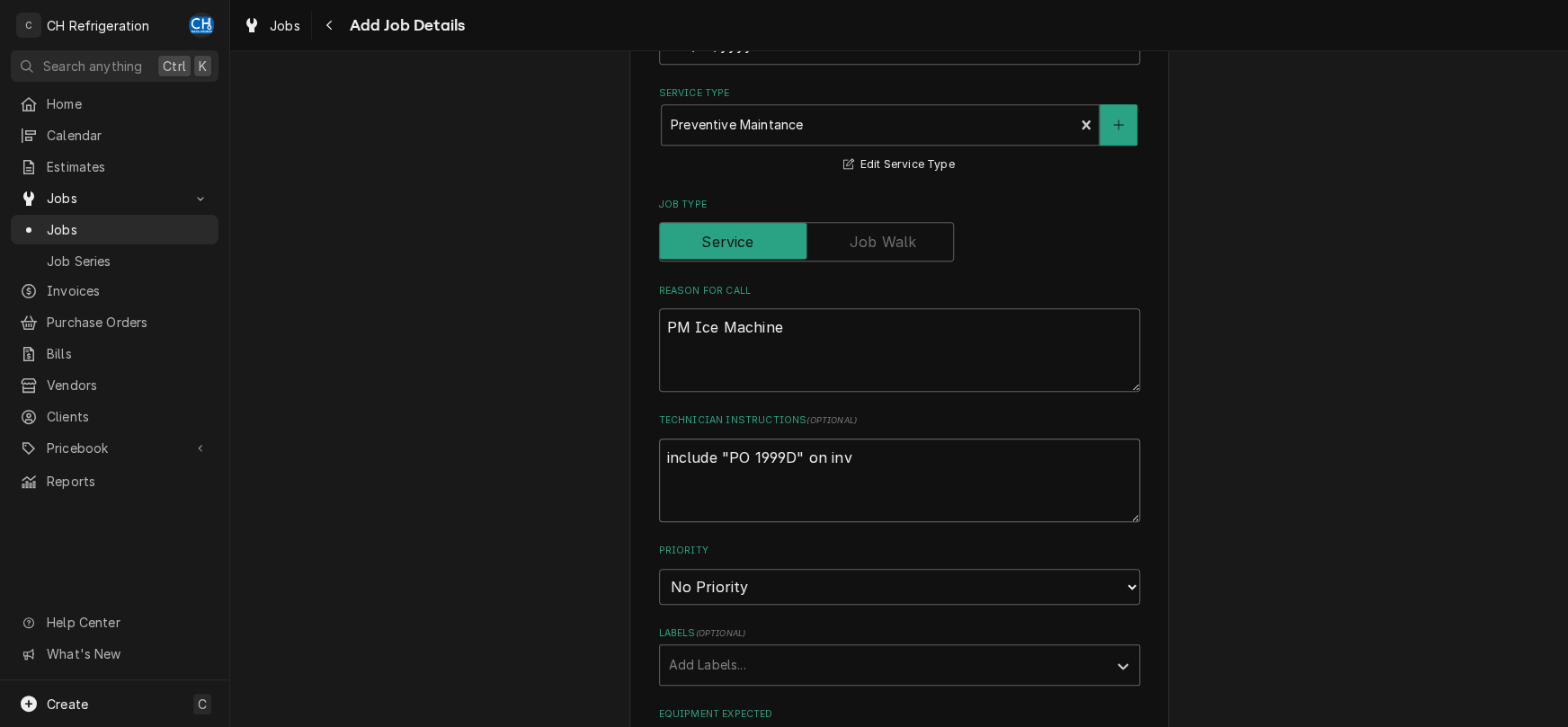
type textarea "x"
type textarea "include "PO 1999D" on invo"
type textarea "x"
type textarea "include "PO 1999D" on invoi"
type textarea "x"
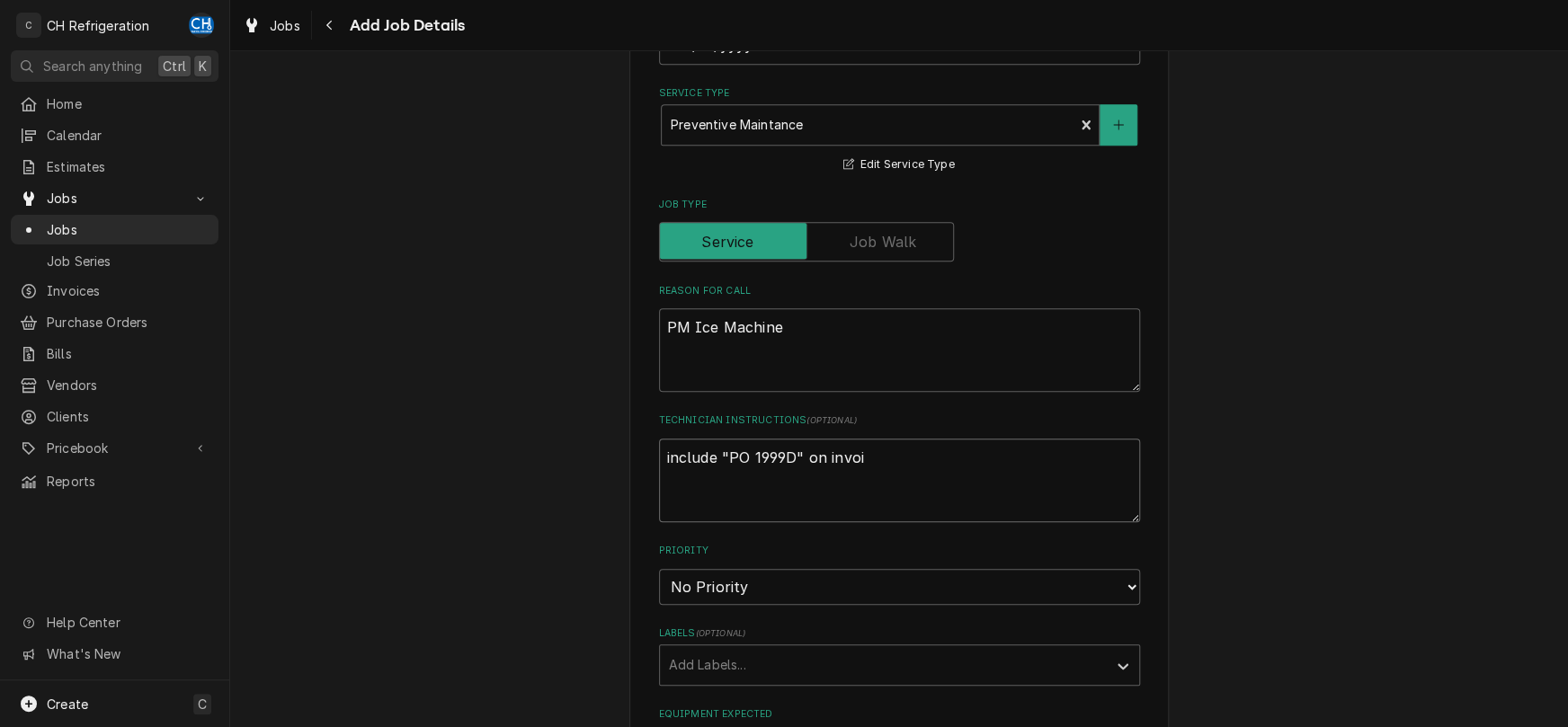
type textarea "include "PO 1999D" on invoic"
type textarea "x"
type textarea "include "PO 1999D" on invoice"
click at [663, 464] on textarea "include "PO 1999D" on invoice" at bounding box center [900, 480] width 481 height 83
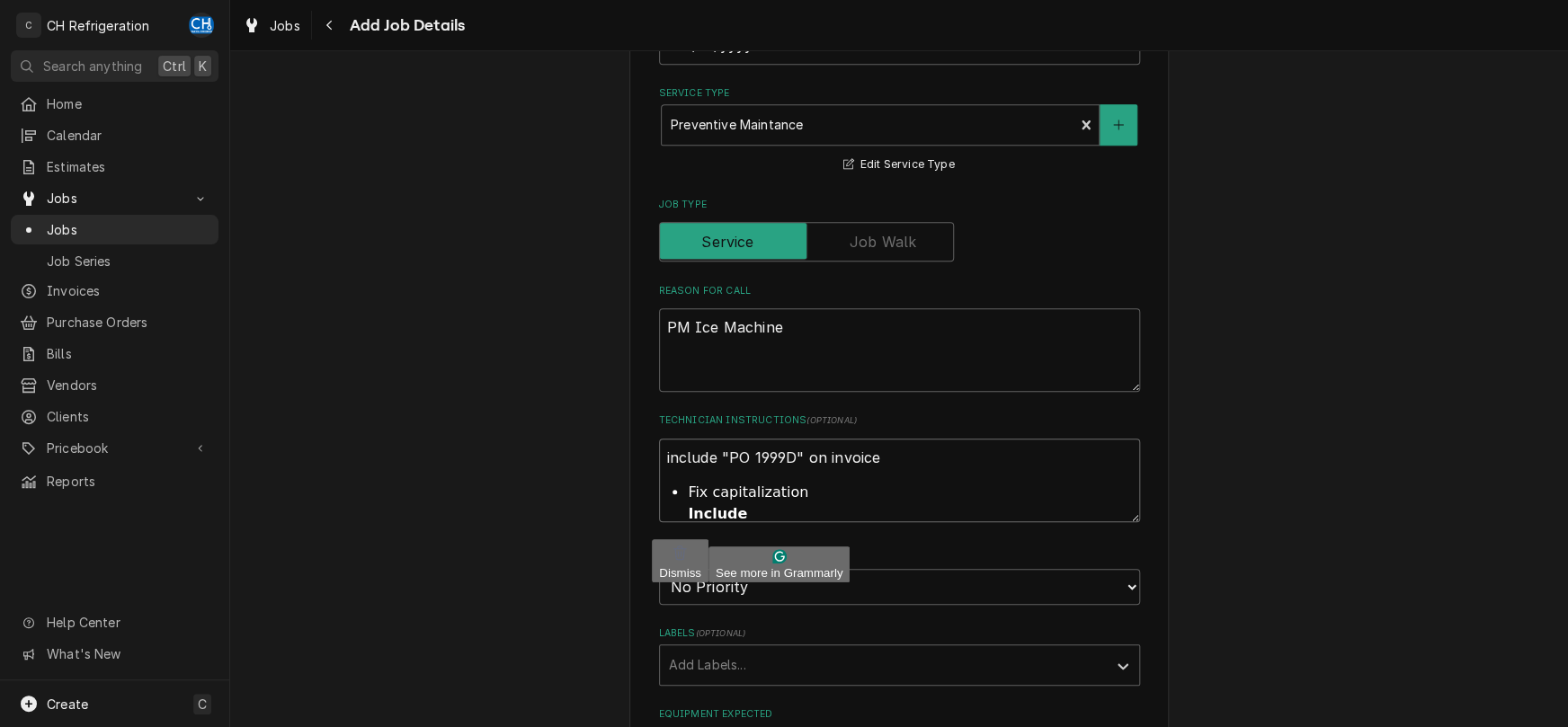
type textarea "x"
type textarea "ainclude "PO 1999D" on invoice"
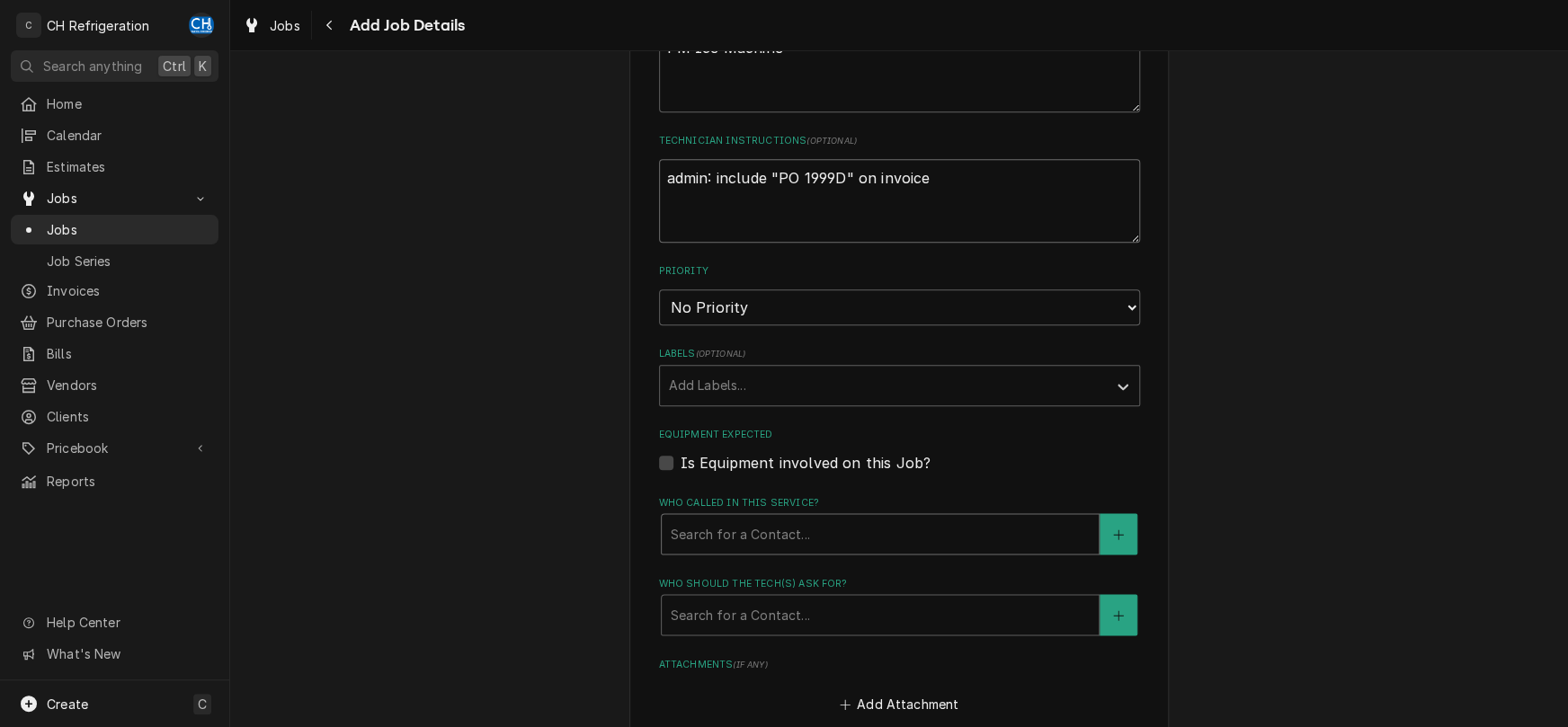
scroll to position [0, 0]
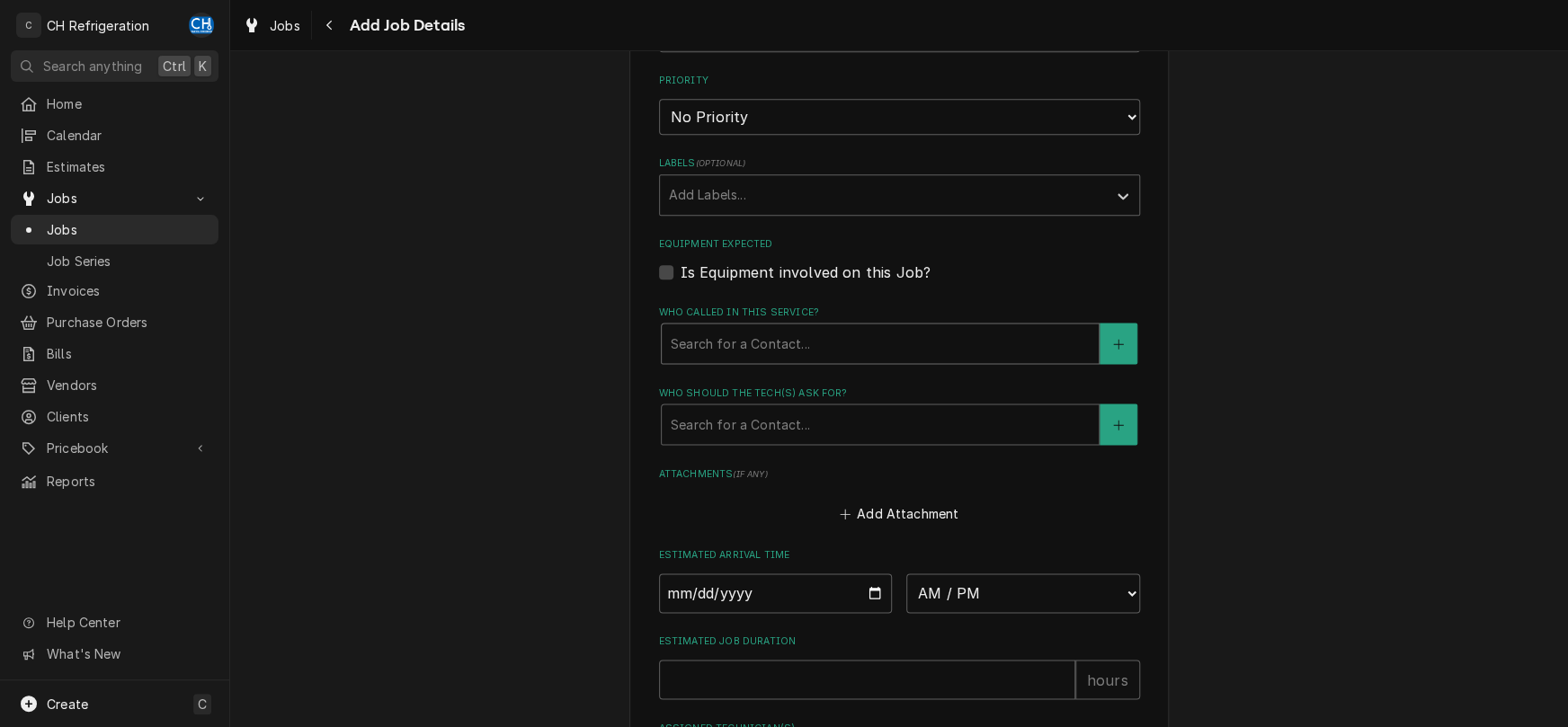
click at [787, 332] on div "Who called in this service?" at bounding box center [880, 344] width 419 height 33
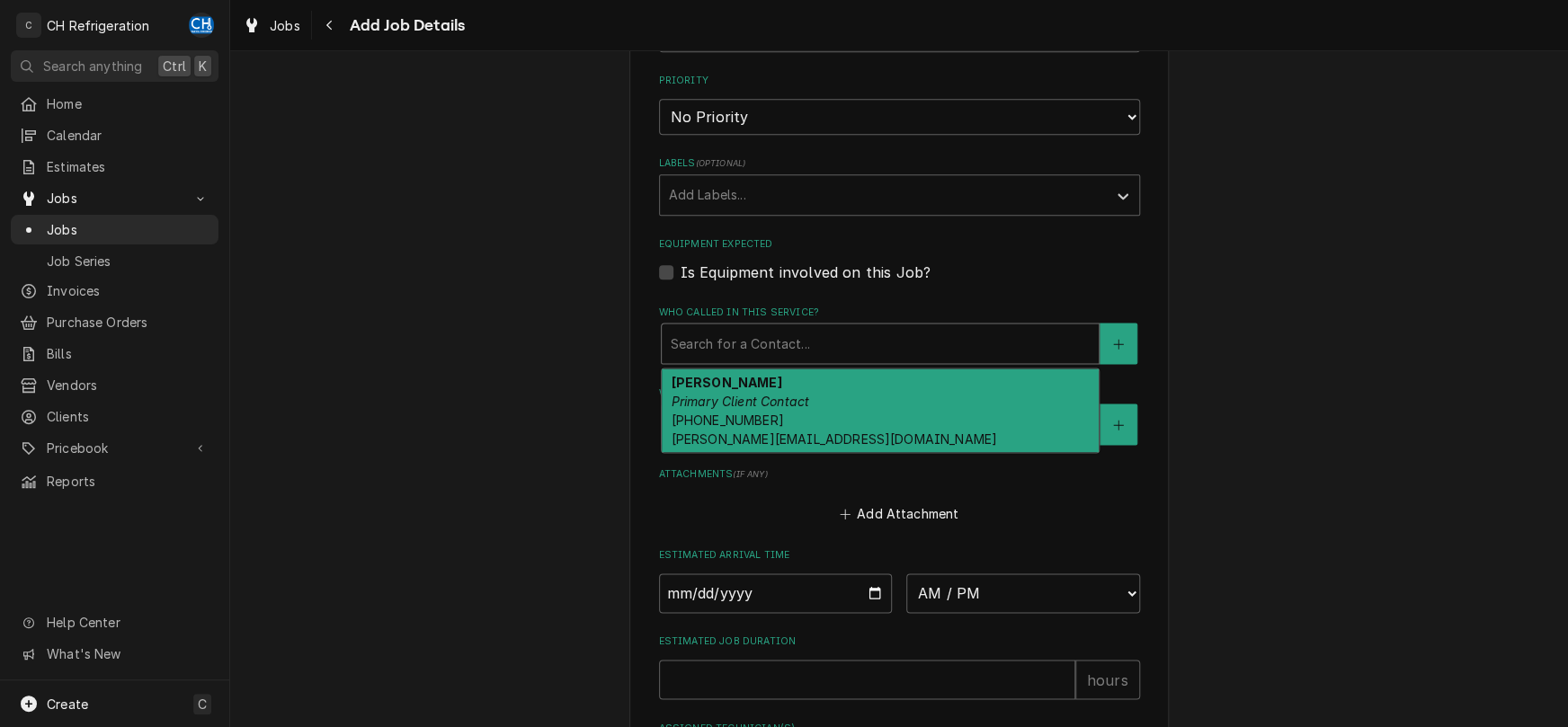
click at [770, 406] on div "Quinn Primary Client Contact (562) 383-3123 quinn@priorityservices.net" at bounding box center [881, 410] width 437 height 84
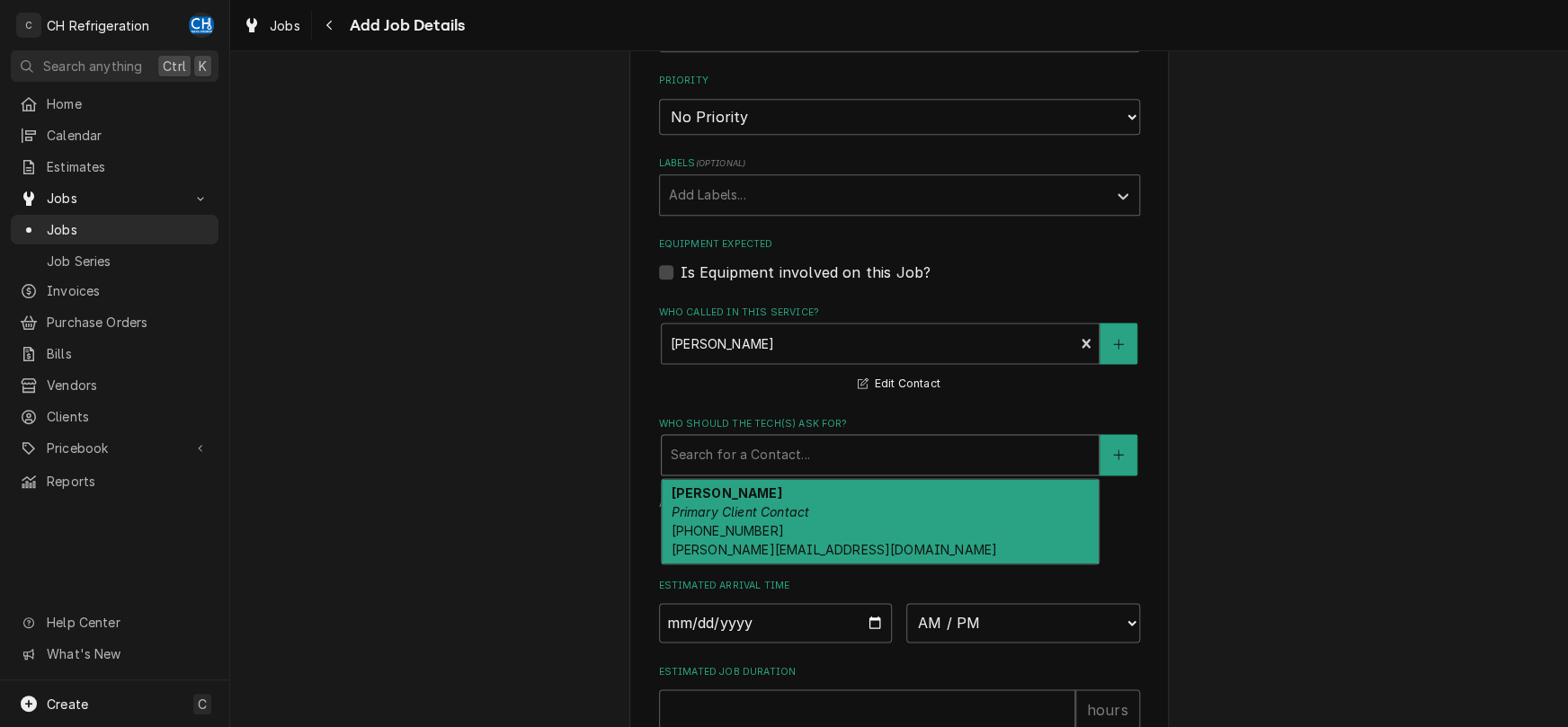
click at [794, 452] on div "Who should the tech(s) ask for?" at bounding box center [880, 455] width 419 height 33
click at [789, 513] on em "Primary Client Contact" at bounding box center [739, 511] width 139 height 15
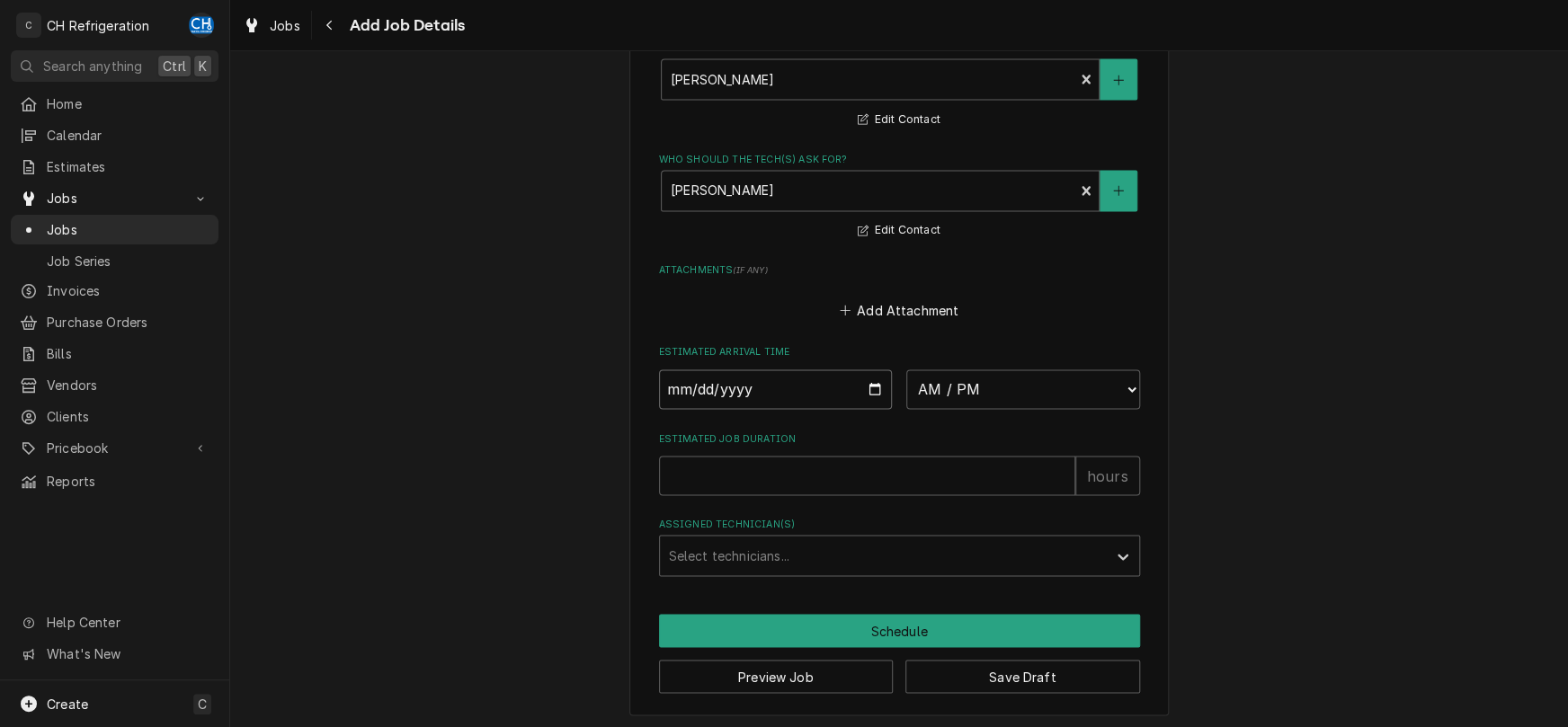
click at [866, 382] on input "Date" at bounding box center [776, 389] width 234 height 40
click at [1017, 671] on button "Save Draft" at bounding box center [1022, 676] width 235 height 34
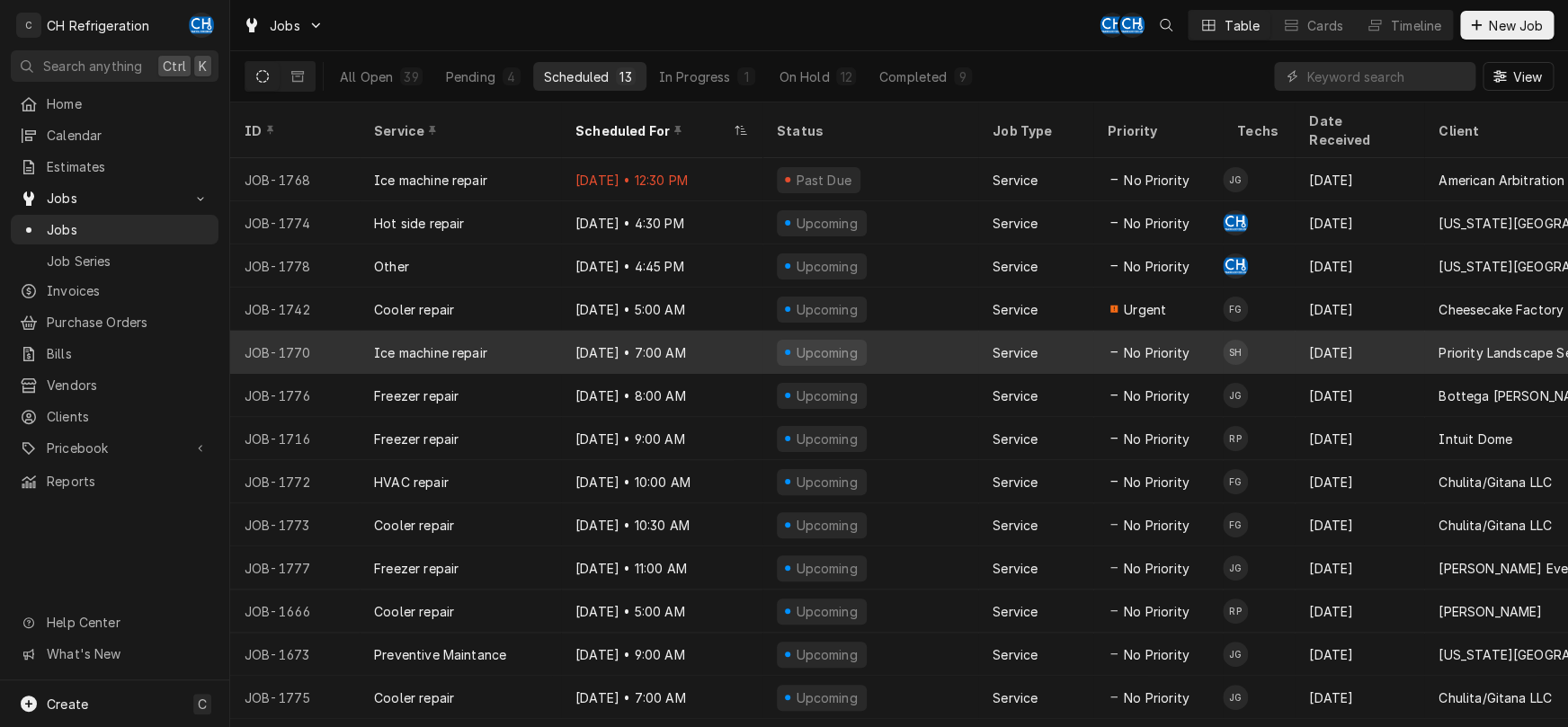
click at [758, 331] on div "Aug 22 • 7:00 AM" at bounding box center [662, 353] width 201 height 44
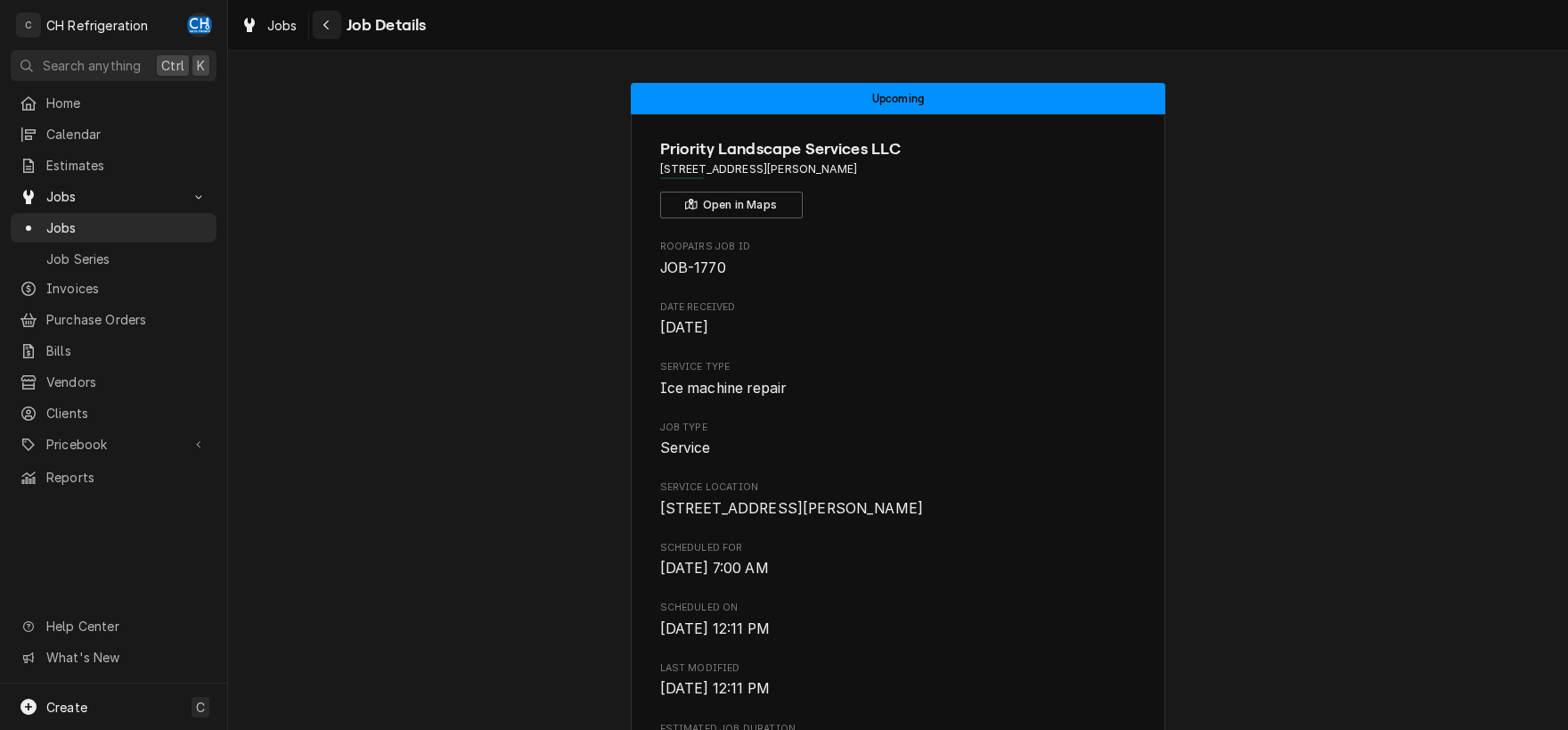
click at [335, 23] on div "Navigate back" at bounding box center [327, 25] width 18 height 18
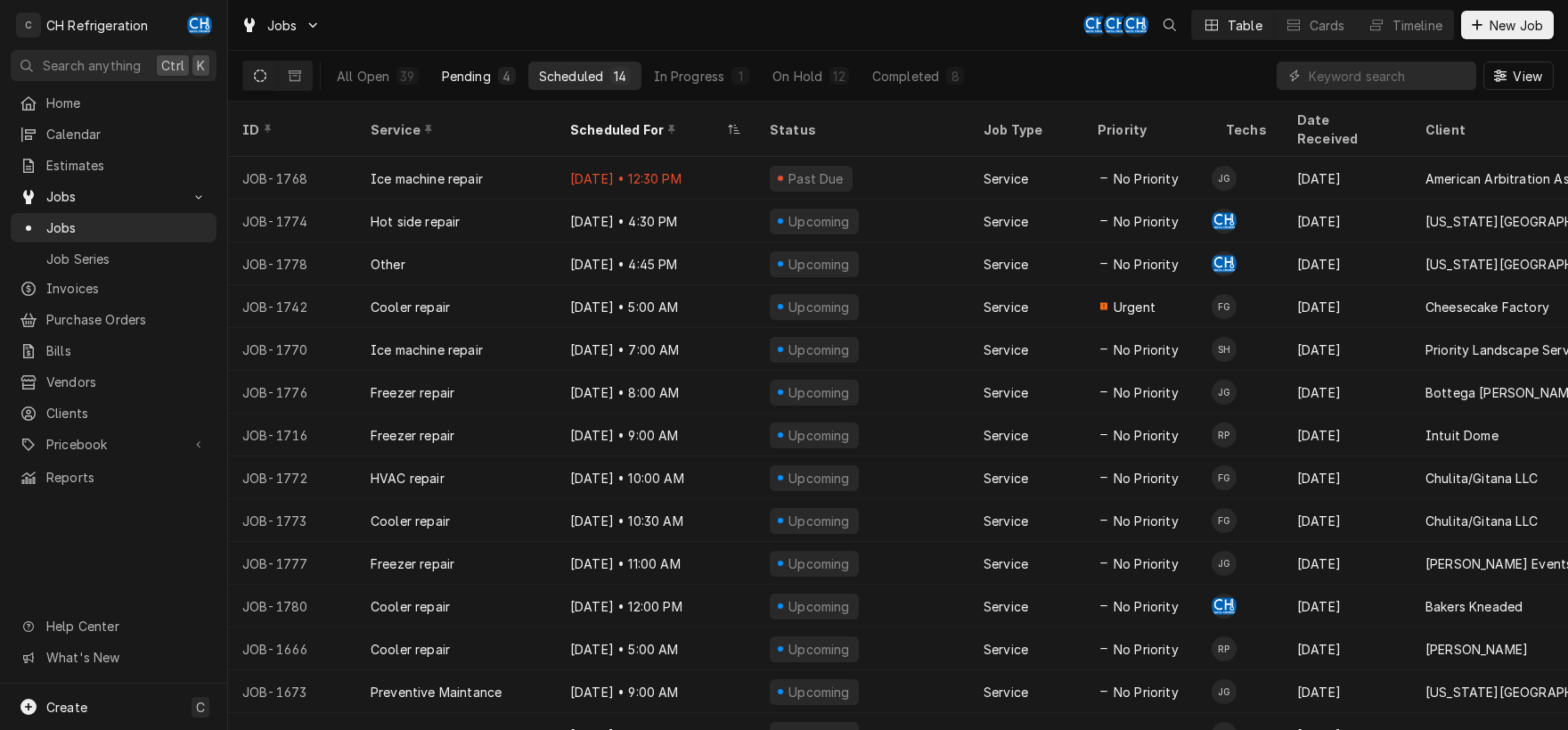
click at [469, 89] on button "Pending 4" at bounding box center [479, 76] width 95 height 29
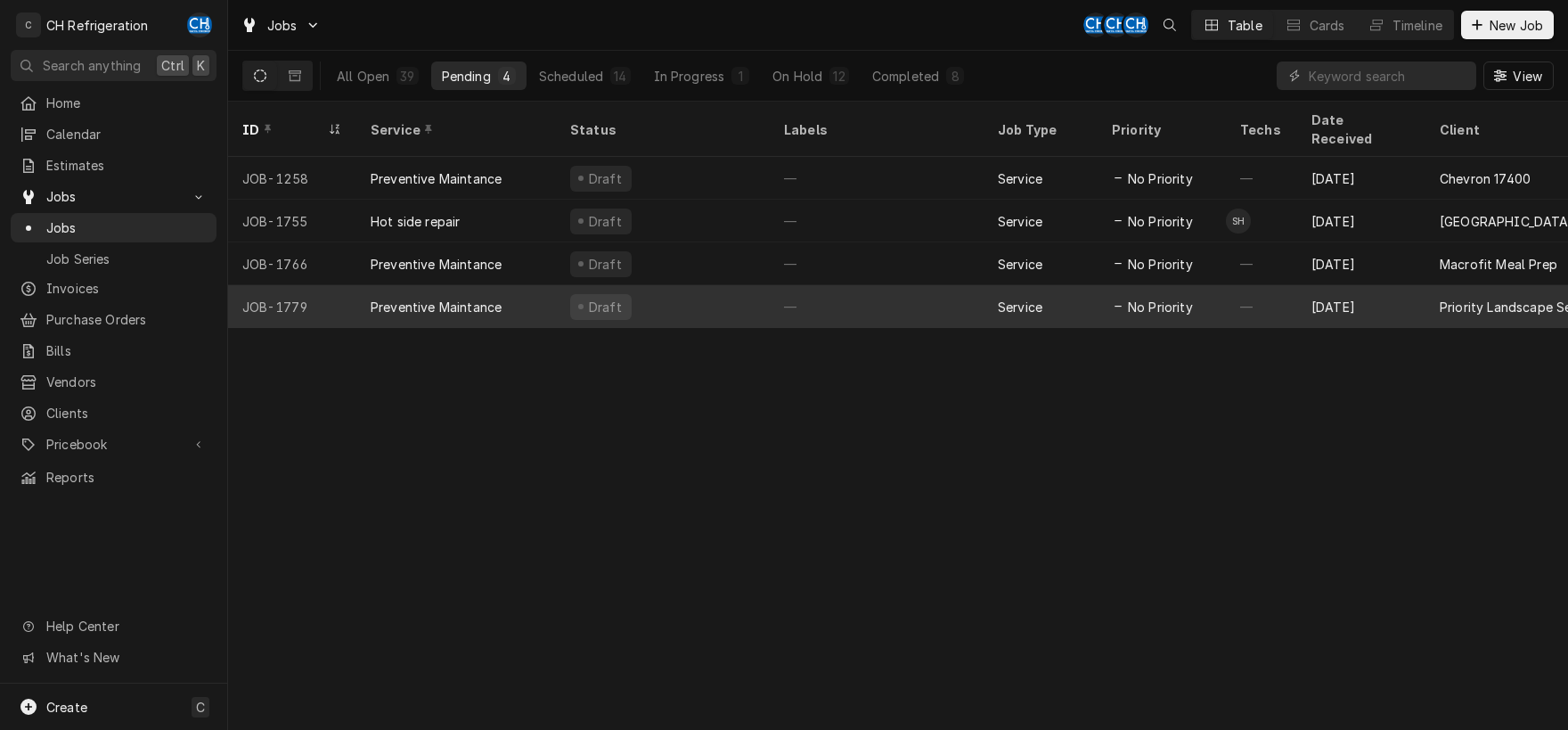
click at [833, 285] on div "—" at bounding box center [876, 307] width 214 height 43
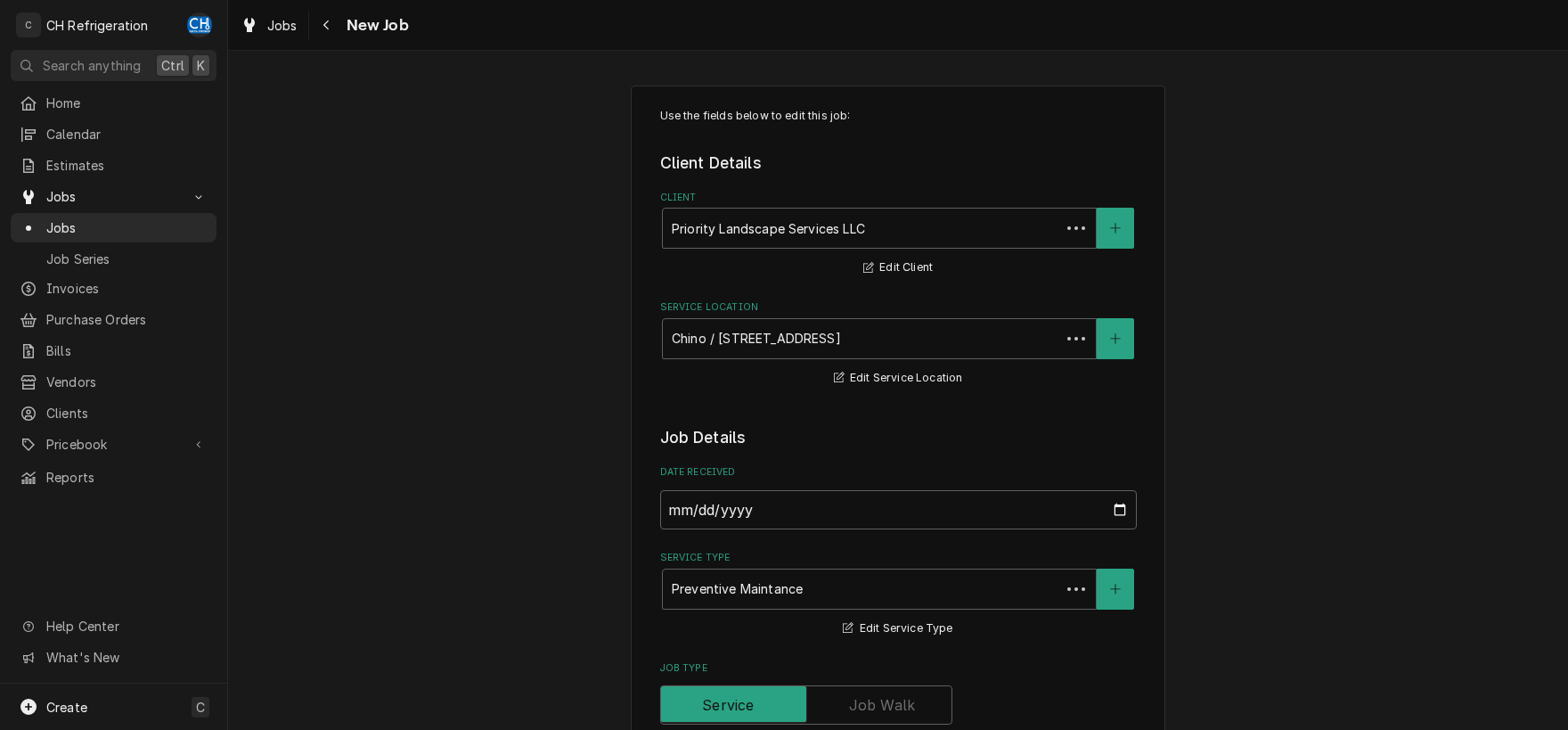
type textarea "x"
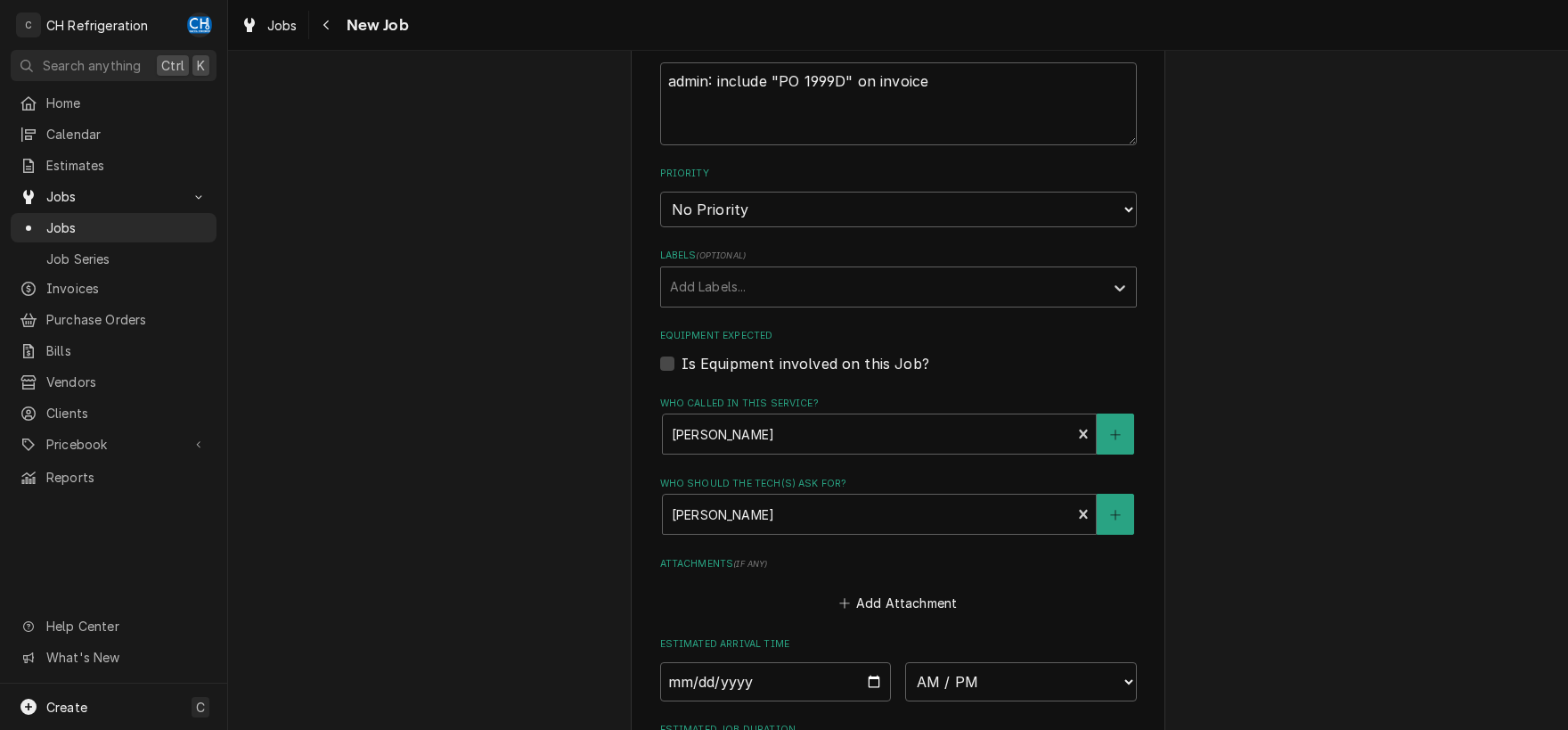
scroll to position [1024, 0]
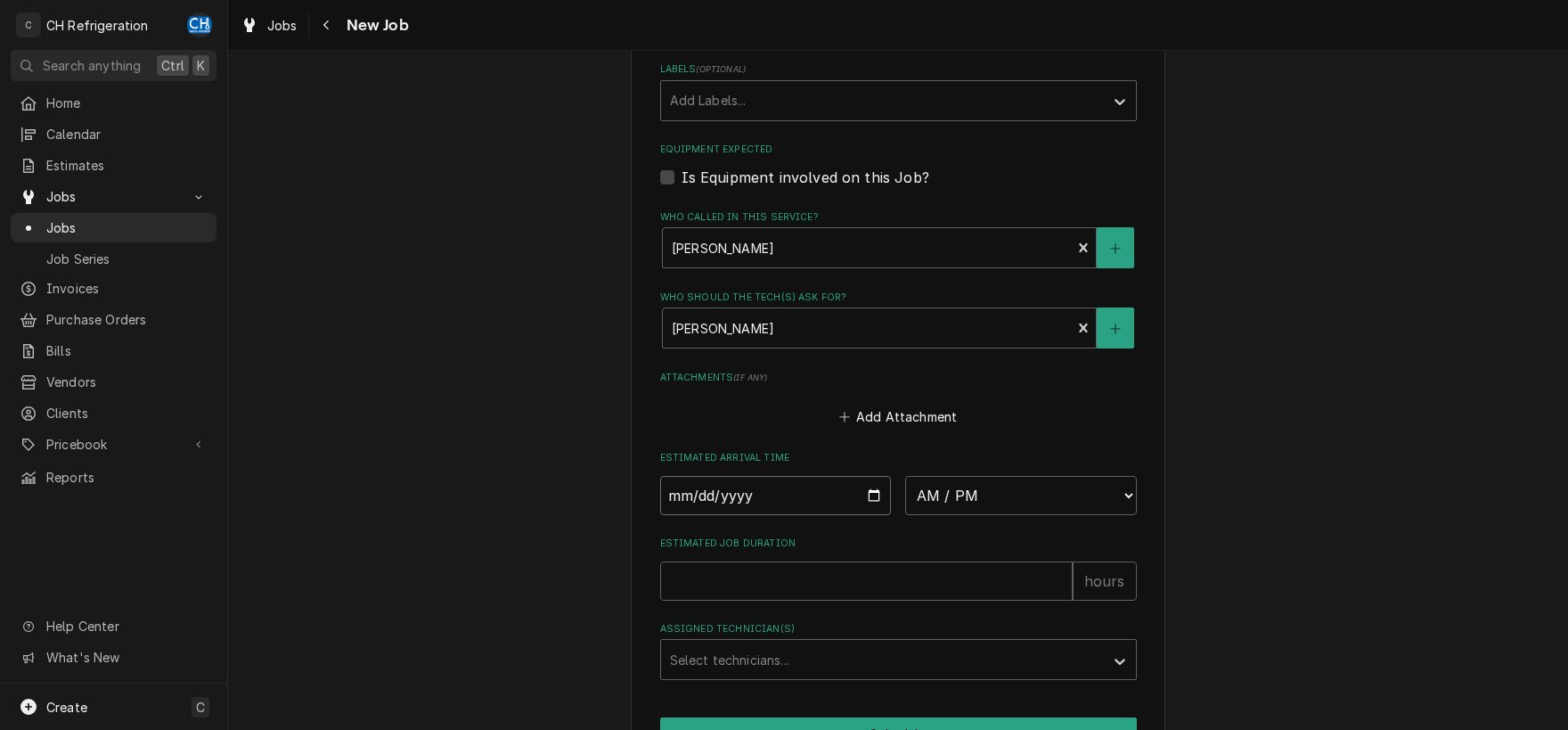
click at [865, 492] on input "Date" at bounding box center [775, 495] width 232 height 40
type input "2025-08-22"
type textarea "x"
click at [905, 476] on select "AM / PM 6:00 AM 6:15 AM 6:30 AM 6:45 AM 7:00 AM 7:15 AM 7:30 AM 7:45 AM 8:00 AM…" at bounding box center [1021, 495] width 232 height 40
select select "13:00:00"
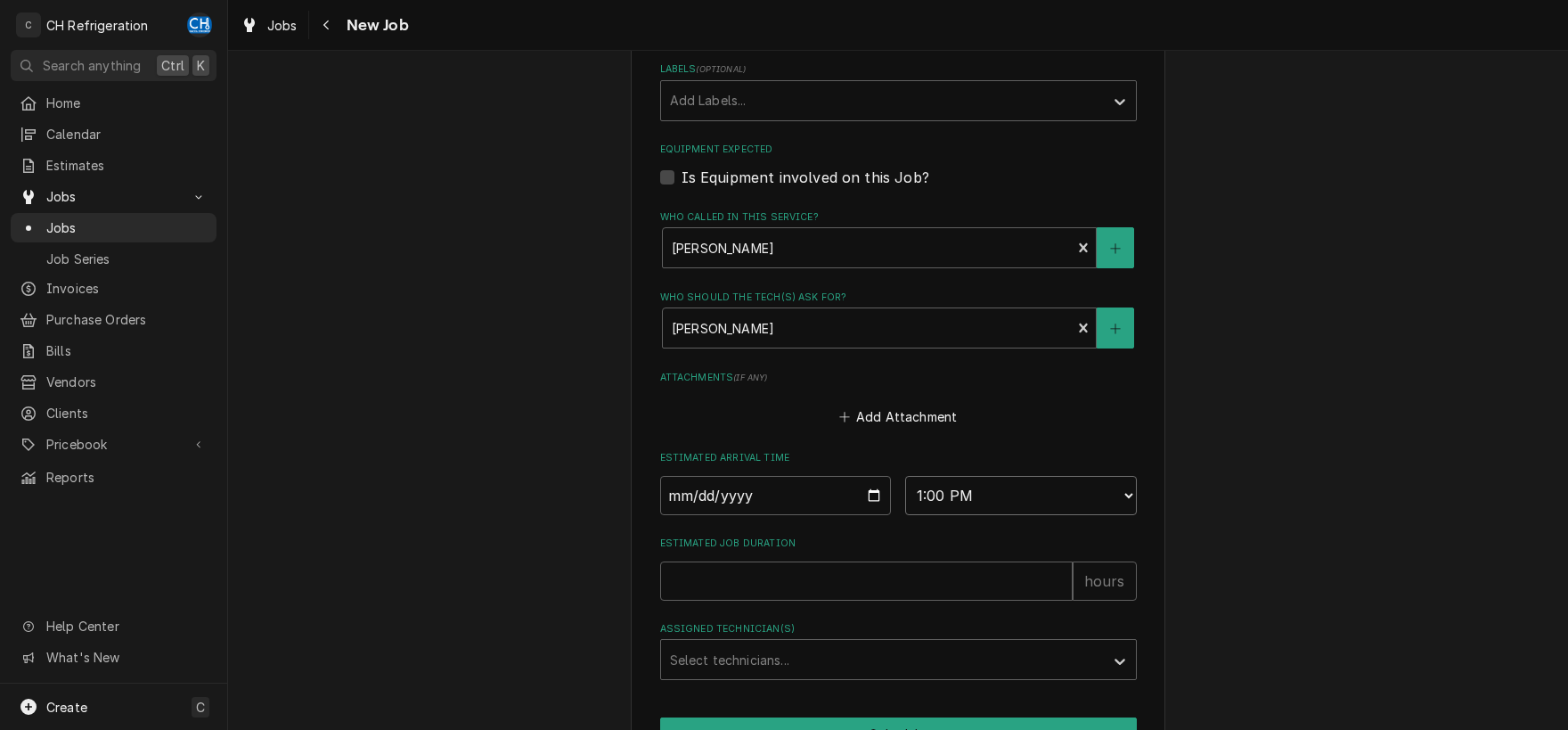
click option "1:00 PM" at bounding box center [0, 0] width 0 height 0
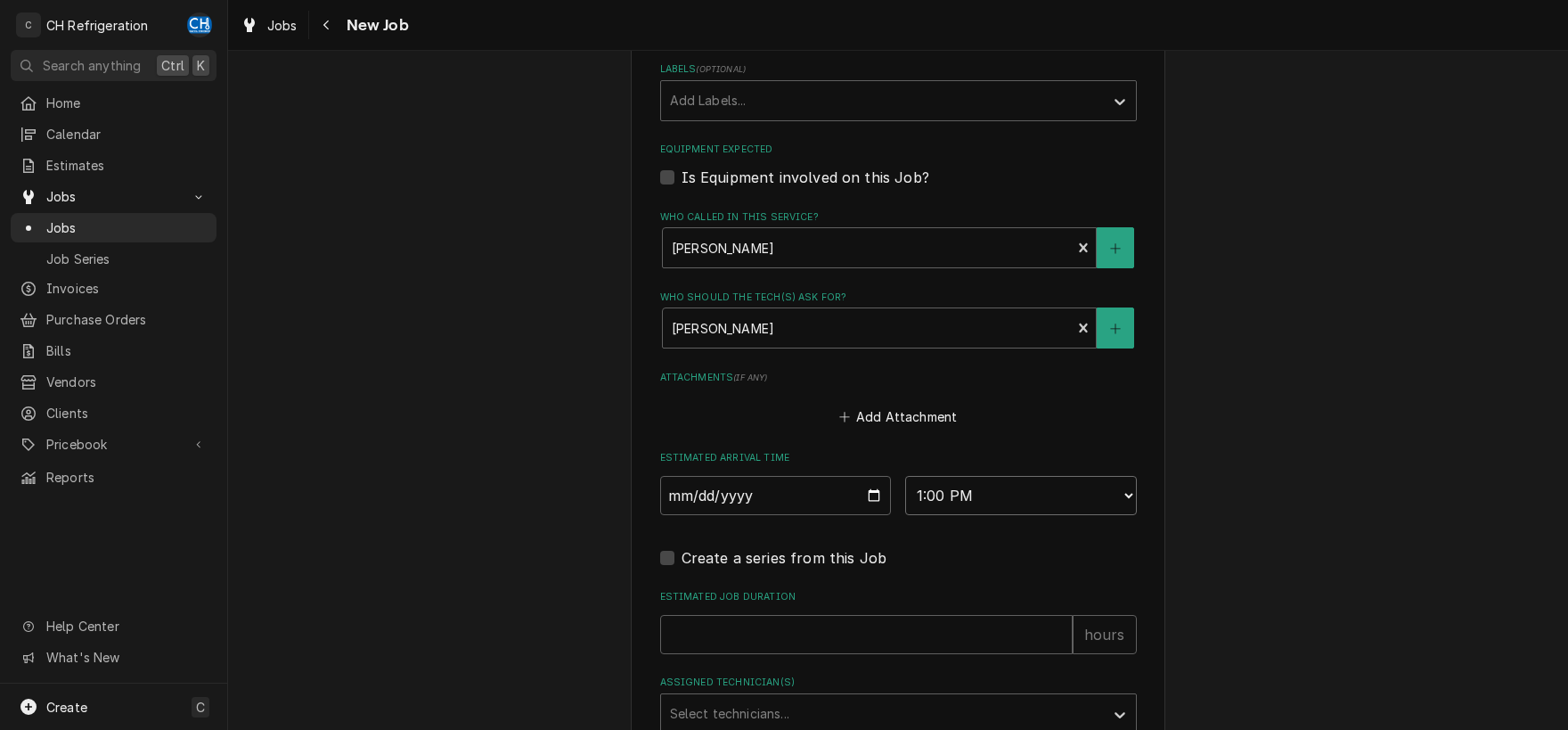
type textarea "x"
click at [840, 631] on input "Estimated Job Duration" at bounding box center [865, 635] width 412 height 40
type input "4"
type textarea "x"
type input "4"
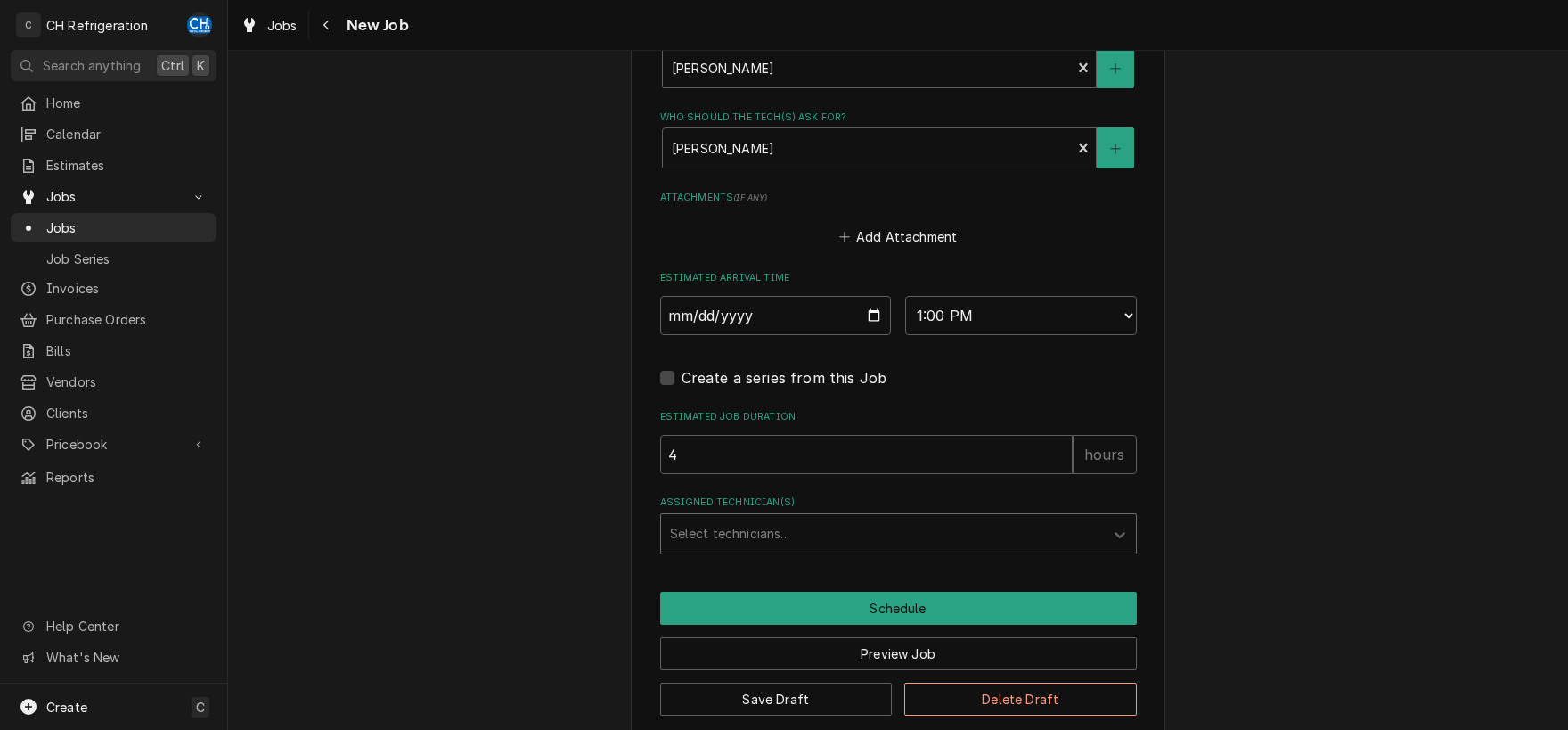
scroll to position [1210, 0]
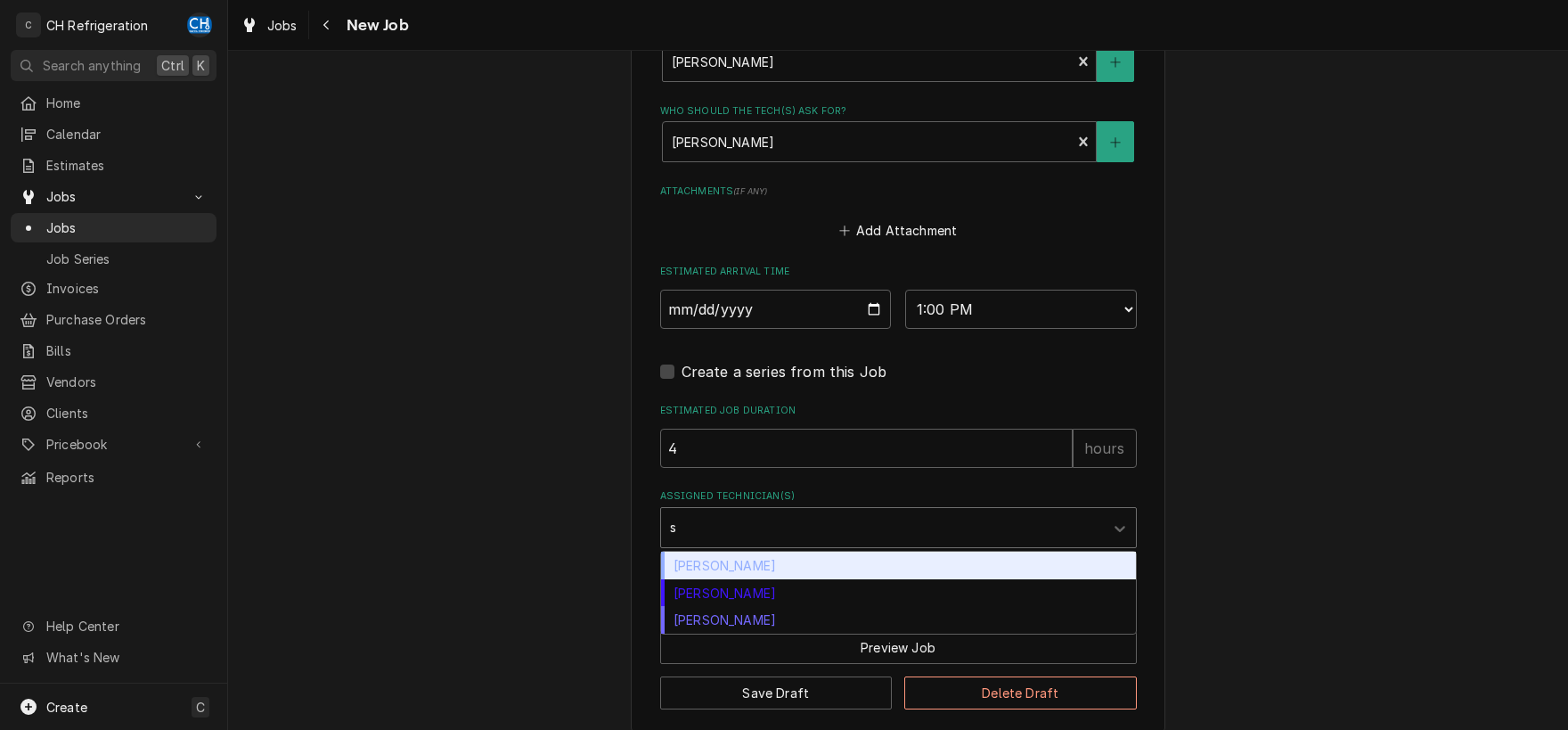
type input "st"
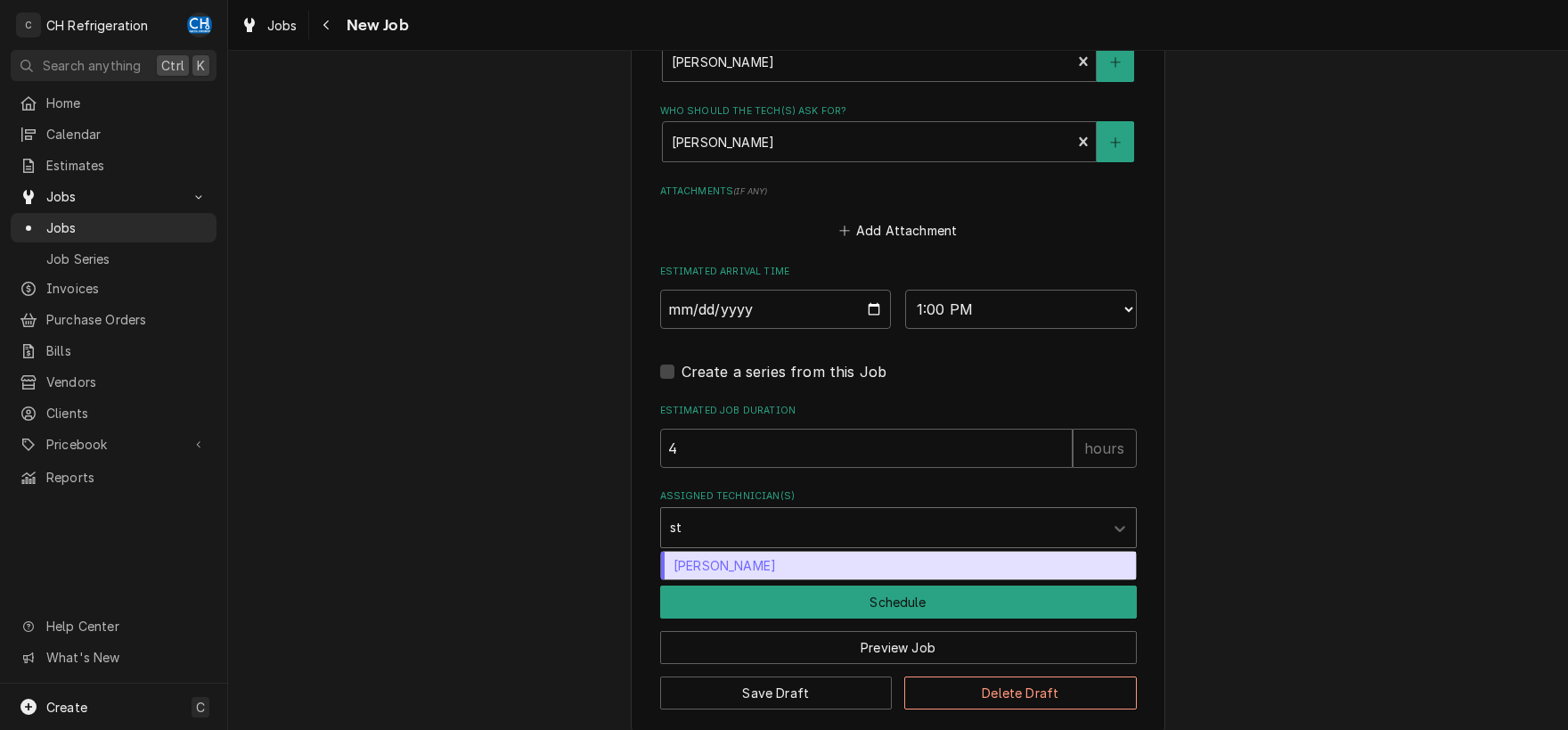
click at [900, 564] on div "Steven Hiraga" at bounding box center [898, 565] width 474 height 28
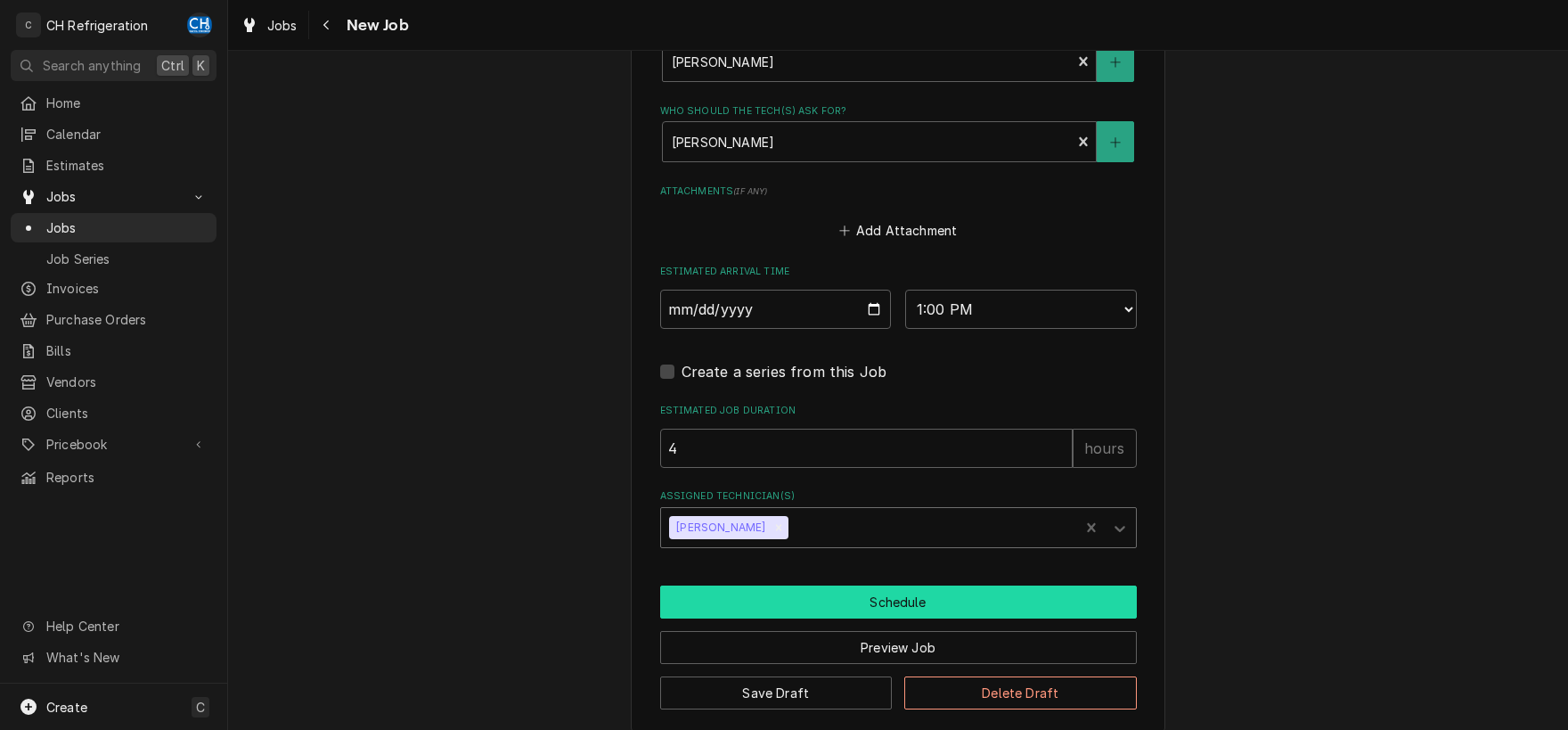
type textarea "x"
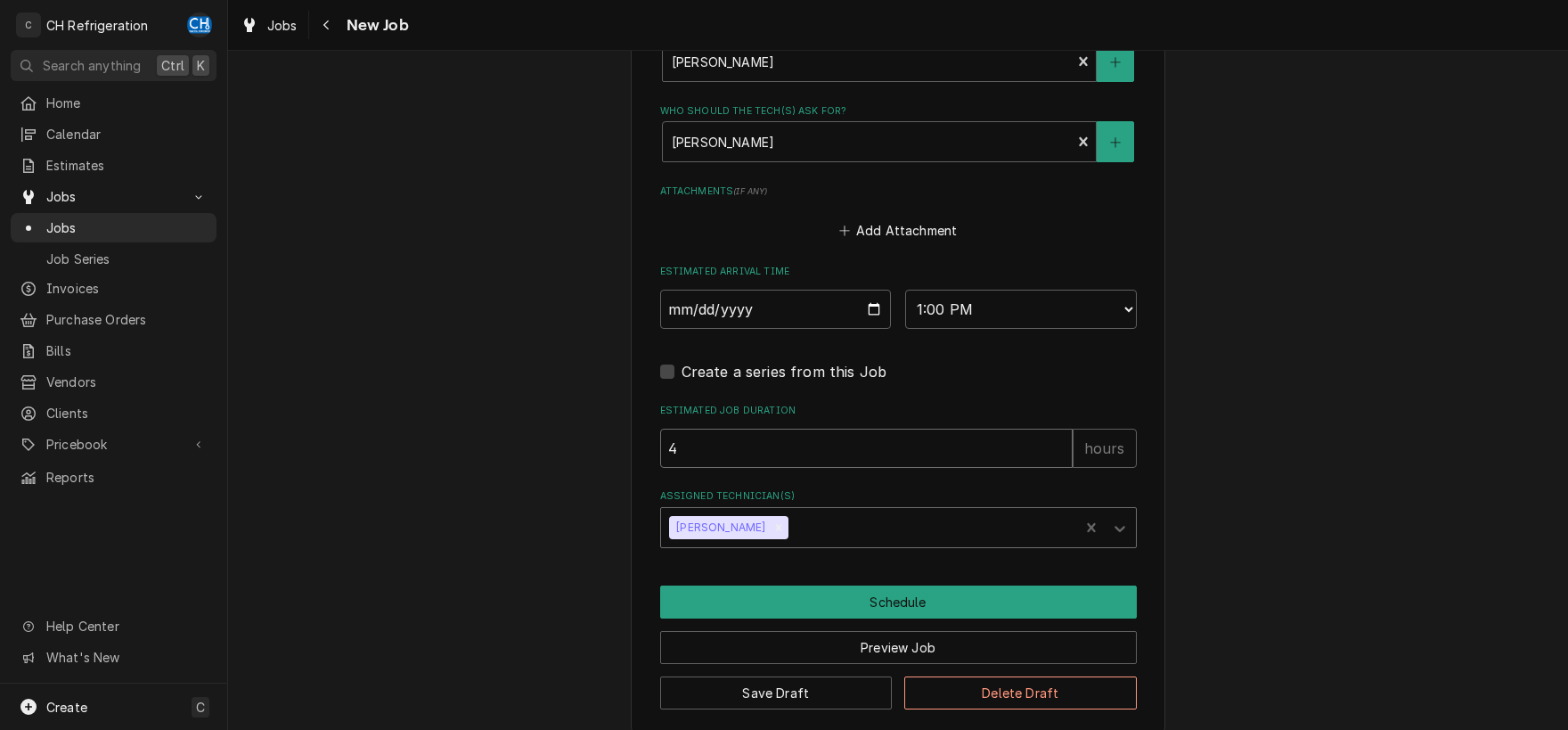
click at [749, 443] on input "4" at bounding box center [865, 449] width 412 height 40
type textarea "x"
type input "2"
type textarea "x"
type input "2"
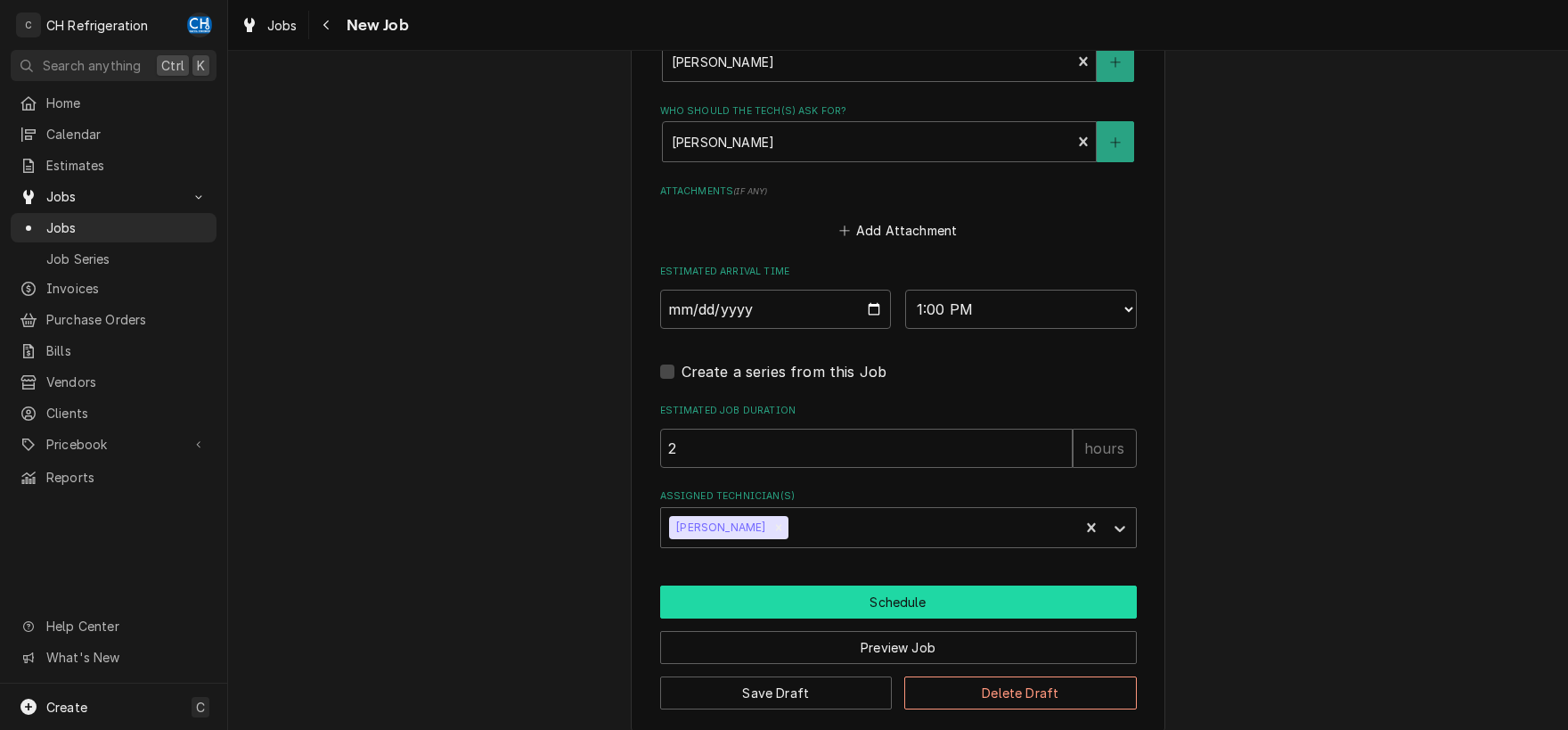
click at [890, 599] on button "Schedule" at bounding box center [898, 601] width 476 height 33
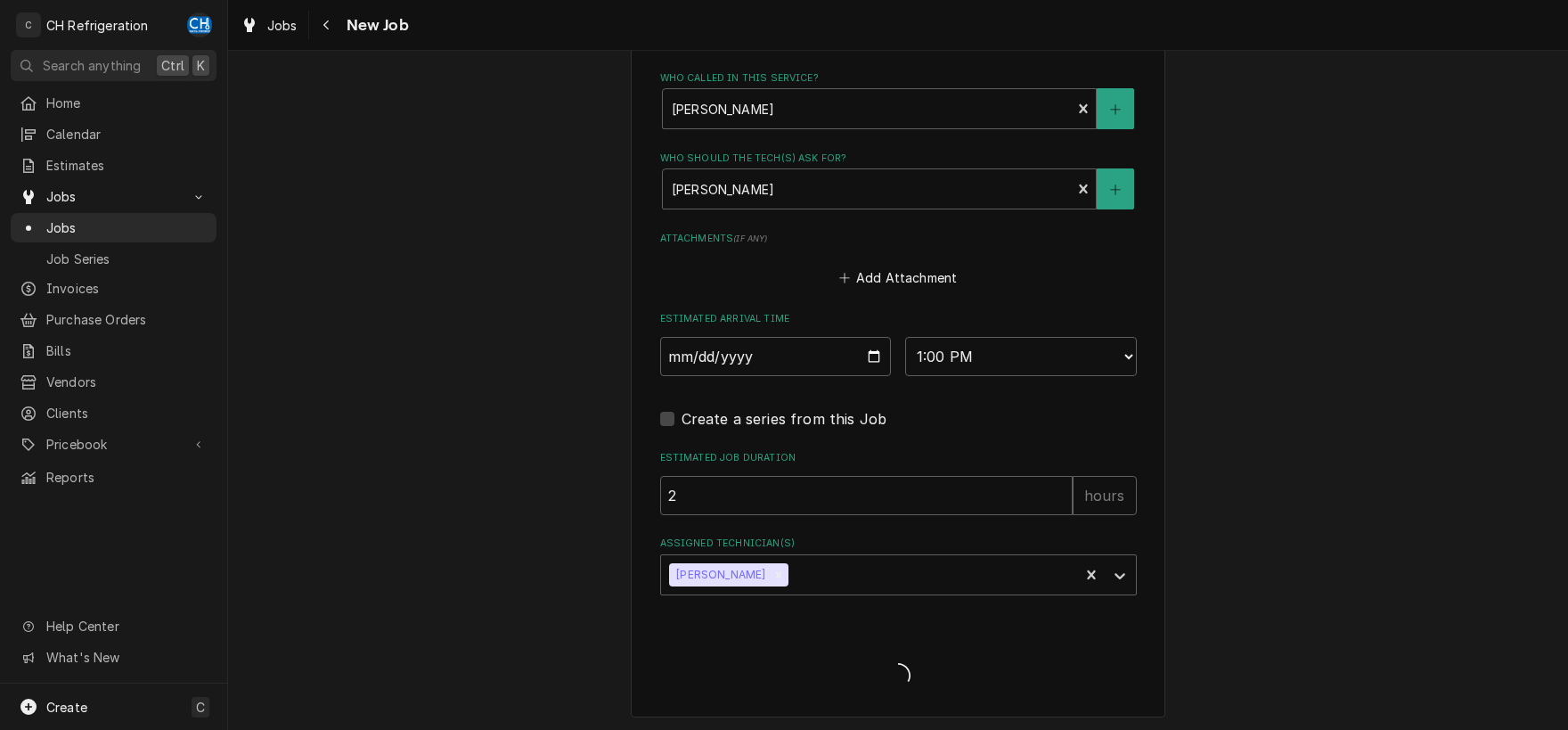
type textarea "x"
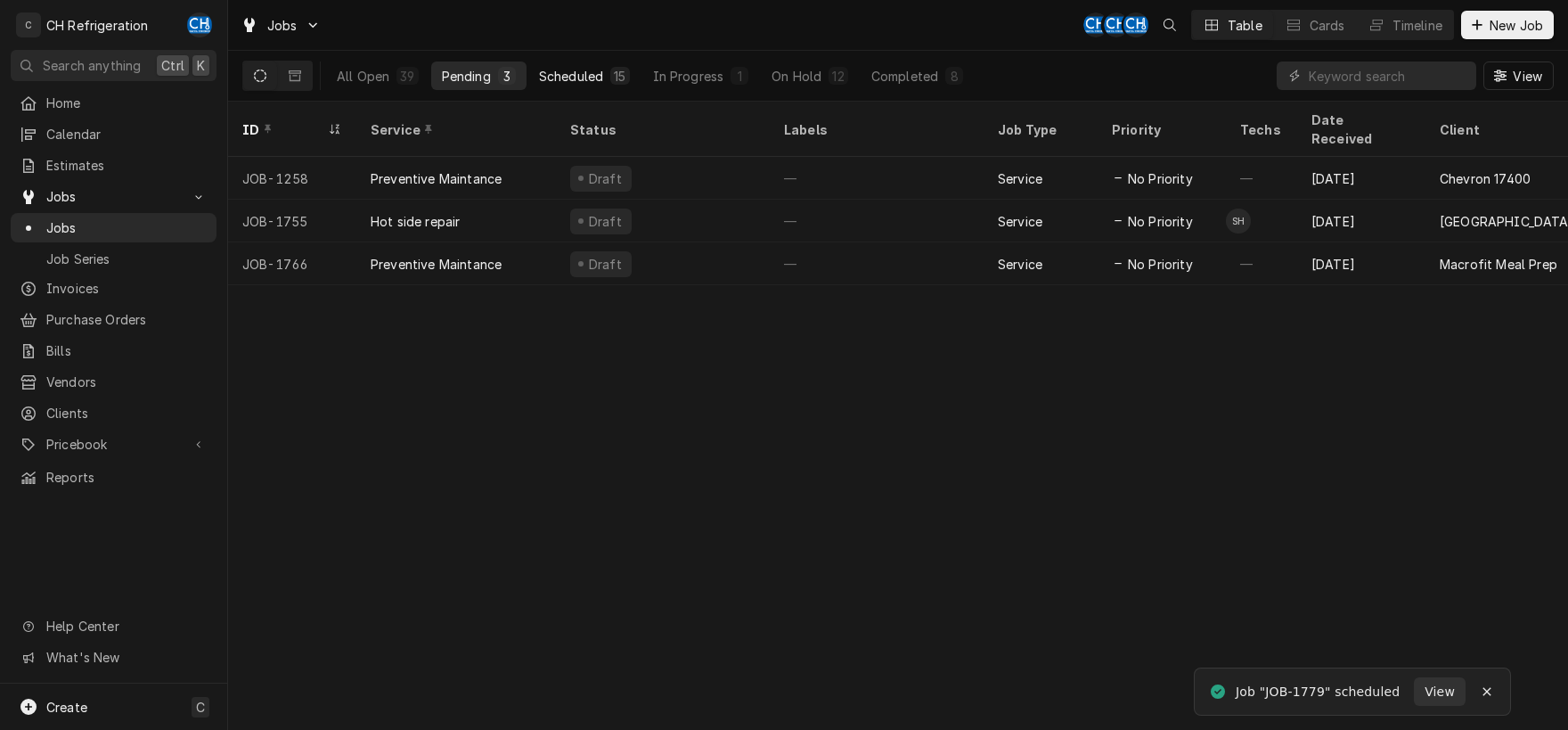
click at [589, 84] on div "Scheduled" at bounding box center [571, 76] width 64 height 19
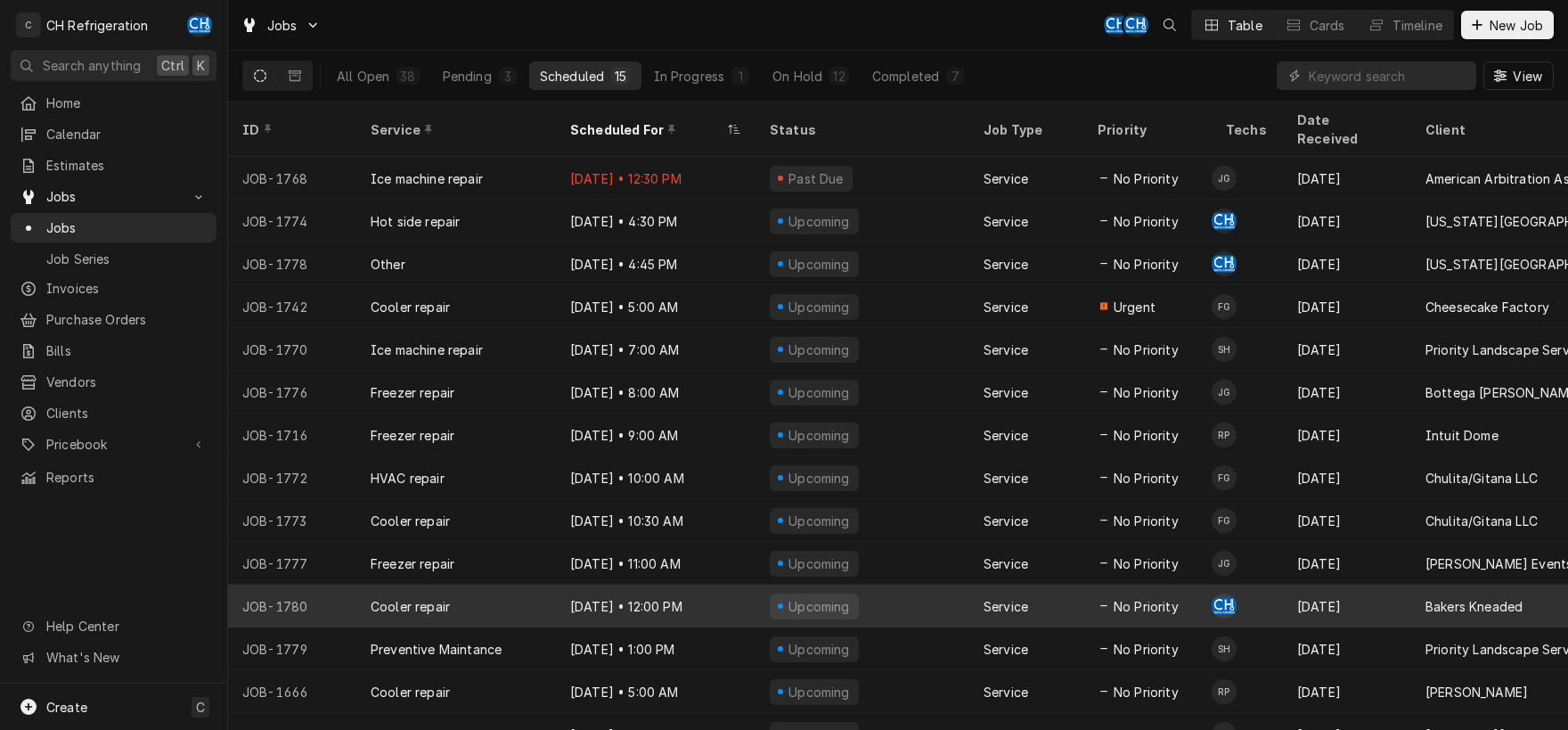
click at [893, 584] on div "Upcoming" at bounding box center [863, 606] width 214 height 43
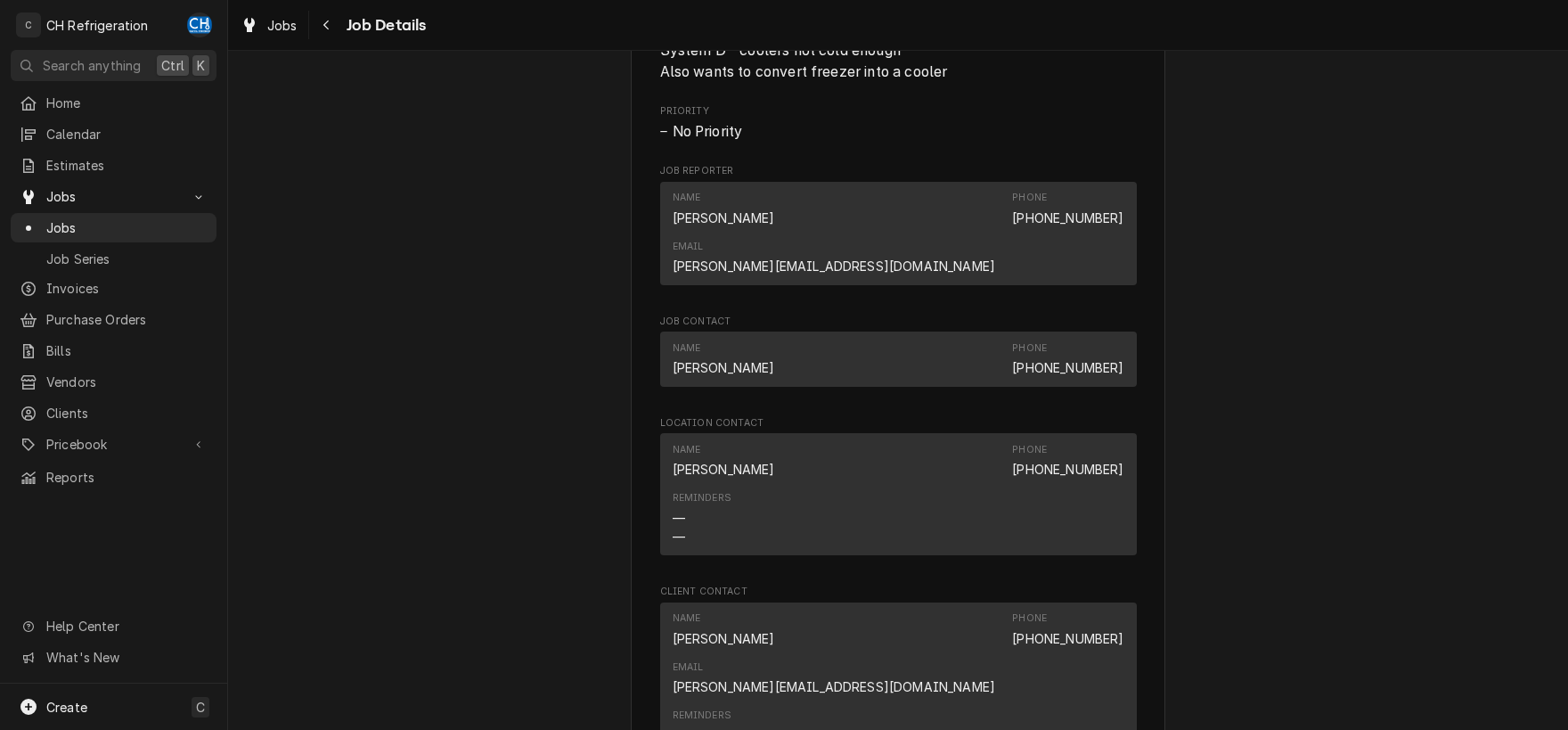
scroll to position [838, 0]
